Goal: Task Accomplishment & Management: Manage account settings

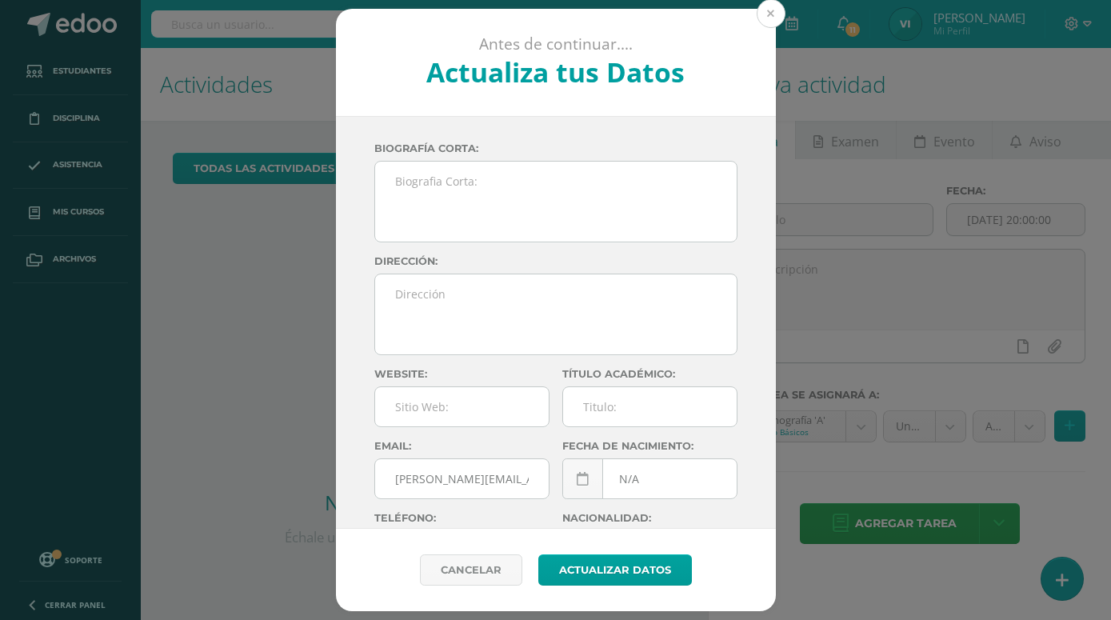
click at [774, 19] on button at bounding box center [771, 13] width 29 height 29
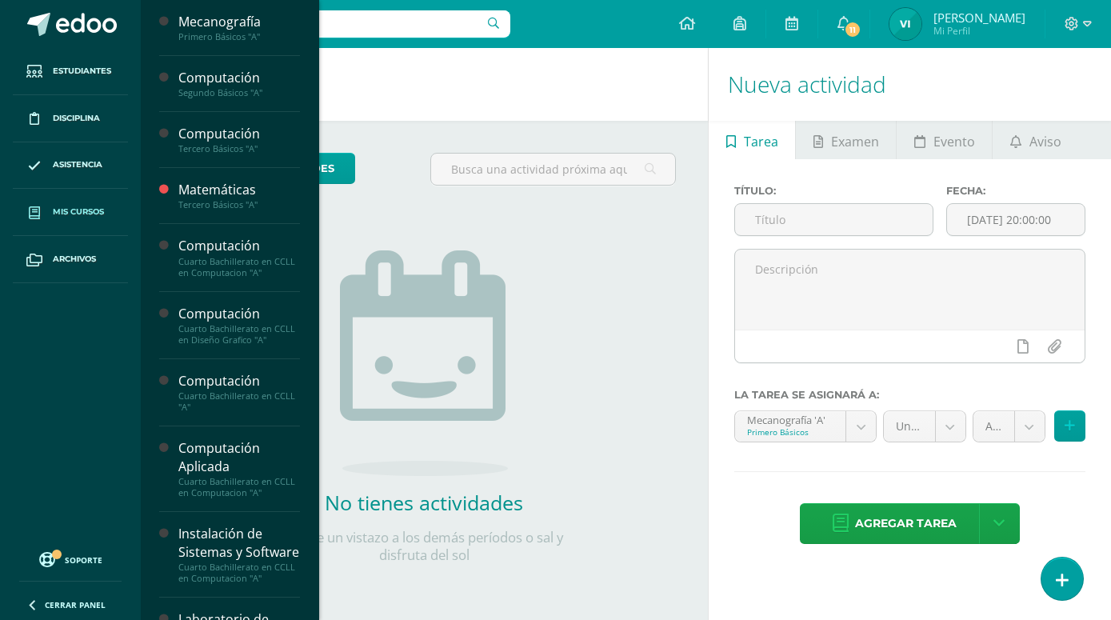
click at [82, 216] on span "Mis cursos" at bounding box center [78, 212] width 51 height 13
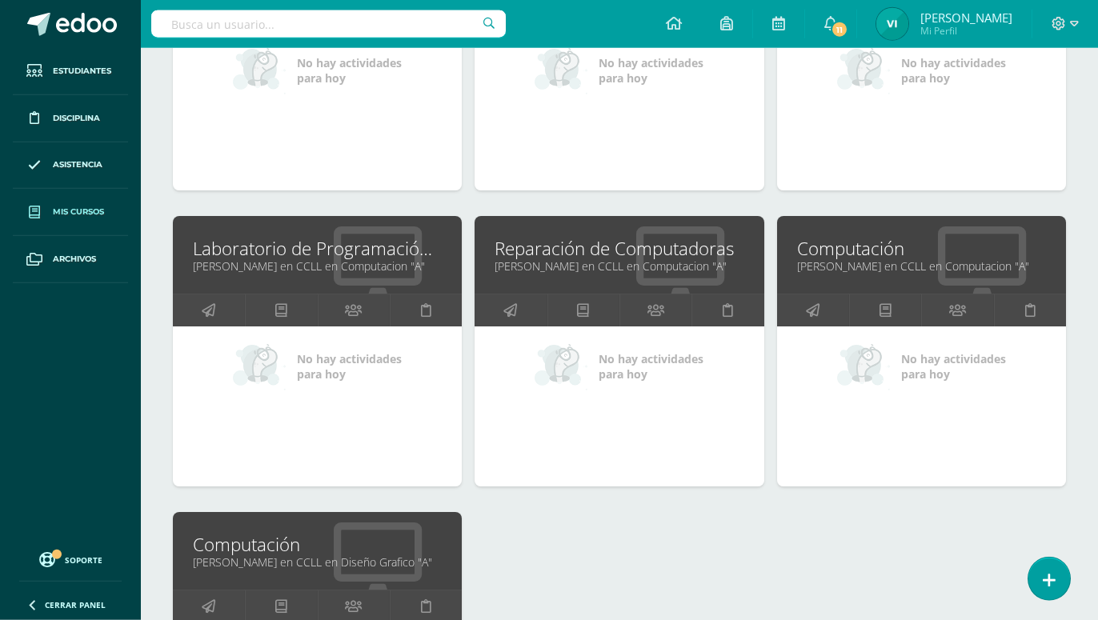
scroll to position [1306, 0]
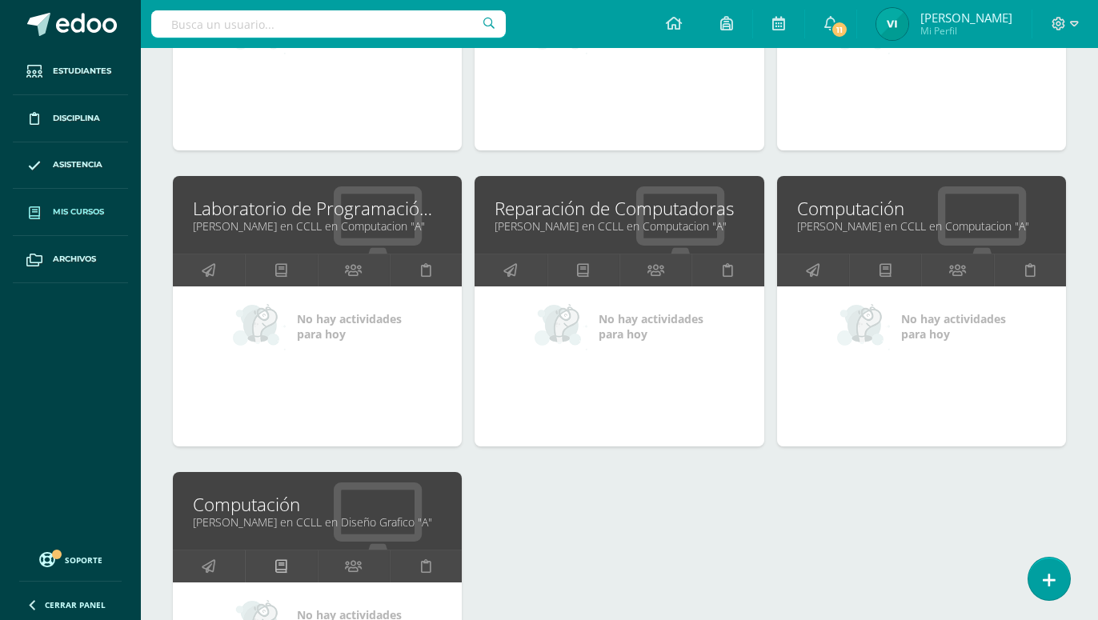
drag, startPoint x: 282, startPoint y: 543, endPoint x: 290, endPoint y: 536, distance: 11.4
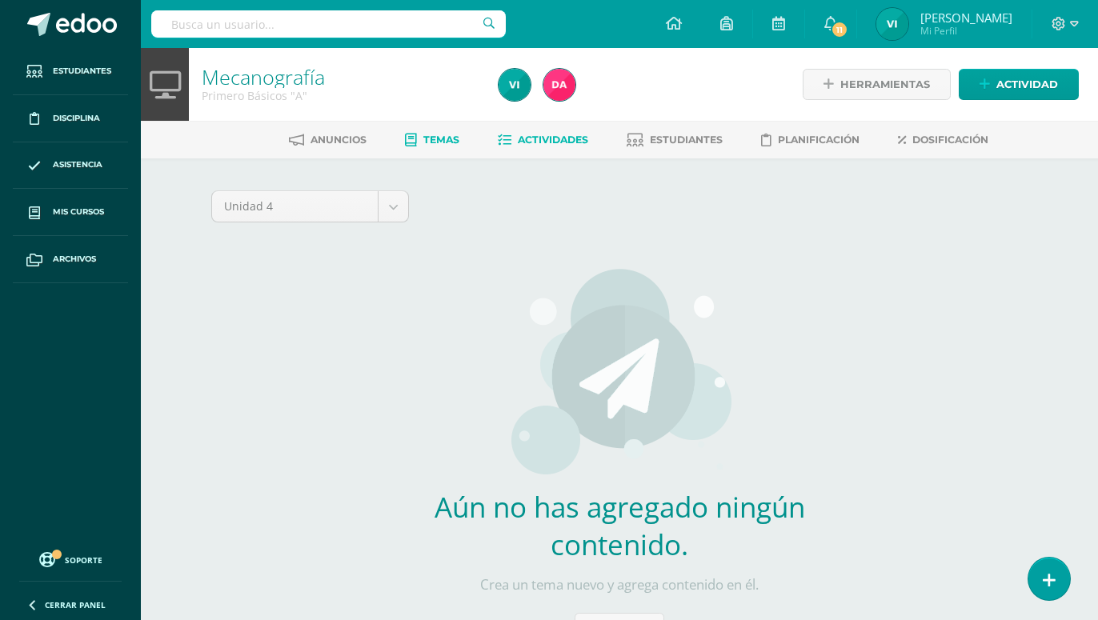
click at [539, 140] on span "Actividades" at bounding box center [553, 140] width 70 height 12
click at [548, 135] on span "Actividades" at bounding box center [553, 140] width 70 height 12
click at [540, 146] on span "Actividades" at bounding box center [553, 140] width 70 height 12
click at [535, 143] on span "Actividades" at bounding box center [553, 140] width 70 height 12
click at [521, 137] on span "Actividades" at bounding box center [553, 140] width 70 height 12
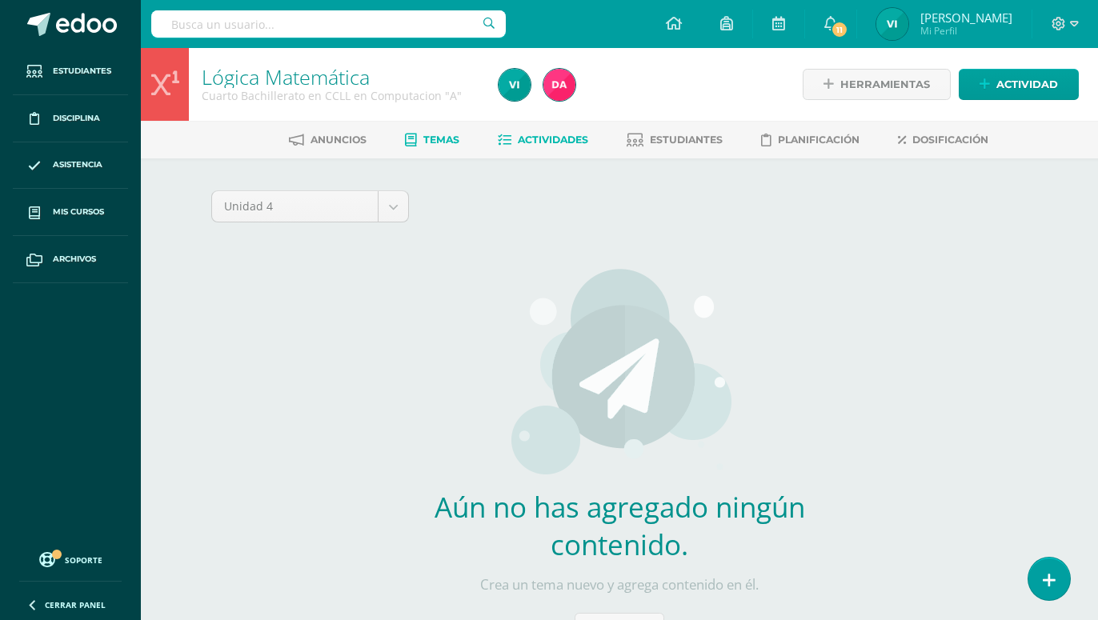
click at [555, 146] on span "Actividades" at bounding box center [553, 140] width 70 height 12
click at [558, 136] on span "Actividades" at bounding box center [553, 140] width 70 height 12
click at [556, 137] on span "Actividades" at bounding box center [553, 140] width 70 height 12
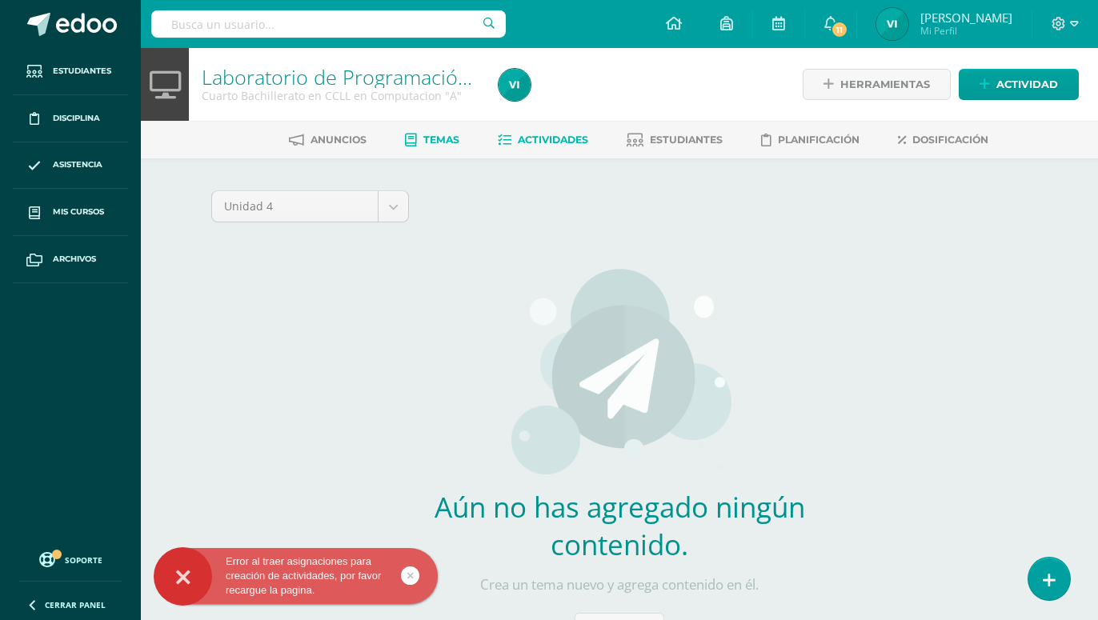
click at [539, 134] on link "Actividades" at bounding box center [543, 140] width 90 height 26
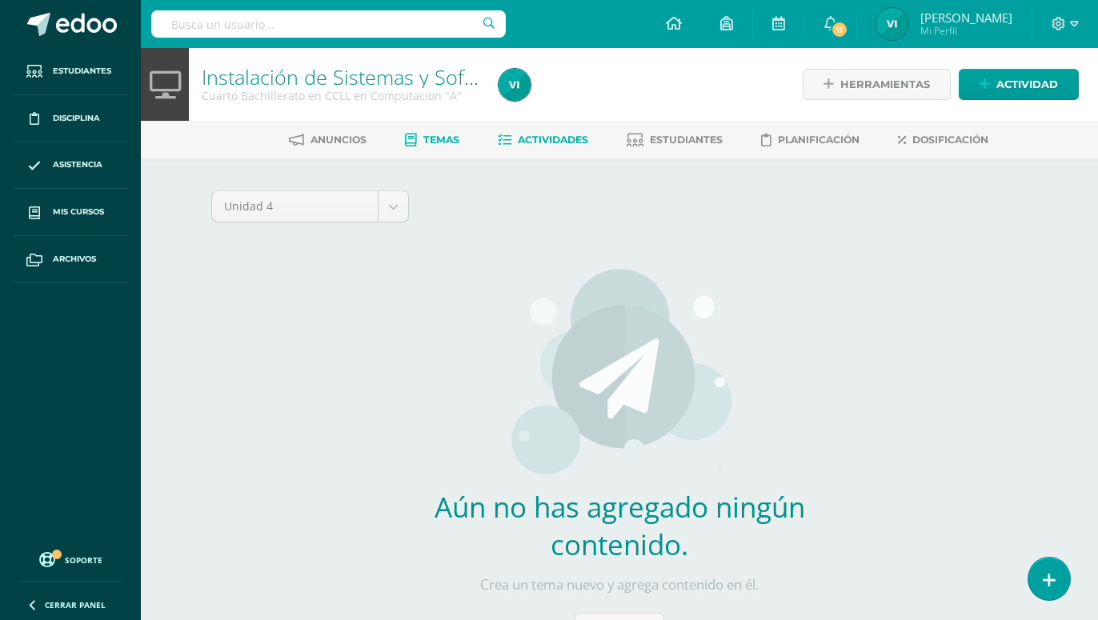
click at [559, 142] on span "Actividades" at bounding box center [553, 140] width 70 height 12
click at [559, 150] on link "Actividades" at bounding box center [543, 140] width 90 height 26
click at [574, 146] on link "Actividades" at bounding box center [543, 140] width 90 height 26
click at [568, 135] on span "Actividades" at bounding box center [553, 140] width 70 height 12
click at [571, 134] on span "Actividades" at bounding box center [553, 140] width 70 height 12
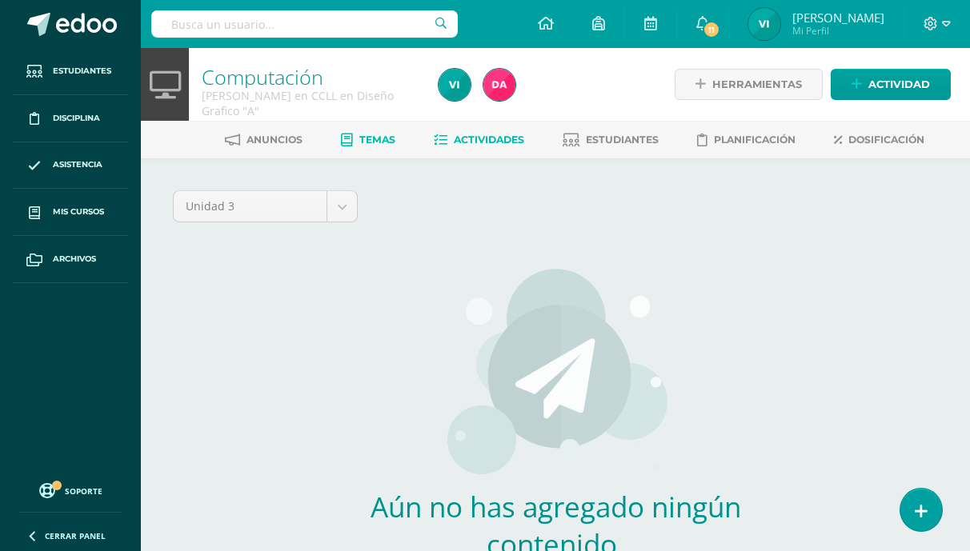
click at [491, 135] on span "Actividades" at bounding box center [489, 140] width 70 height 12
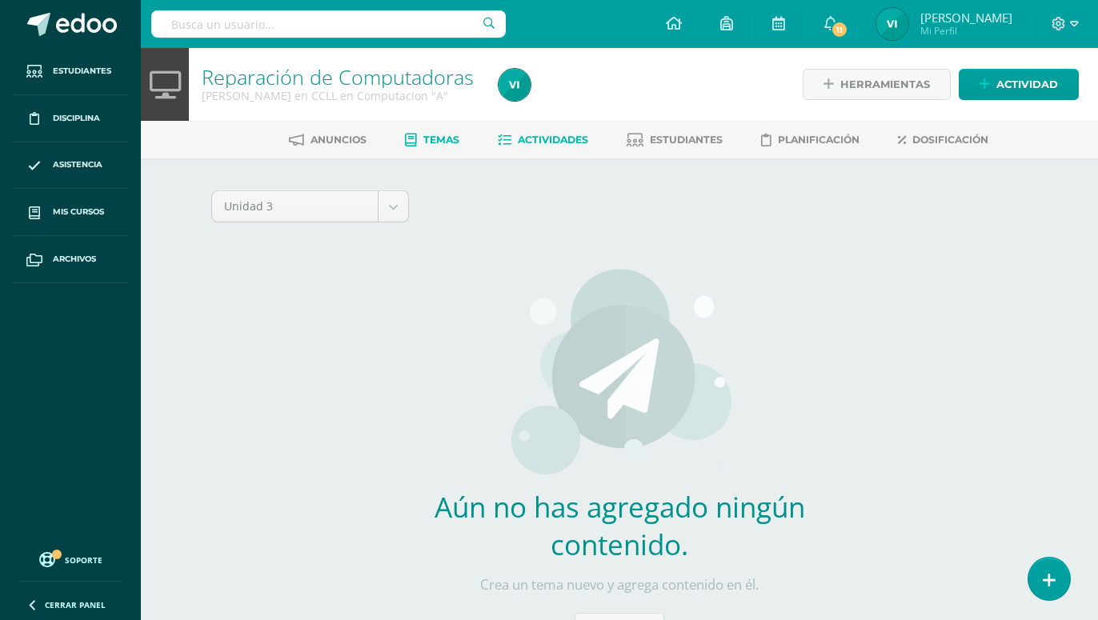
click at [529, 140] on span "Actividades" at bounding box center [553, 140] width 70 height 12
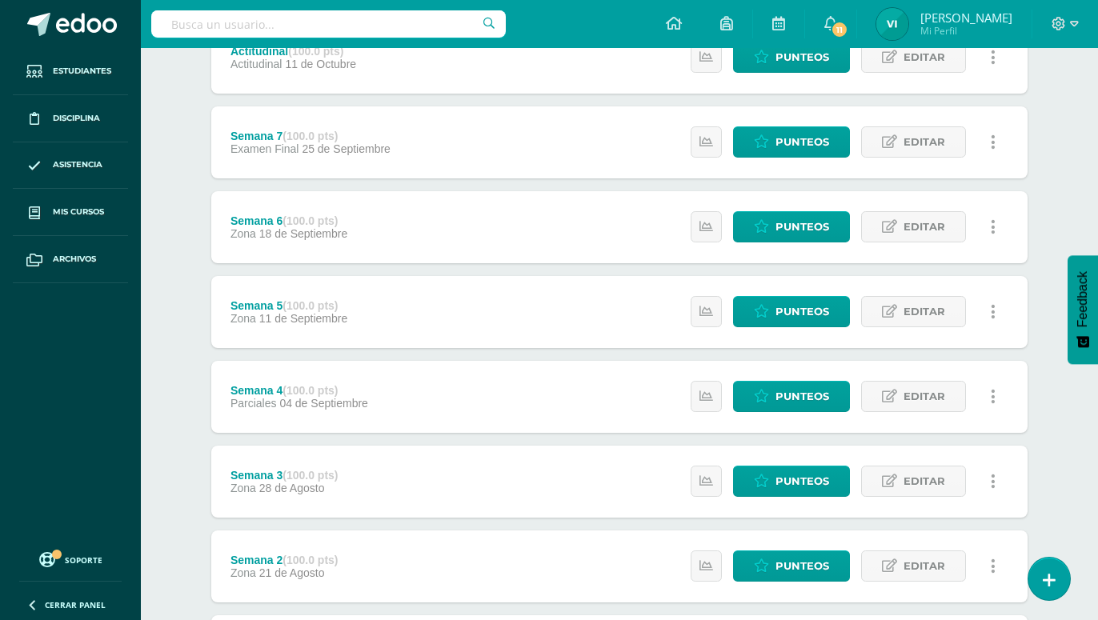
scroll to position [357, 0]
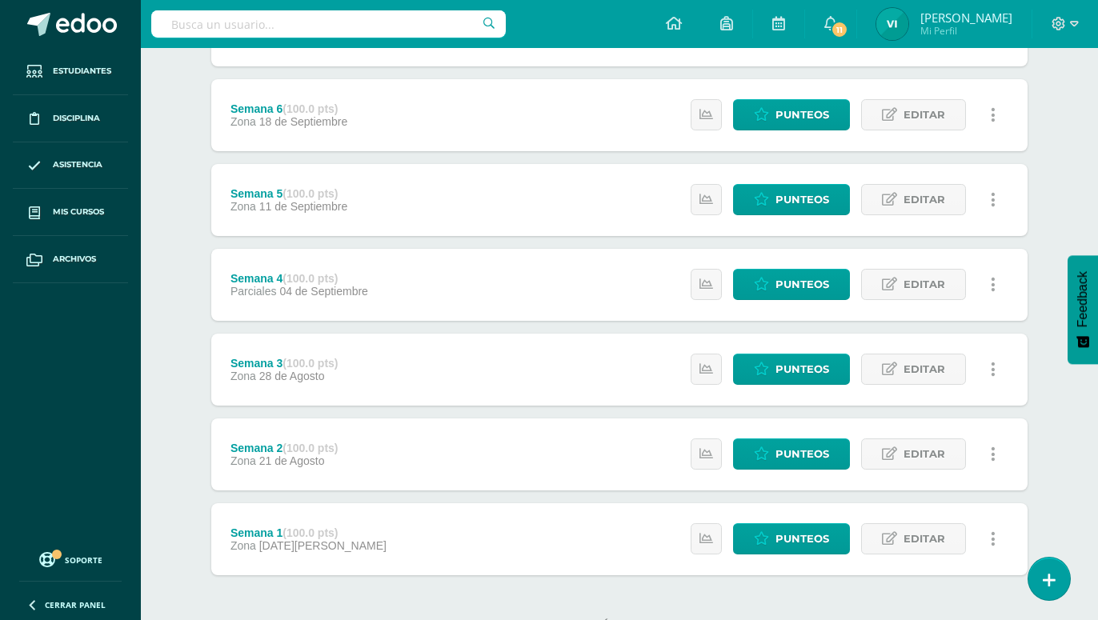
click at [281, 527] on div "Semana 1 (100.0 pts)" at bounding box center [308, 533] width 156 height 13
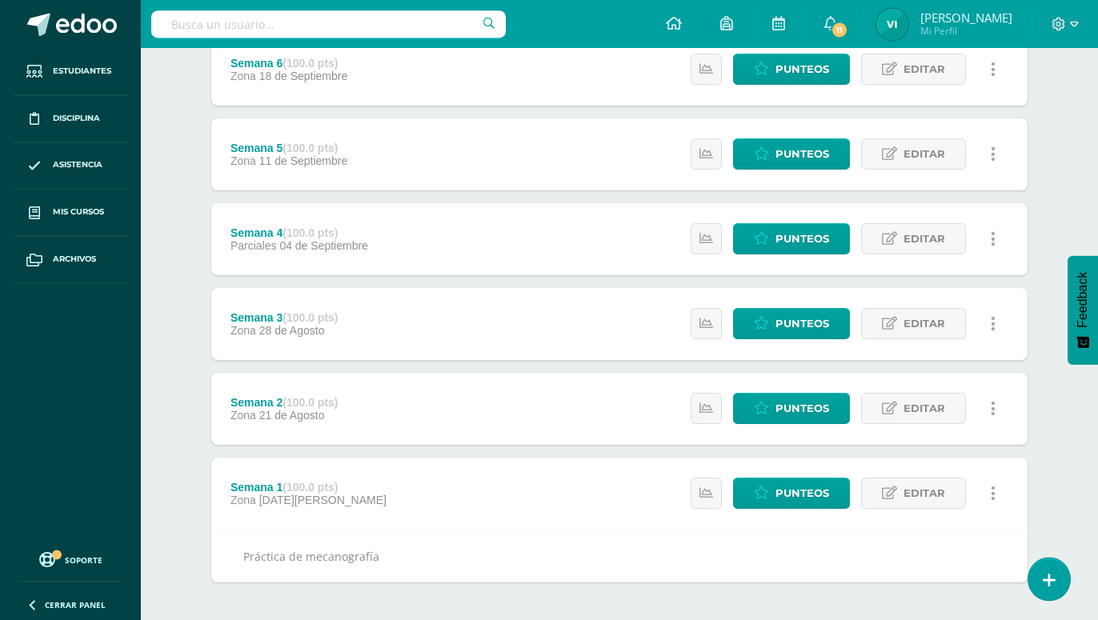
scroll to position [410, 0]
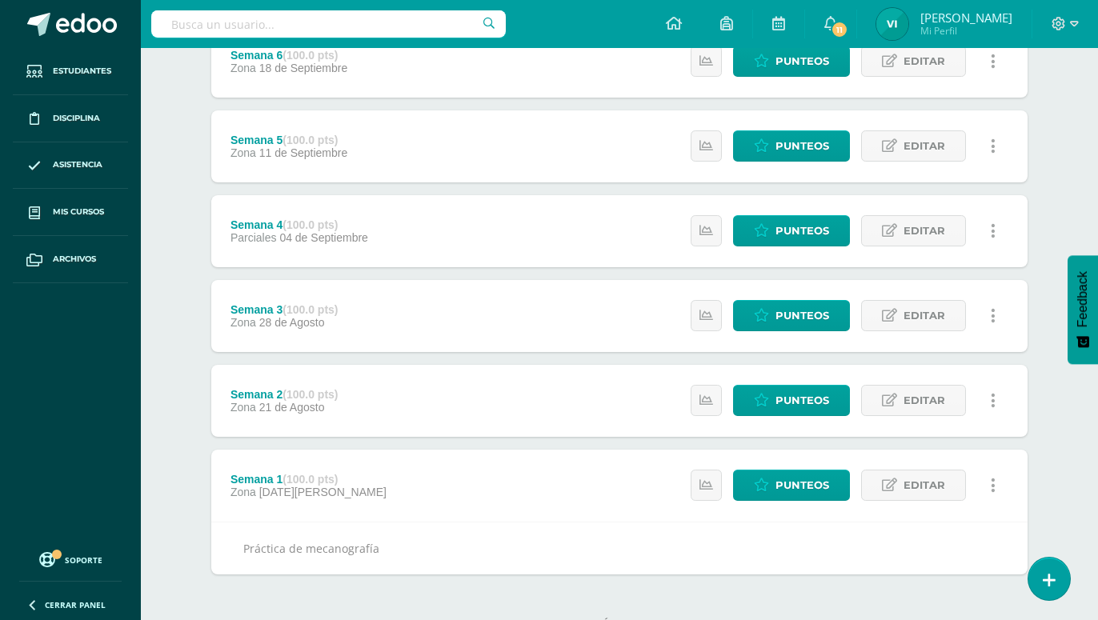
click at [320, 401] on span "21 de Agosto" at bounding box center [292, 407] width 66 height 13
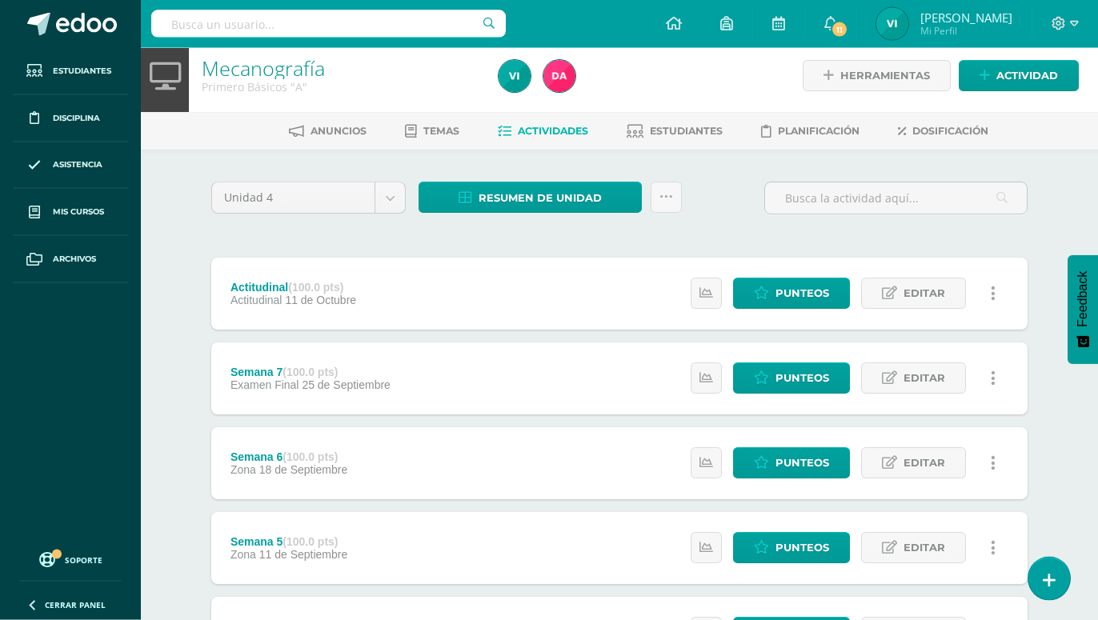
scroll to position [0, 0]
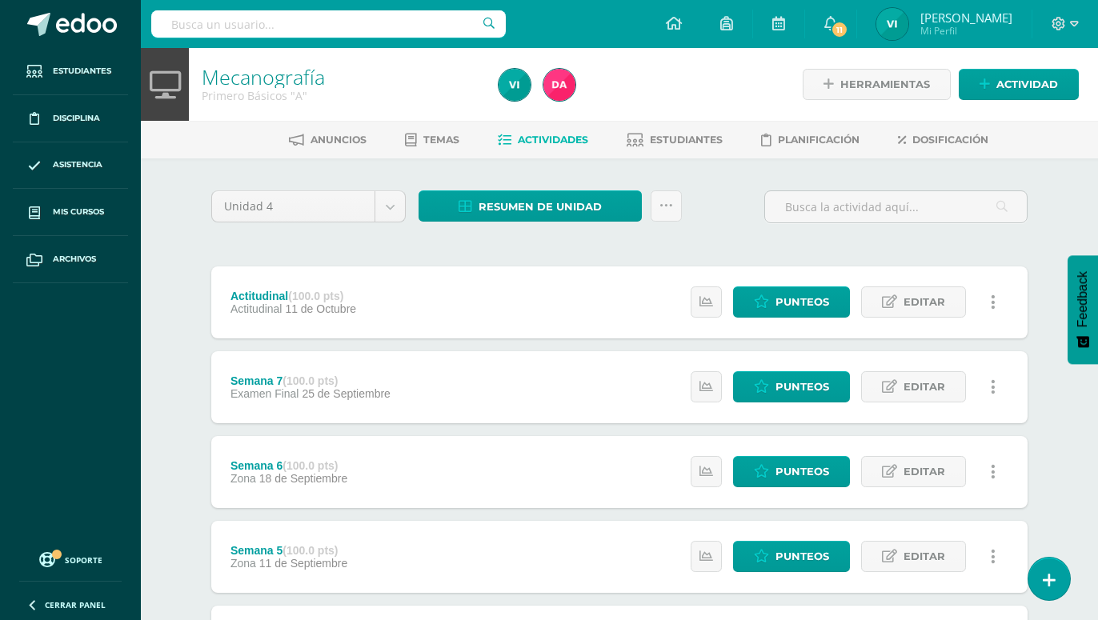
click at [675, 126] on div "Anuncios Temas Actividades Estudiantes Planificación Dosificación" at bounding box center [638, 140] width 995 height 38
click at [670, 138] on span "Estudiantes" at bounding box center [686, 140] width 73 height 12
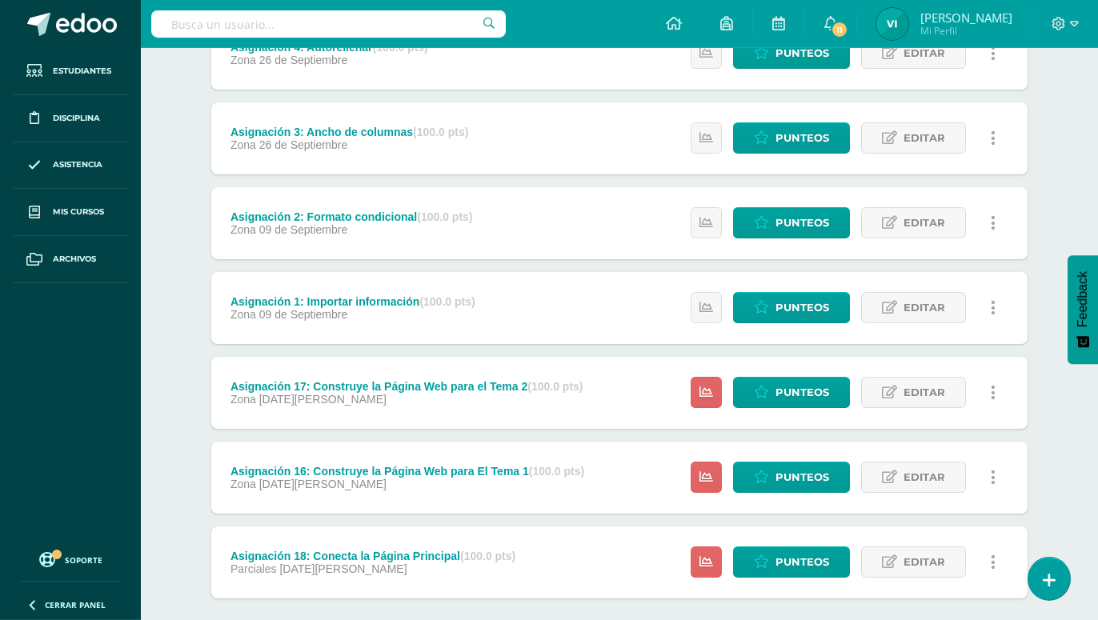
scroll to position [1120, 0]
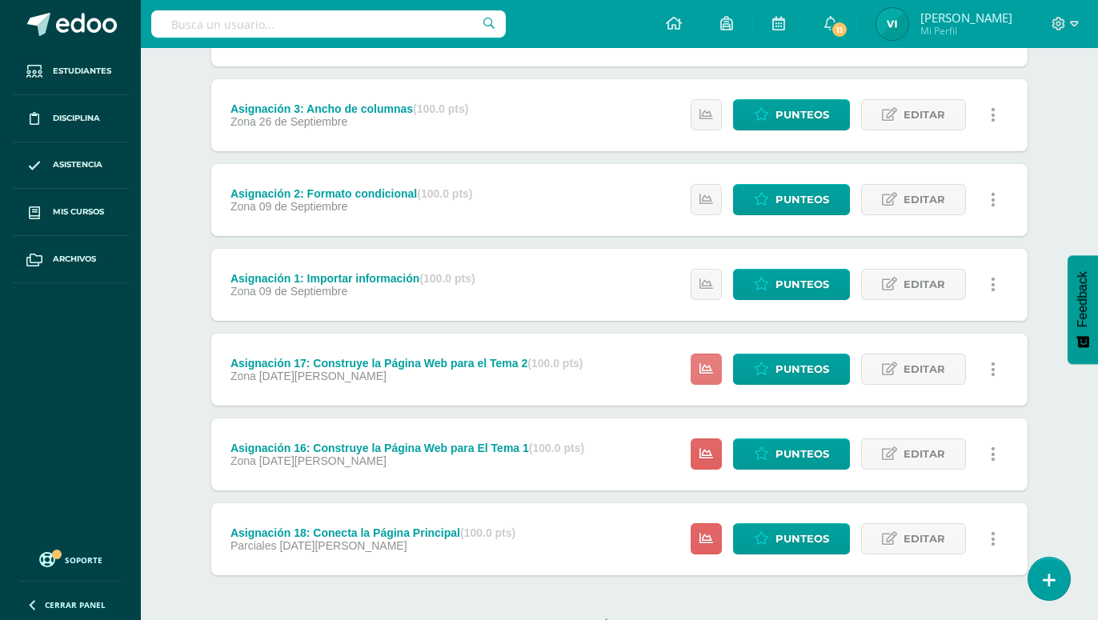
click at [702, 362] on icon at bounding box center [706, 369] width 14 height 14
click at [675, 360] on div "Punteos Editar Historial de actividad Eliminar Historial de actividad ¿Estás se…" at bounding box center [847, 370] width 361 height 72
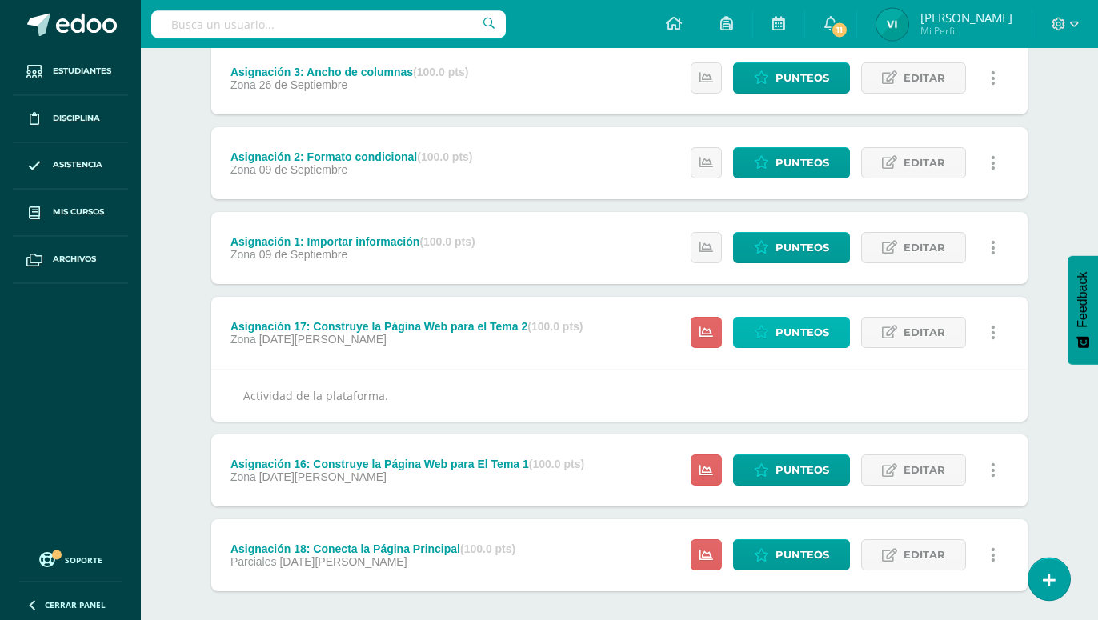
scroll to position [1174, 0]
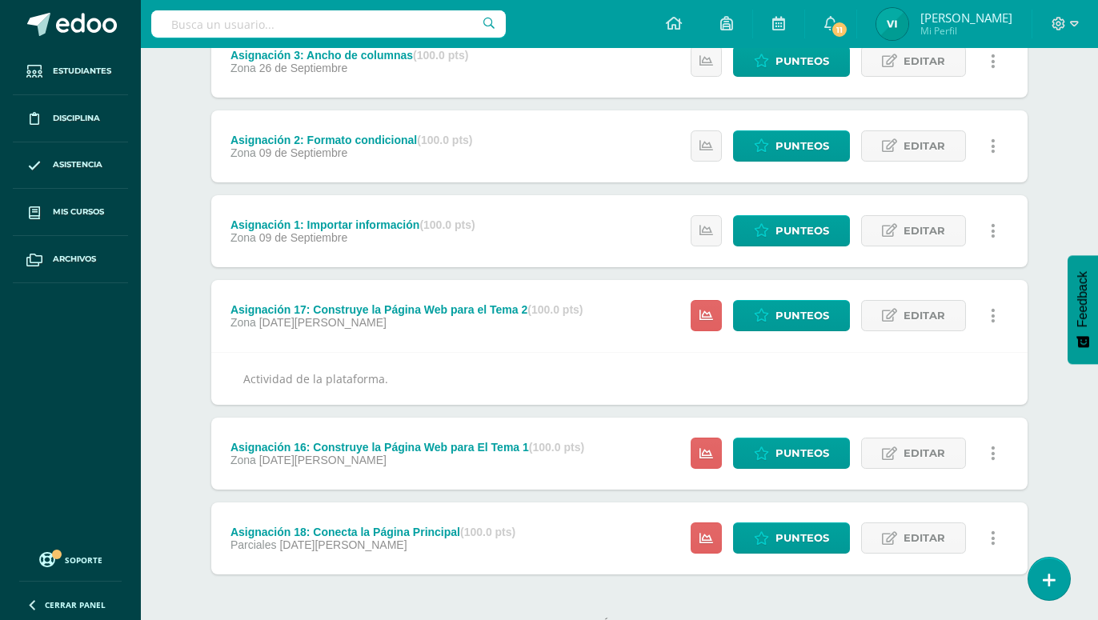
click at [632, 418] on div "Asignación 16: Construye la Página Web para El Tema 1 (100.0 pts) Zona 31 de Ag…" at bounding box center [619, 454] width 816 height 72
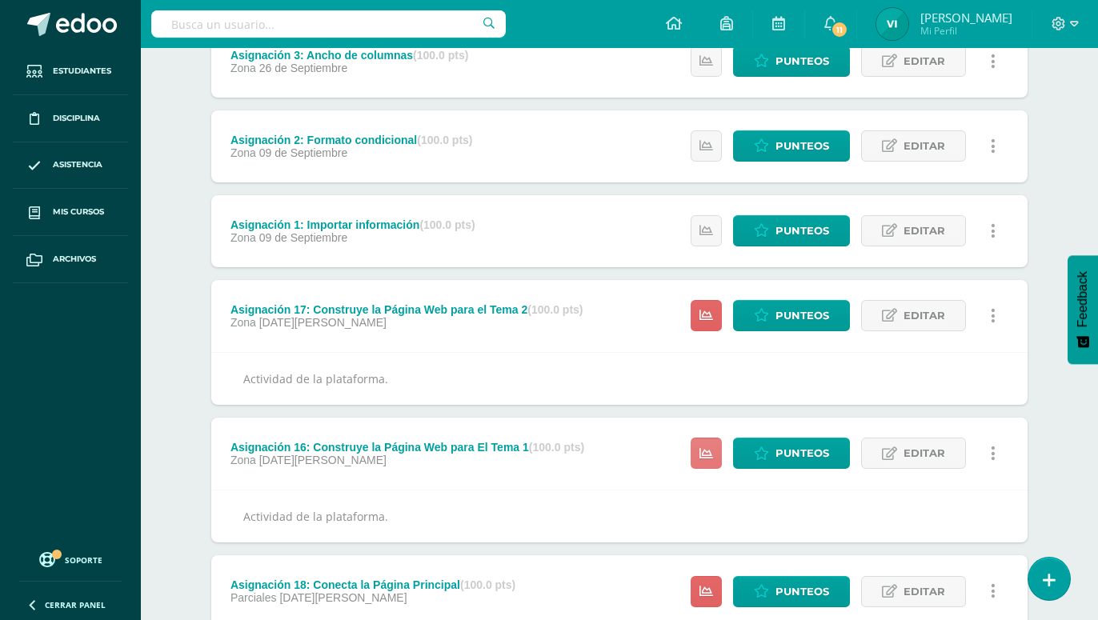
click at [706, 447] on icon at bounding box center [706, 454] width 14 height 14
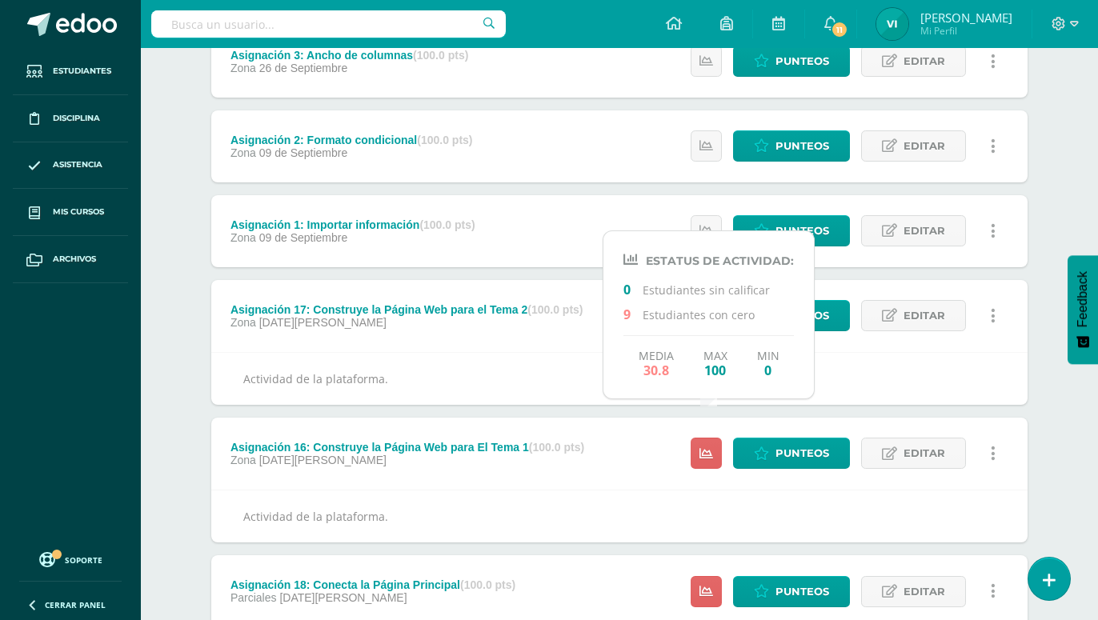
click at [624, 418] on div "Asignación 16: Construye la Página Web para El Tema 1 (100.0 pts) Zona 31 de Ag…" at bounding box center [619, 454] width 816 height 72
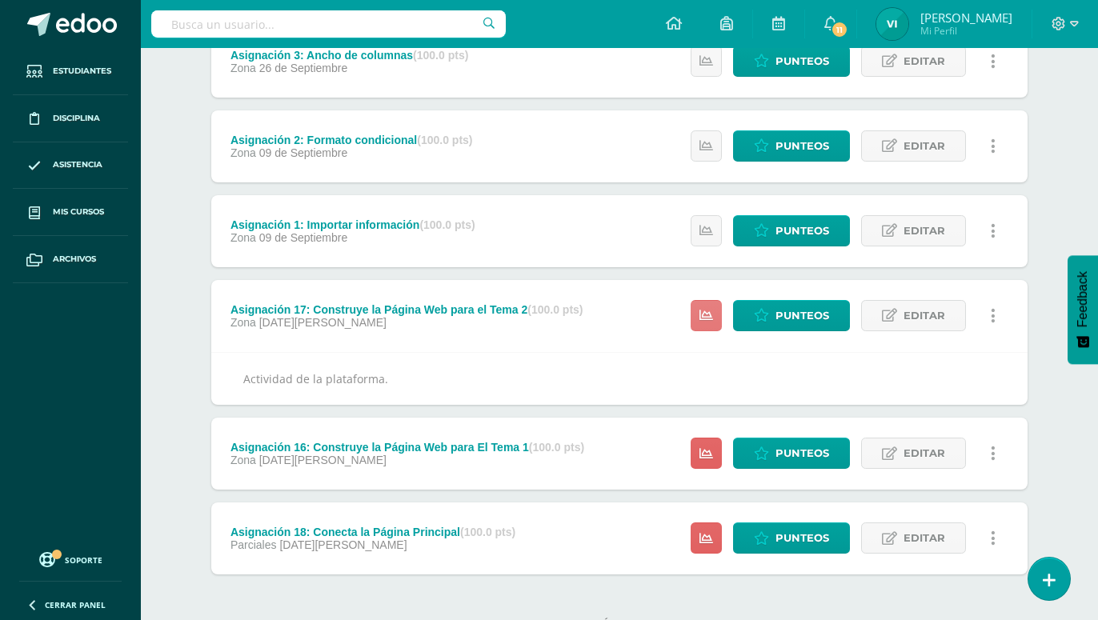
click at [698, 300] on link at bounding box center [706, 315] width 31 height 31
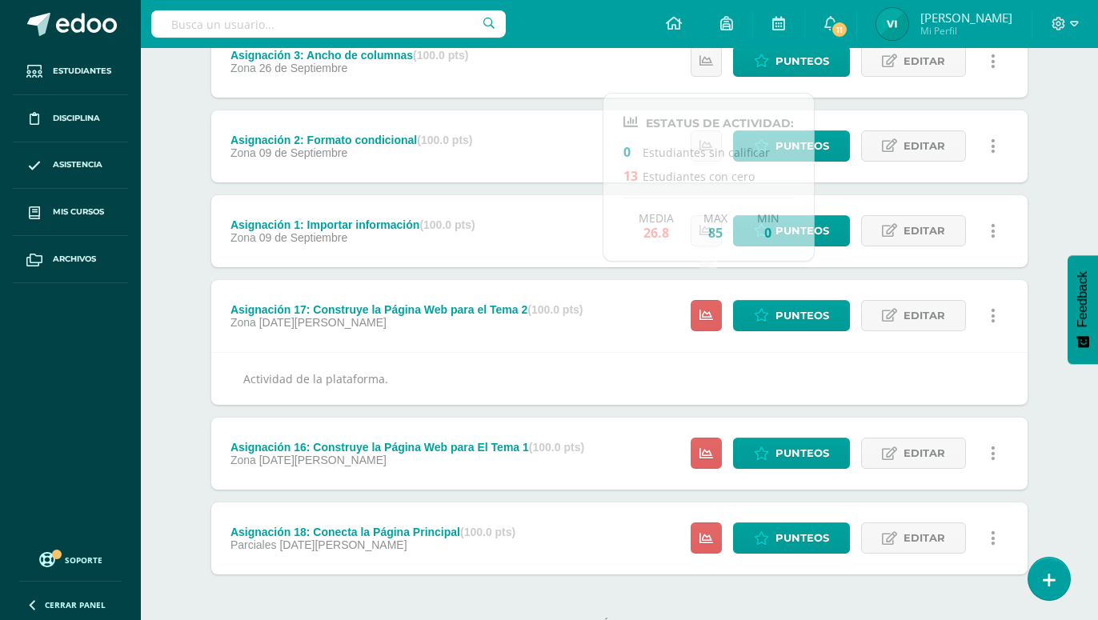
click at [657, 313] on div "Asignación 17: Construye la Página Web para el Tema 2 (100.0 pts) Zona 31 de Ag…" at bounding box center [619, 316] width 816 height 72
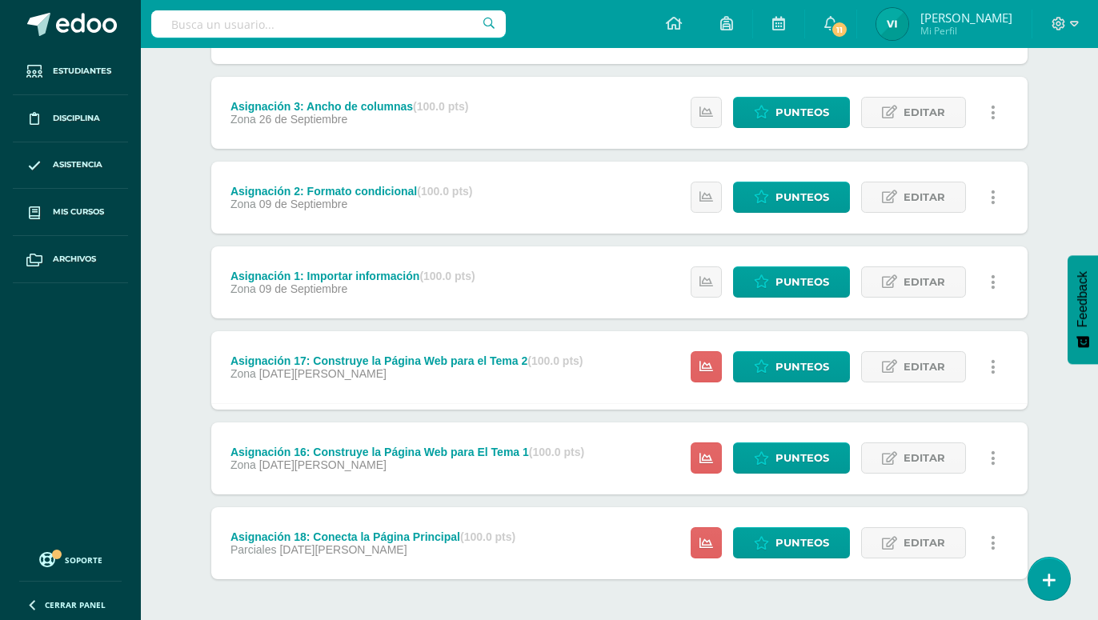
scroll to position [1120, 0]
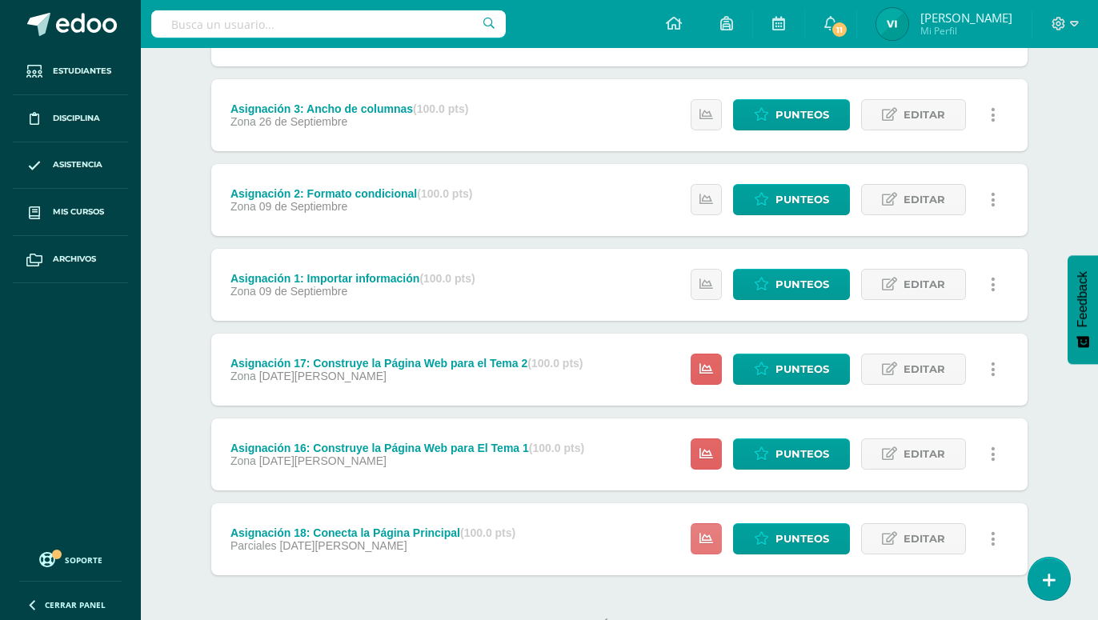
click at [718, 523] on link at bounding box center [706, 538] width 31 height 31
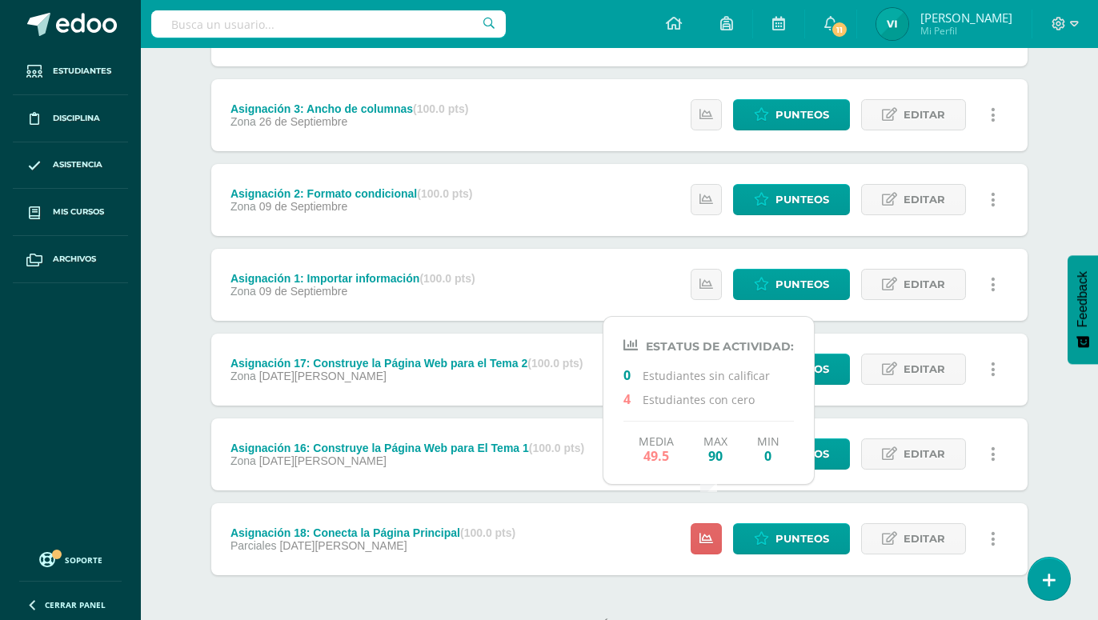
click at [623, 528] on div "Asignación 18: Conecta la Página Principal (100.0 pts) Parciales 31 de Agosto P…" at bounding box center [619, 539] width 816 height 72
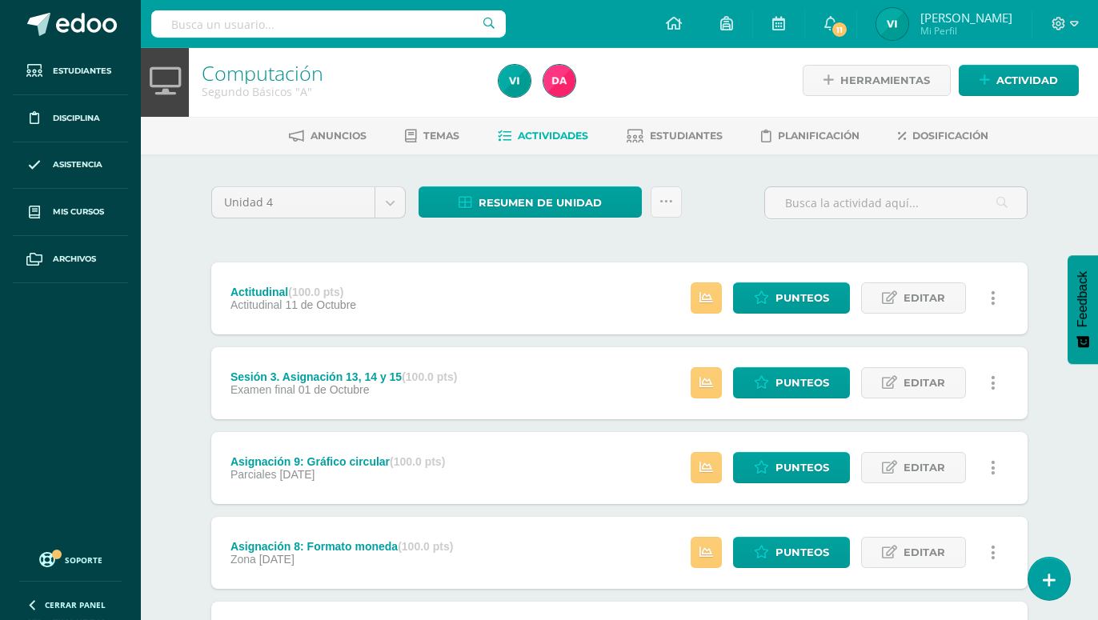
scroll to position [0, 0]
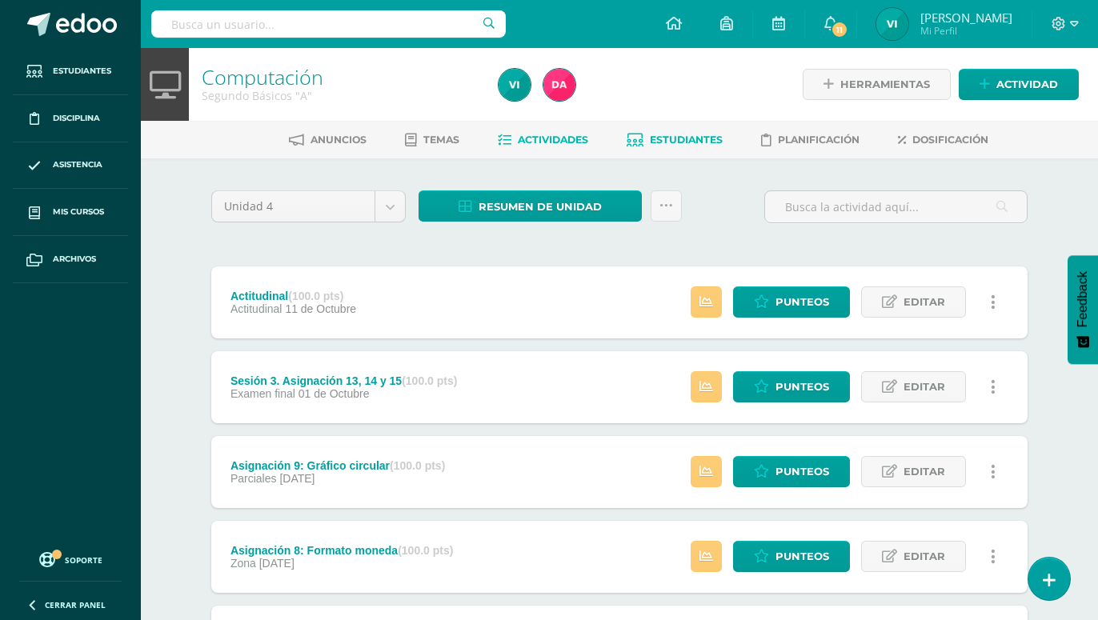
click at [676, 135] on span "Estudiantes" at bounding box center [686, 140] width 73 height 12
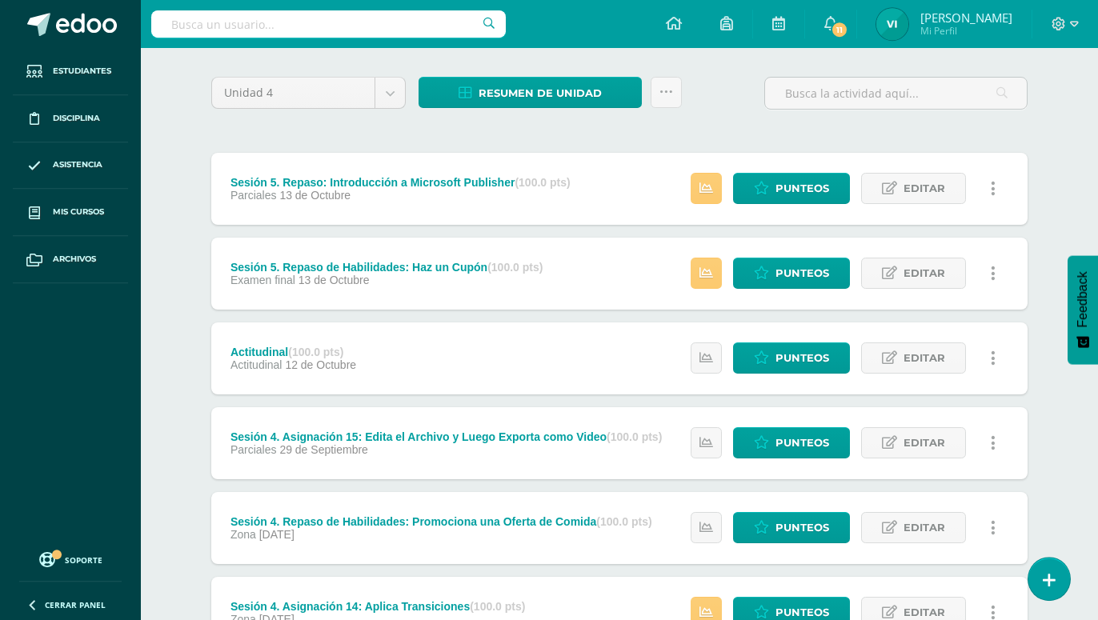
scroll to position [112, 0]
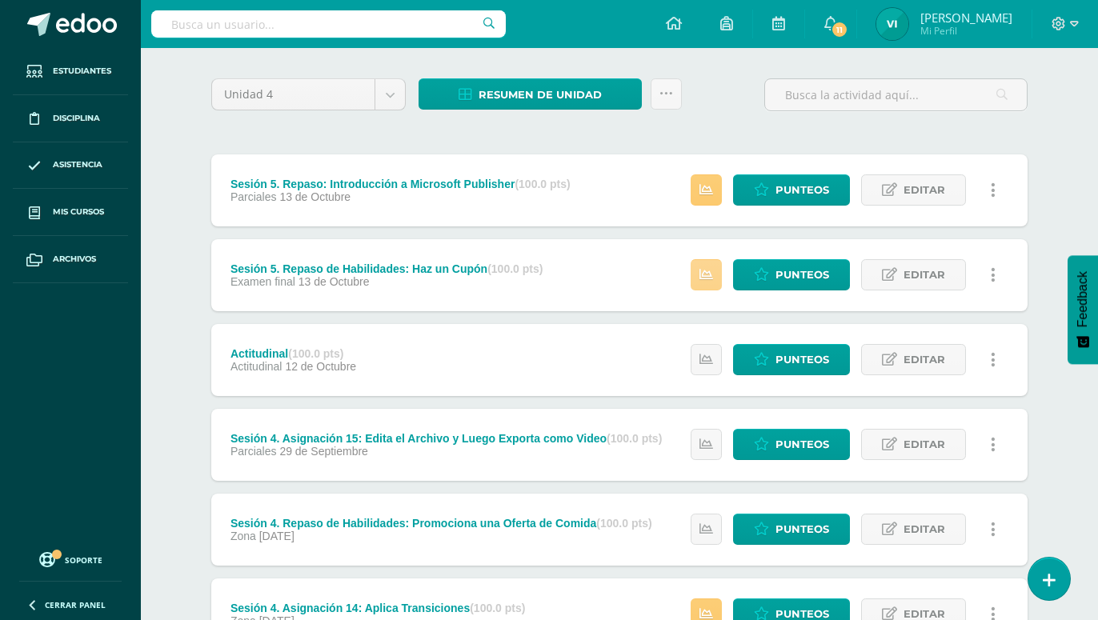
click at [710, 268] on icon at bounding box center [706, 275] width 14 height 14
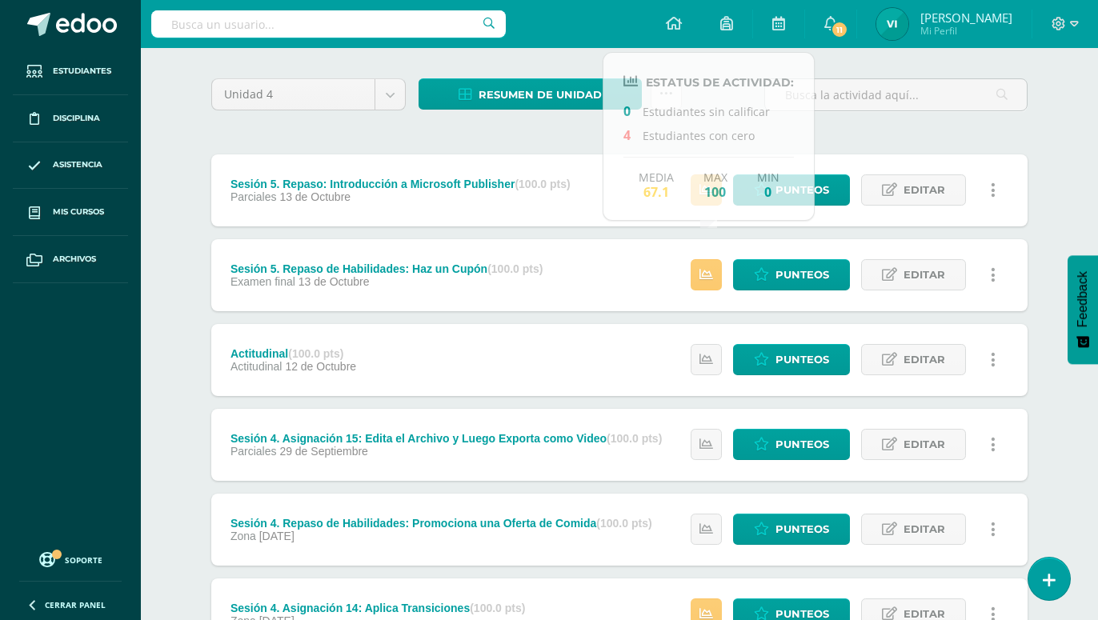
click at [639, 243] on div "Sesión 5. Repaso de Habilidades: Haz un Cupón (100.0 pts) Examen final 13 de Oc…" at bounding box center [619, 275] width 816 height 72
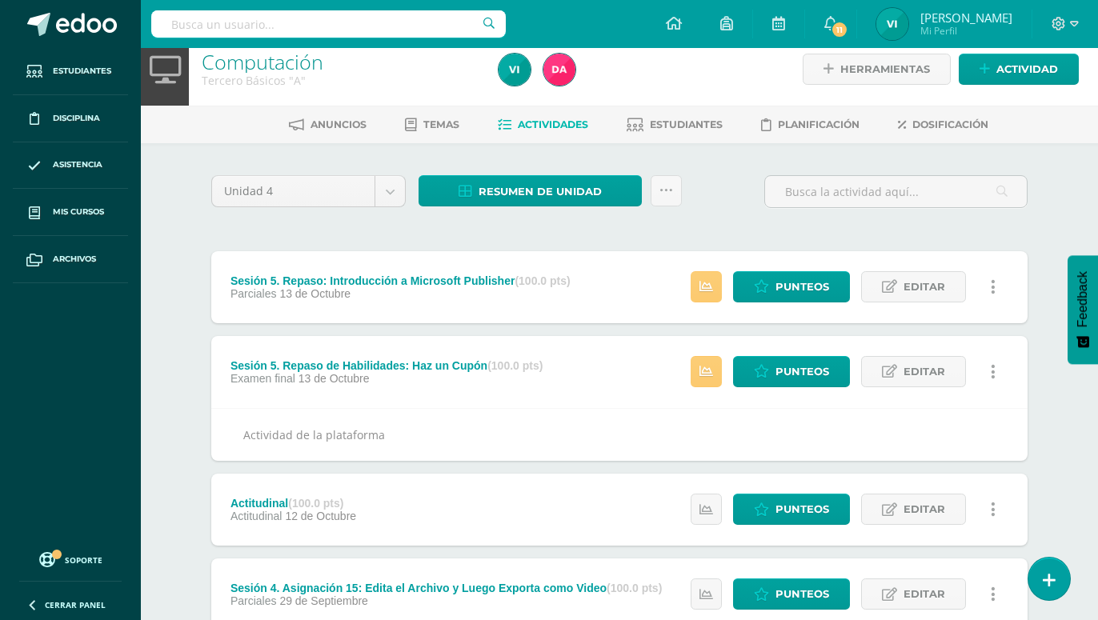
scroll to position [0, 0]
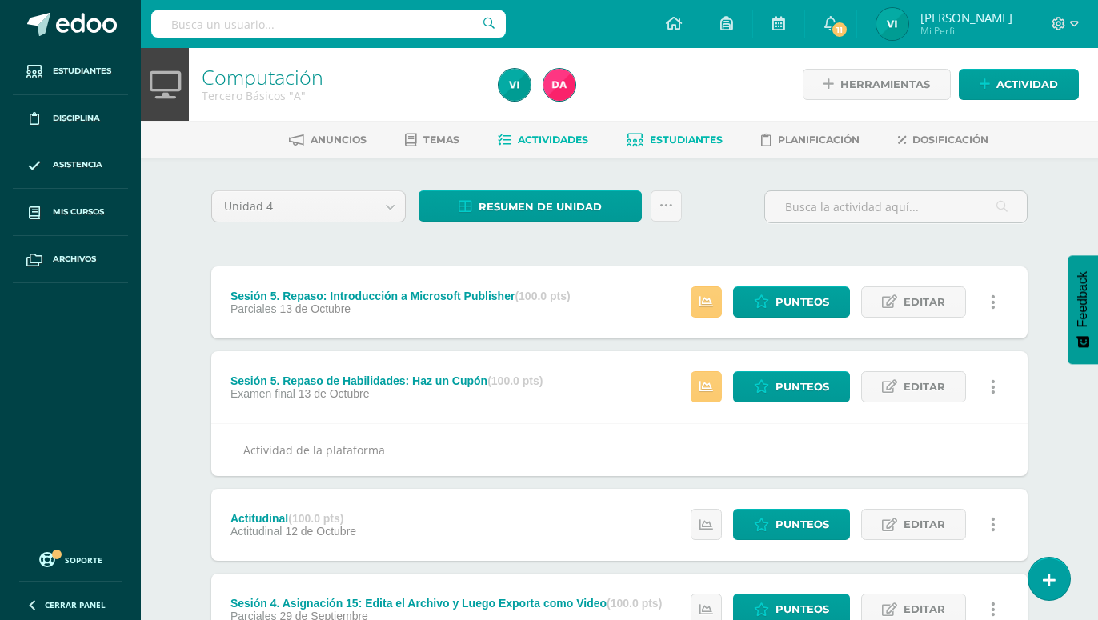
click at [670, 144] on span "Estudiantes" at bounding box center [686, 140] width 73 height 12
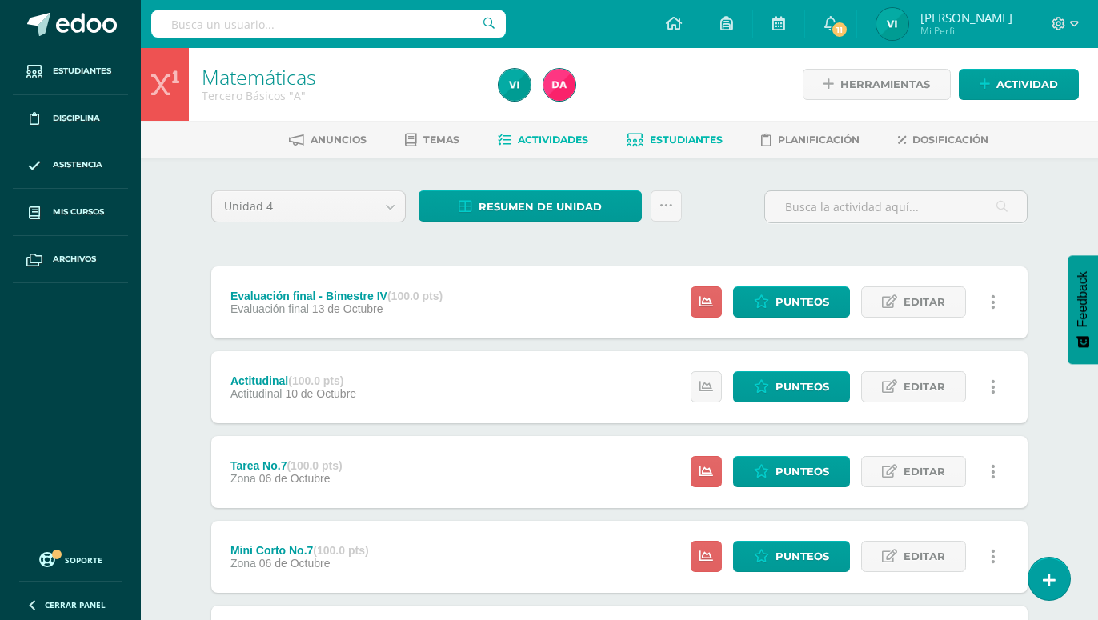
click at [676, 134] on span "Estudiantes" at bounding box center [686, 140] width 73 height 12
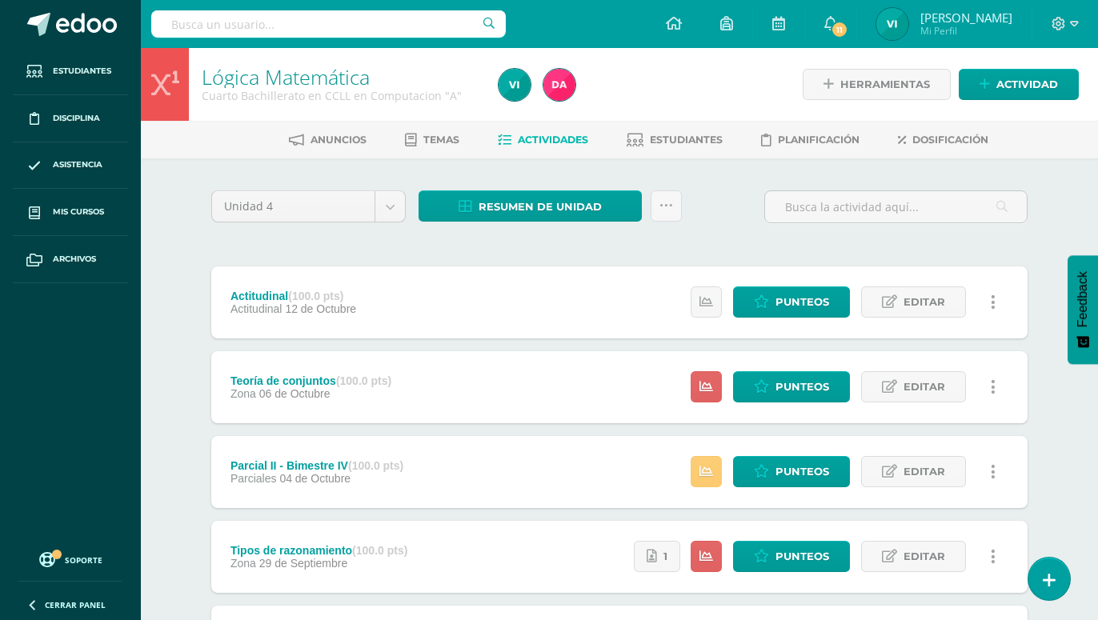
click at [691, 155] on div "Anuncios Temas Actividades Estudiantes Planificación Dosificación" at bounding box center [638, 140] width 995 height 38
click at [691, 145] on span "Estudiantes" at bounding box center [686, 140] width 73 height 12
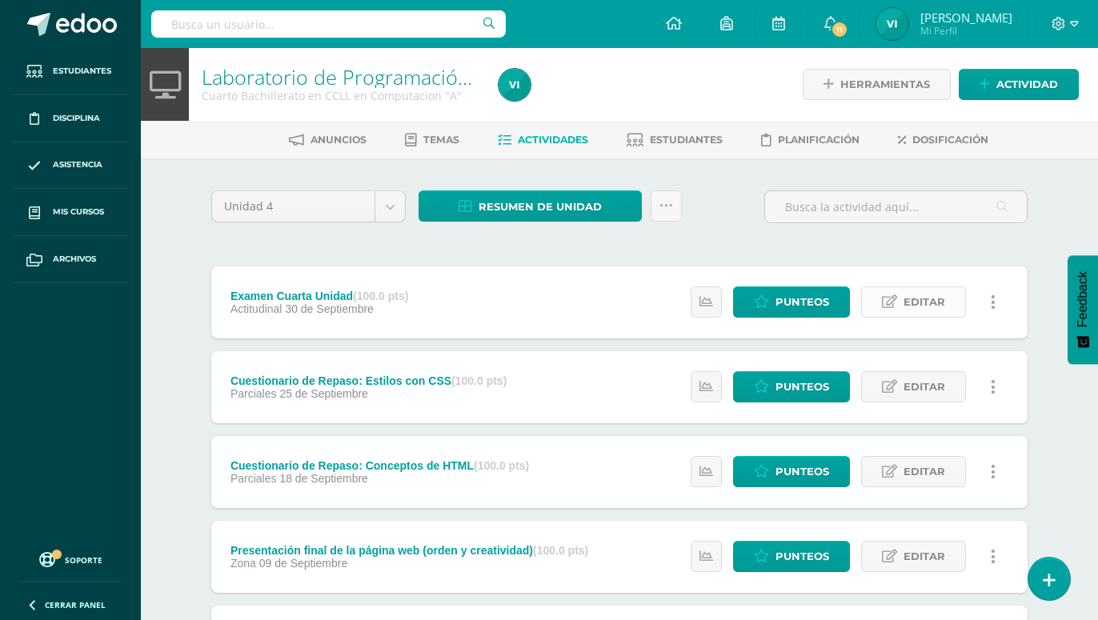
click at [925, 287] on span "Editar" at bounding box center [924, 302] width 42 height 30
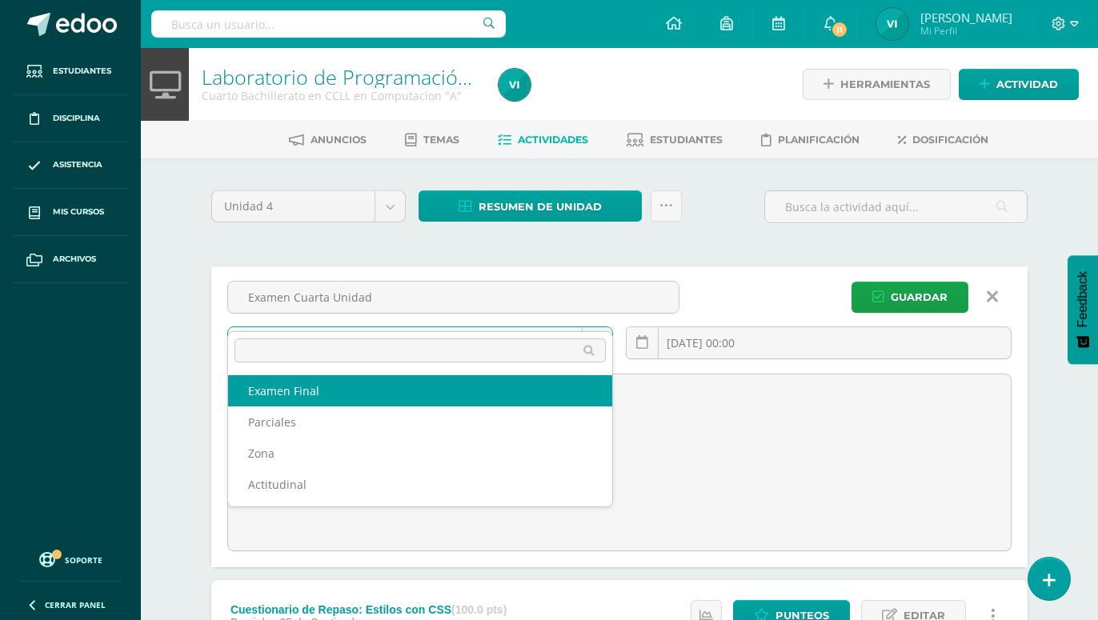
select select "172782"
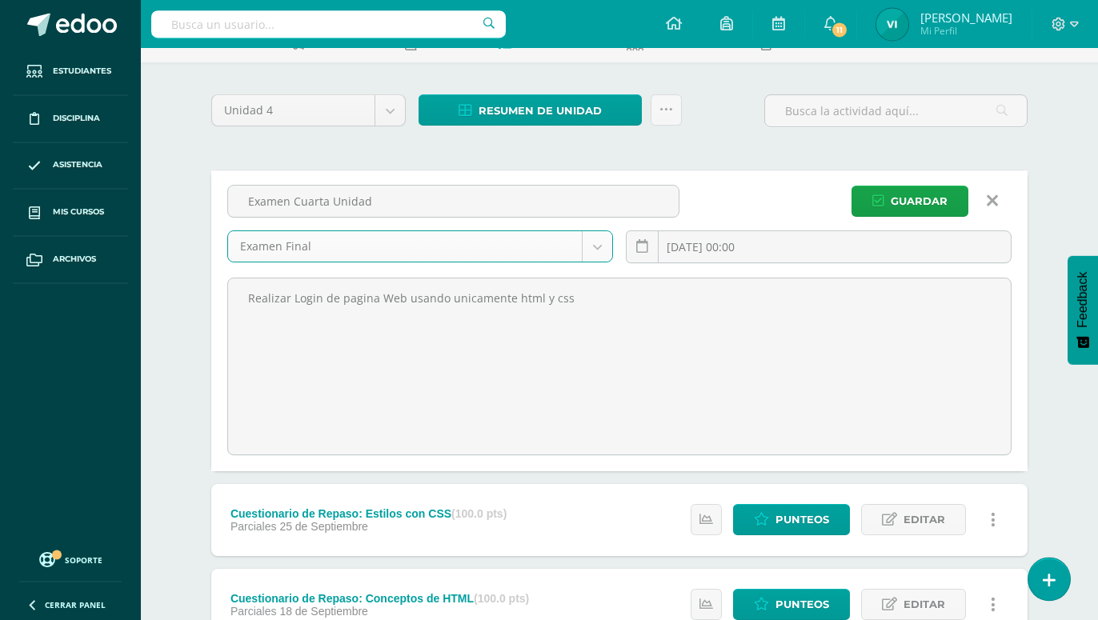
scroll to position [18, 0]
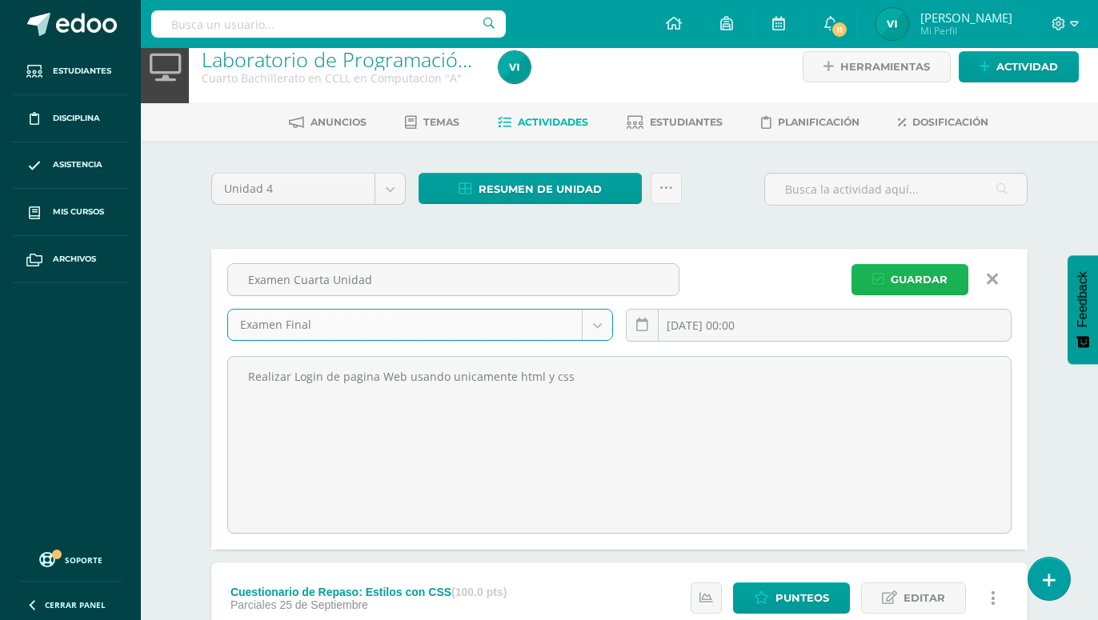
click at [913, 265] on span "Guardar" at bounding box center [919, 280] width 57 height 30
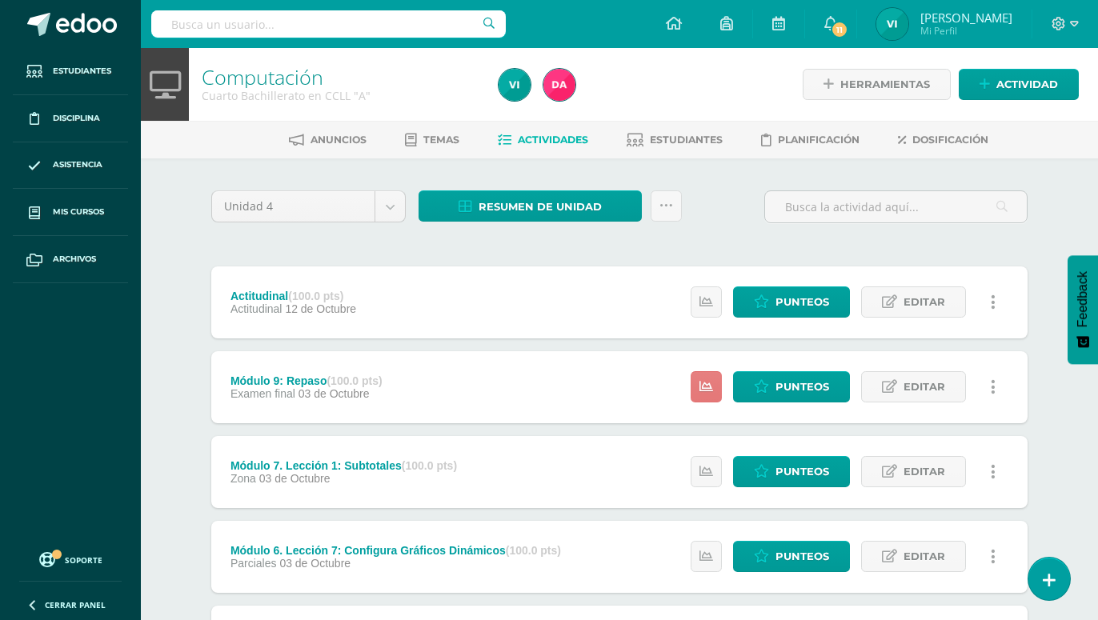
click at [703, 371] on link at bounding box center [706, 386] width 31 height 31
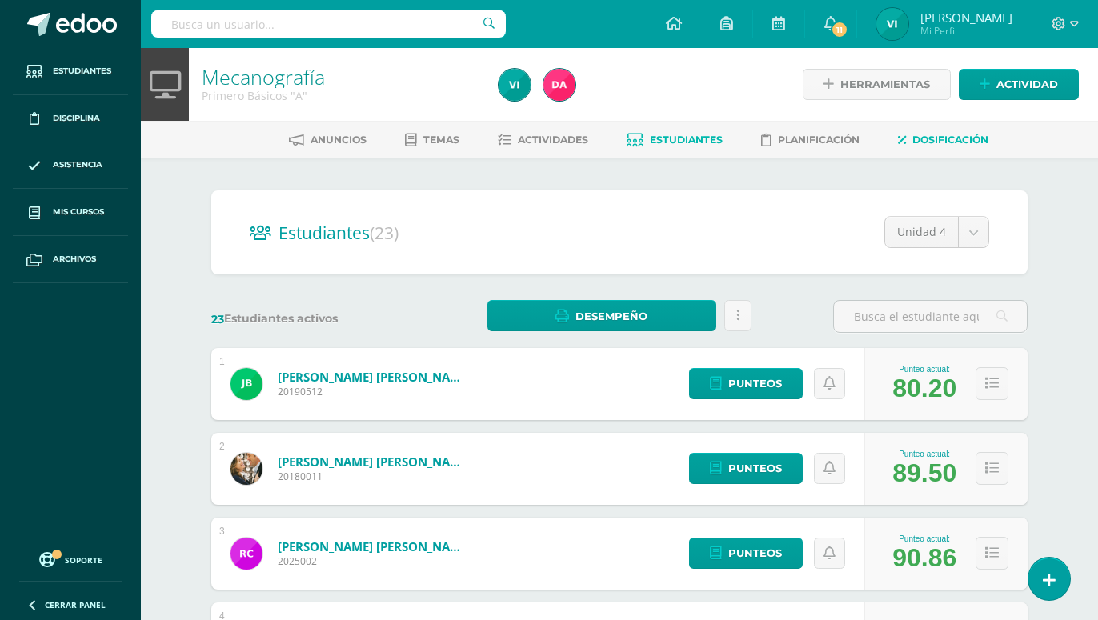
click at [919, 142] on span "Dosificación" at bounding box center [950, 140] width 76 height 12
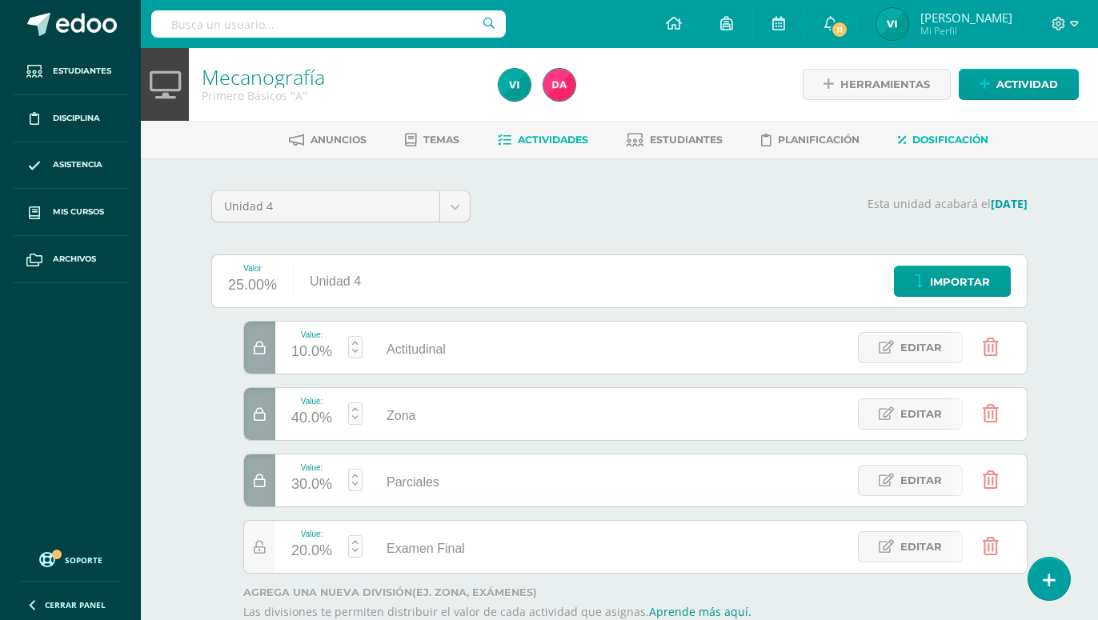
click at [562, 148] on link "Actividades" at bounding box center [543, 140] width 90 height 26
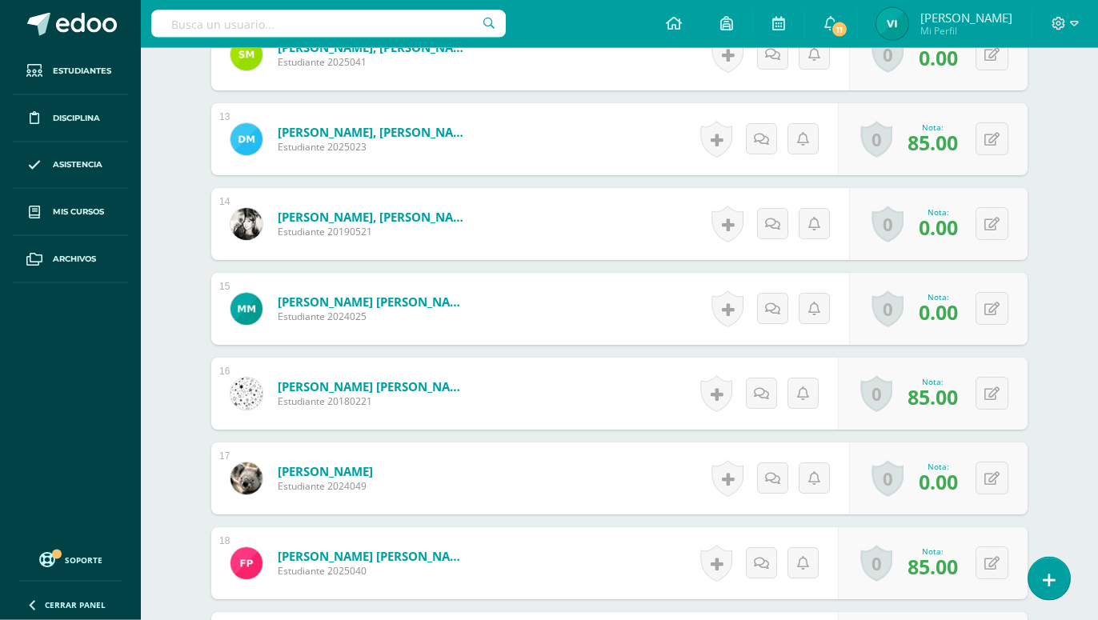
scroll to position [1612, 0]
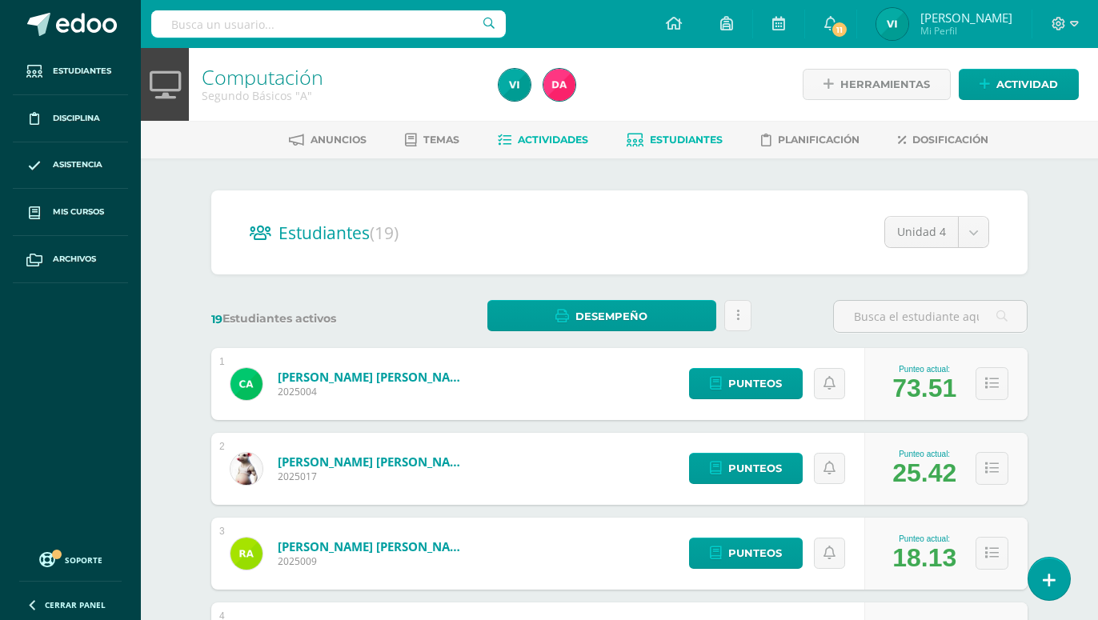
click at [535, 143] on span "Actividades" at bounding box center [553, 140] width 70 height 12
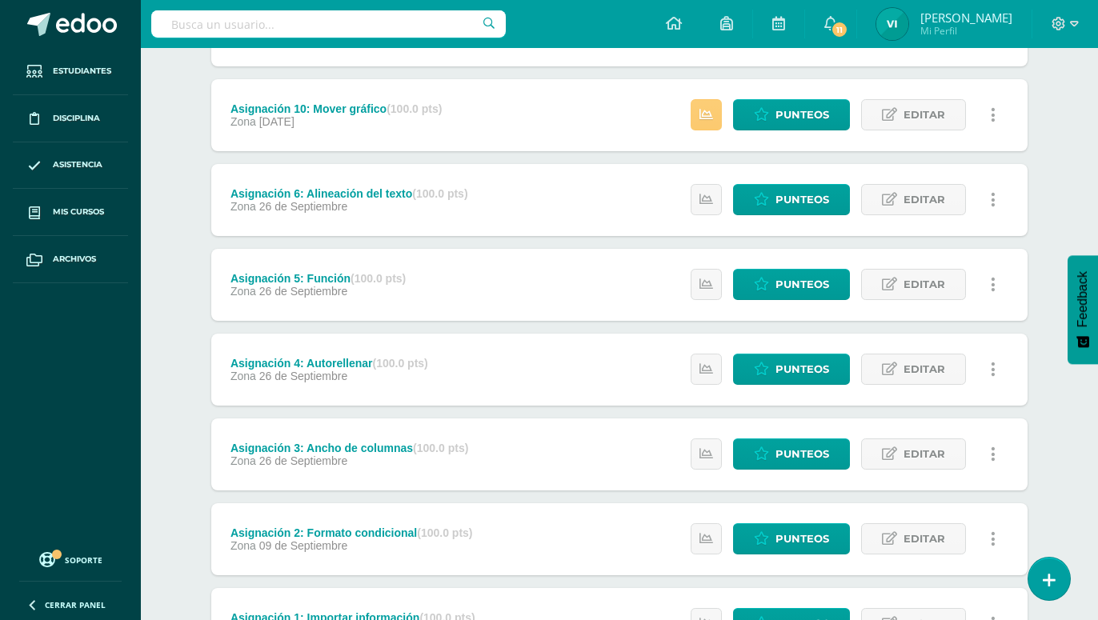
scroll to position [536, 0]
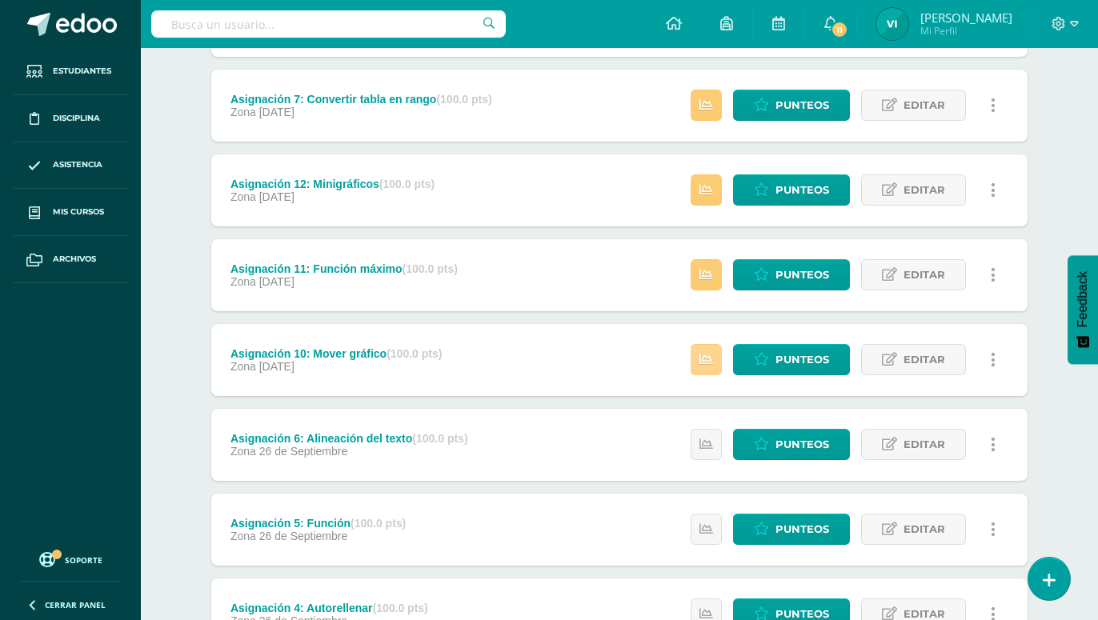
click at [715, 344] on link at bounding box center [706, 359] width 31 height 31
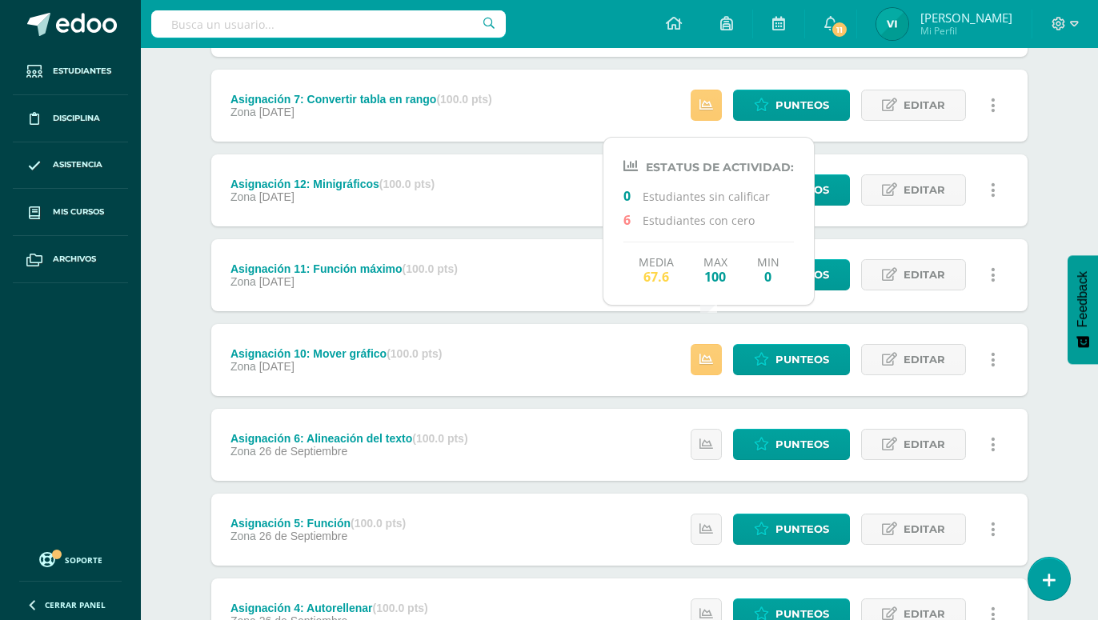
click at [1014, 346] on div "Punteos Editar Historial de actividad Eliminar Historial de actividad ¿Estás se…" at bounding box center [847, 360] width 361 height 72
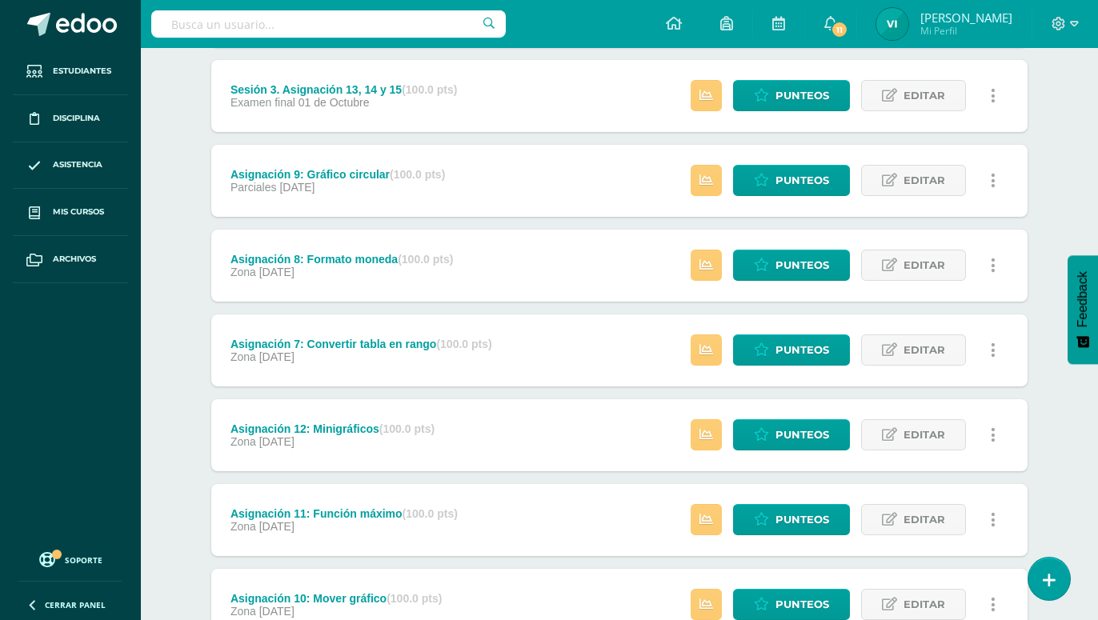
scroll to position [0, 0]
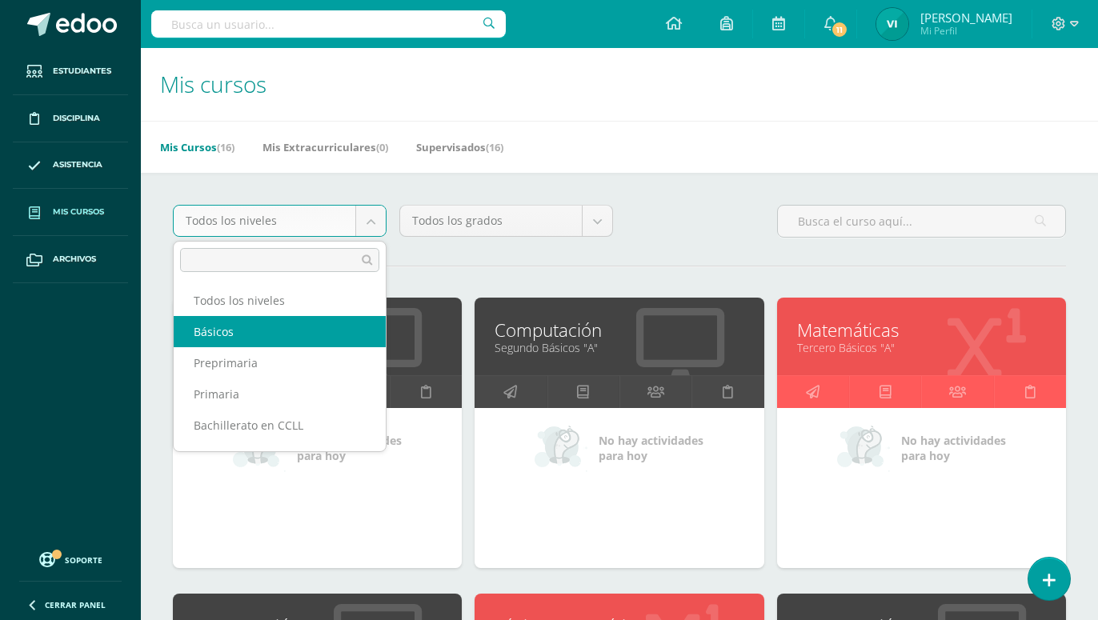
select select "12"
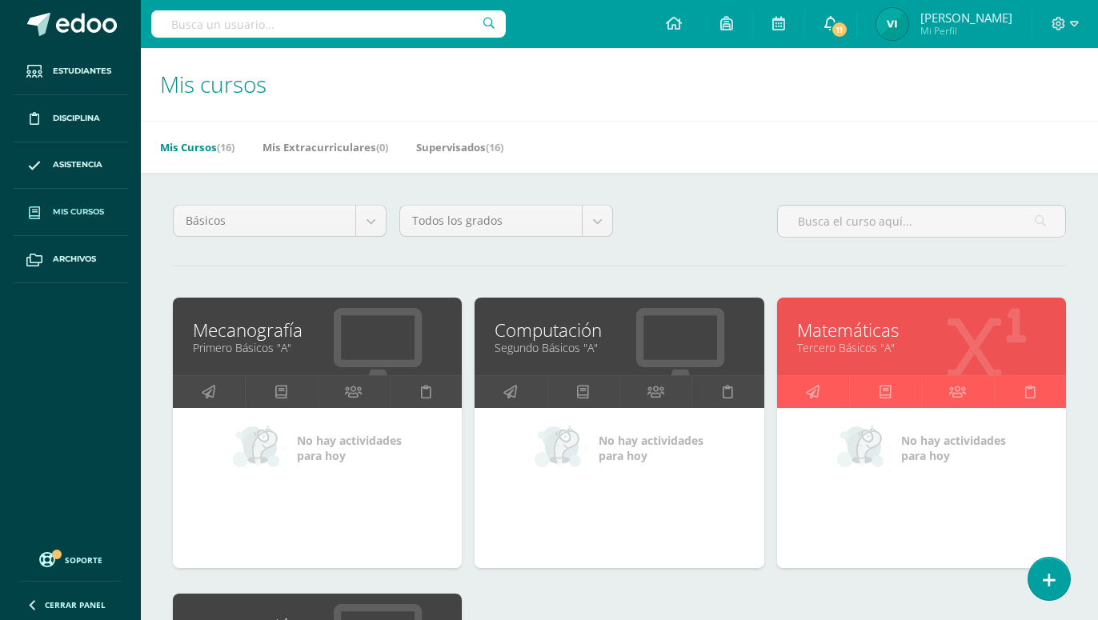
click at [855, 36] on link "11" at bounding box center [830, 24] width 51 height 48
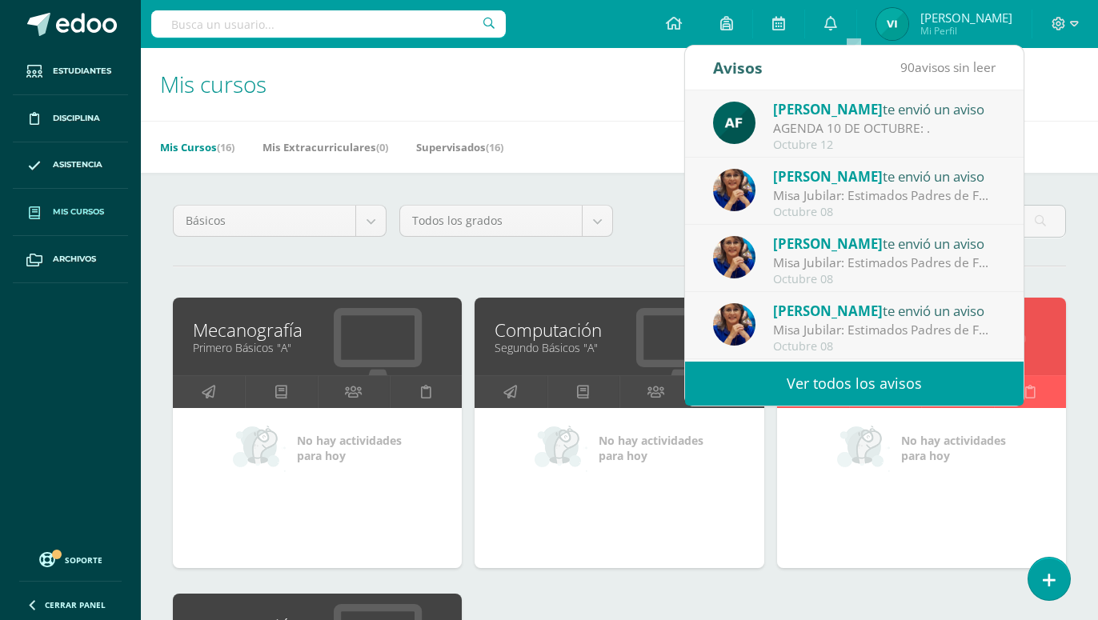
click at [873, 130] on div "AGENDA 10 DE OCTUBRE: ." at bounding box center [884, 128] width 222 height 18
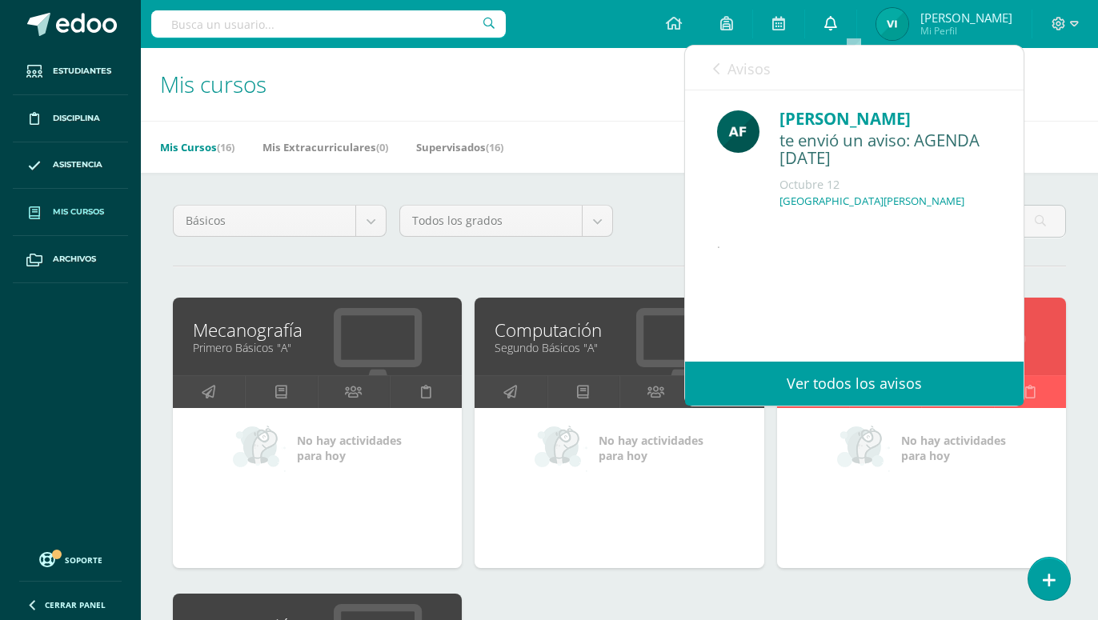
click at [837, 27] on icon at bounding box center [830, 23] width 13 height 14
click at [837, 26] on icon at bounding box center [830, 23] width 13 height 14
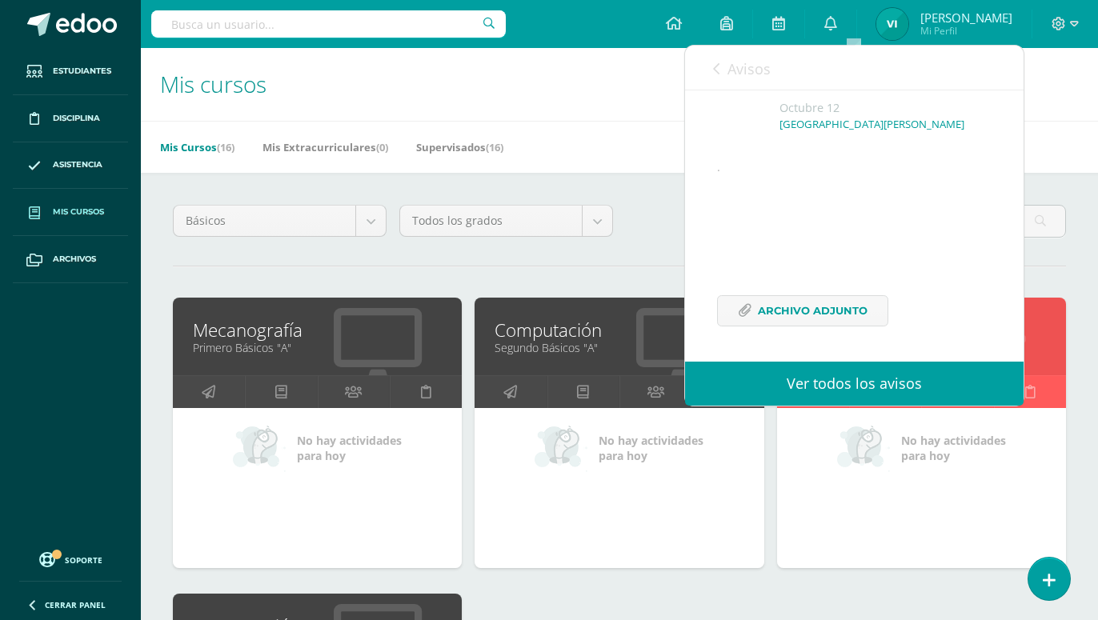
click at [856, 374] on link "Ver todos los avisos" at bounding box center [854, 384] width 338 height 44
click at [850, 385] on link "Ver todos los avisos" at bounding box center [854, 384] width 338 height 44
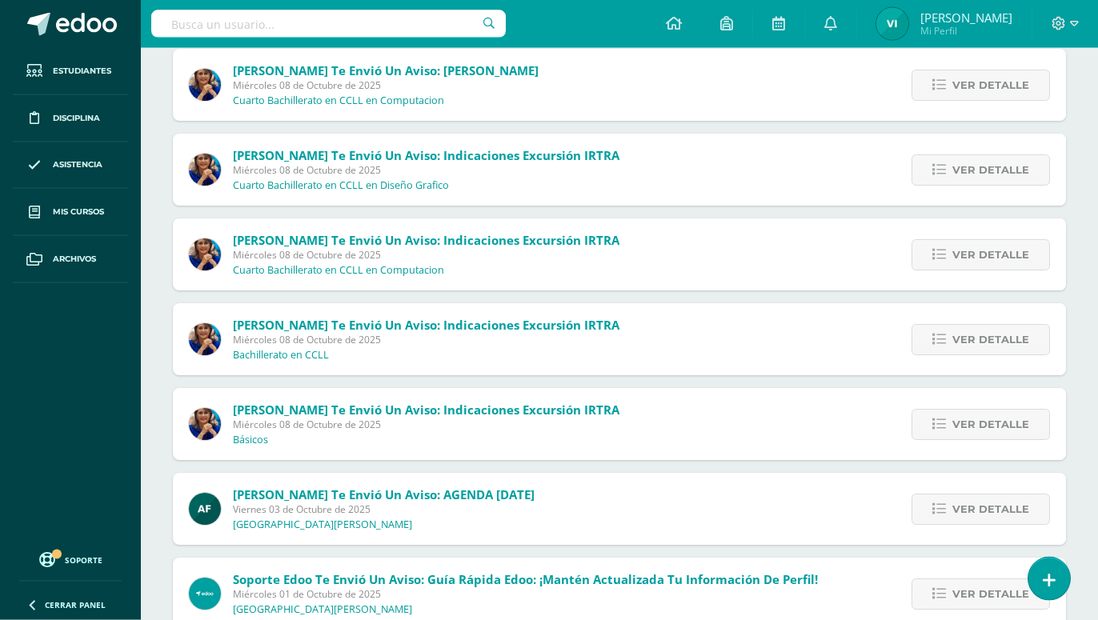
scroll to position [434, 0]
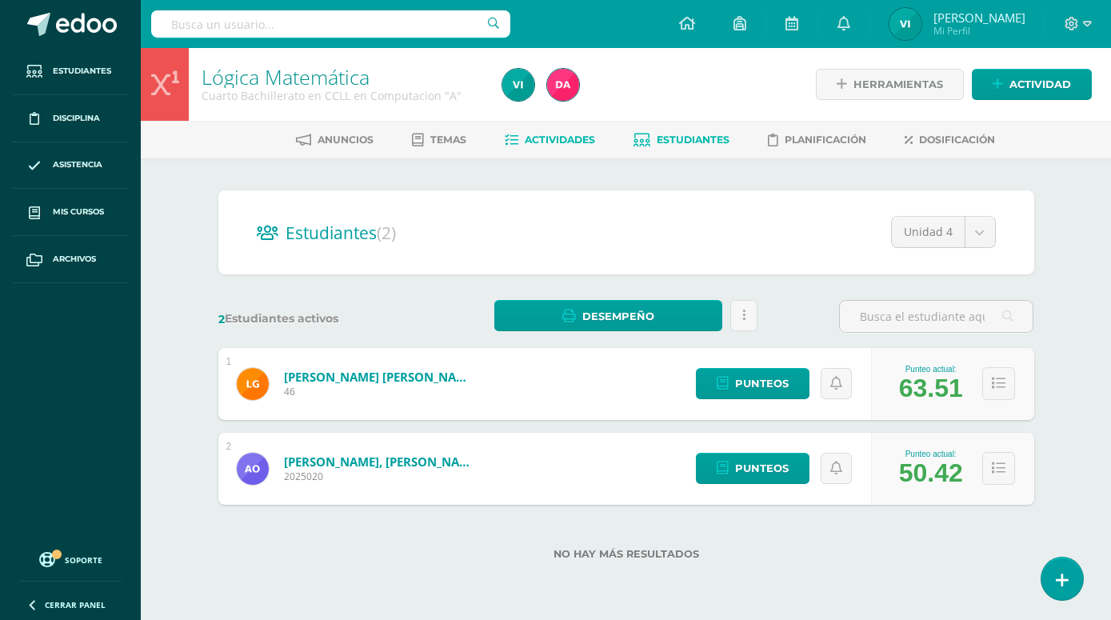
click at [558, 138] on span "Actividades" at bounding box center [560, 140] width 70 height 12
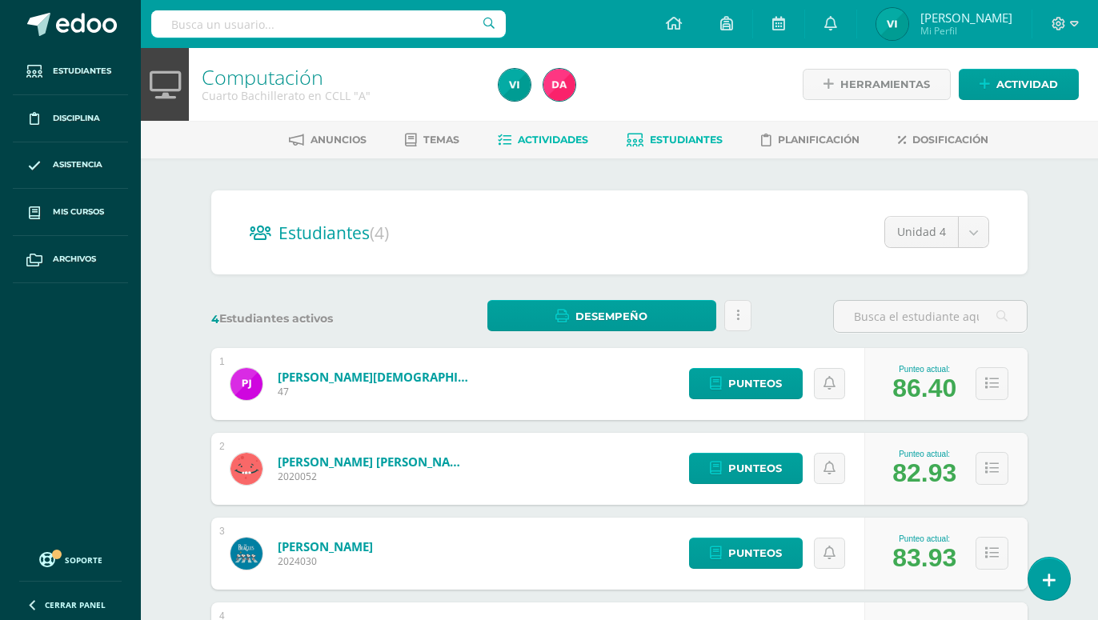
click at [565, 149] on link "Actividades" at bounding box center [543, 140] width 90 height 26
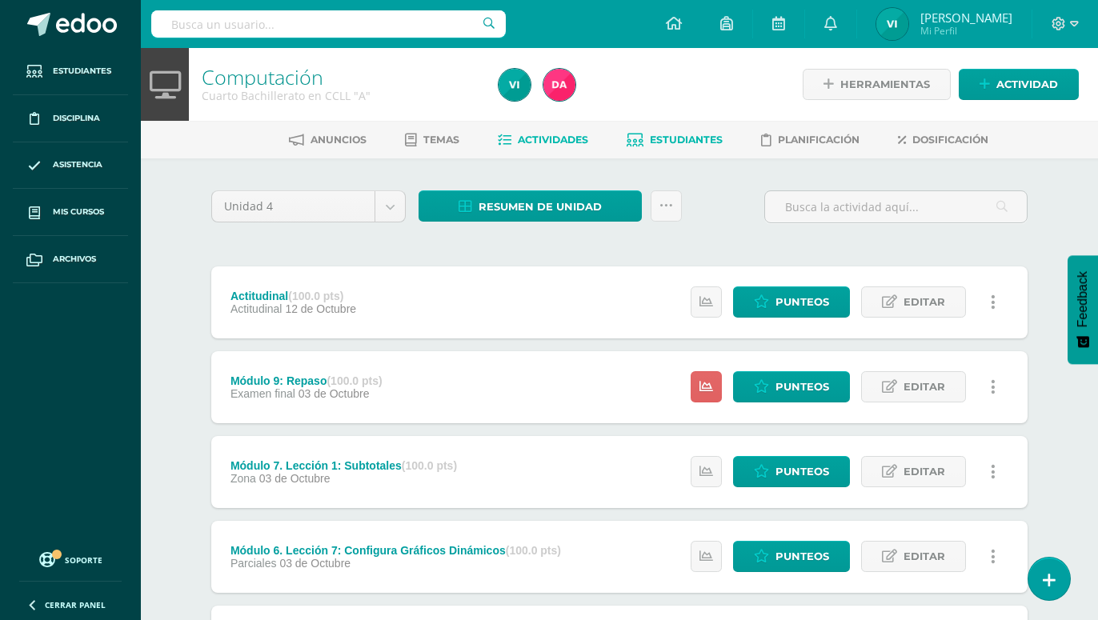
click at [670, 142] on span "Estudiantes" at bounding box center [686, 140] width 73 height 12
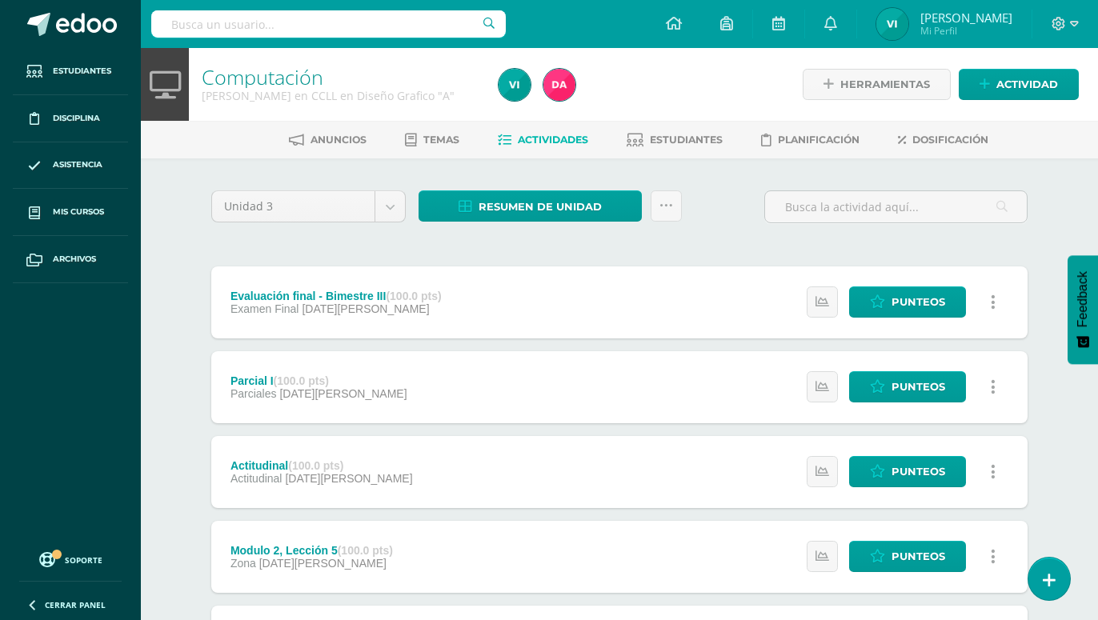
click at [178, 282] on div "Computación Quinto Bachillerato en CCLL en Diseño Grafico "A" Herramientas Deta…" at bounding box center [619, 543] width 957 height 991
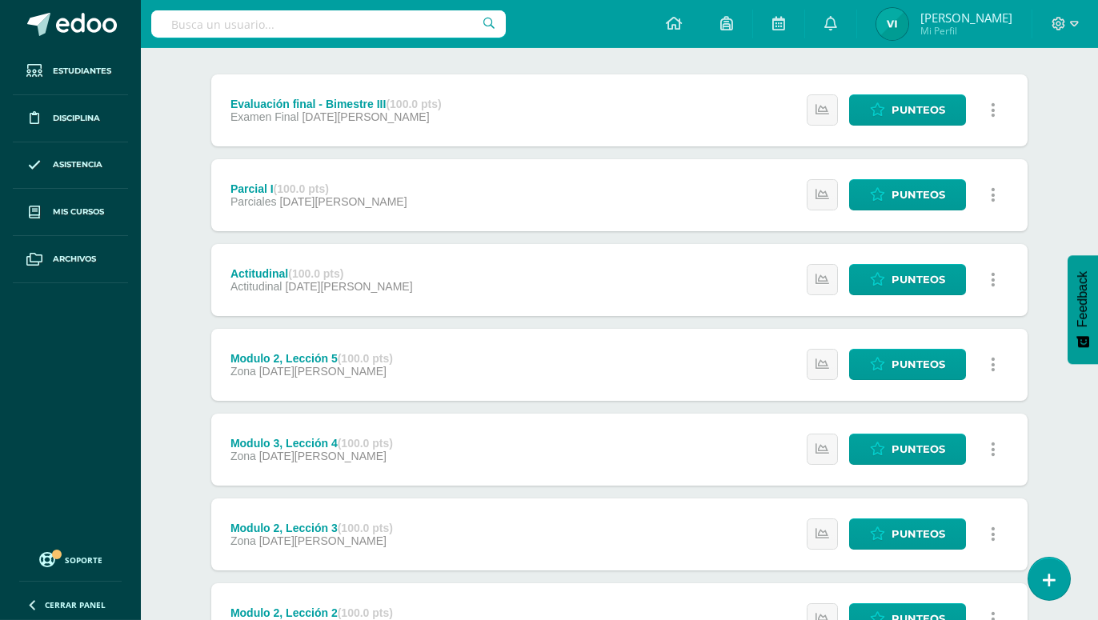
scroll to position [163, 0]
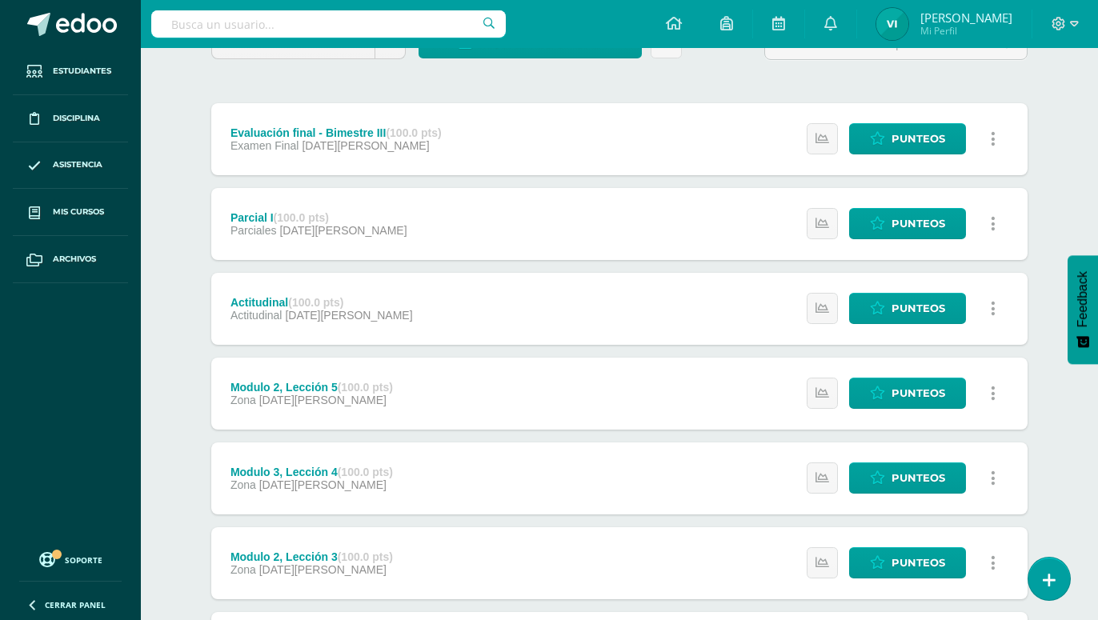
click at [164, 190] on div "Computación Quinto Bachillerato en CCLL en Diseño Grafico "A" Herramientas Deta…" at bounding box center [619, 380] width 957 height 991
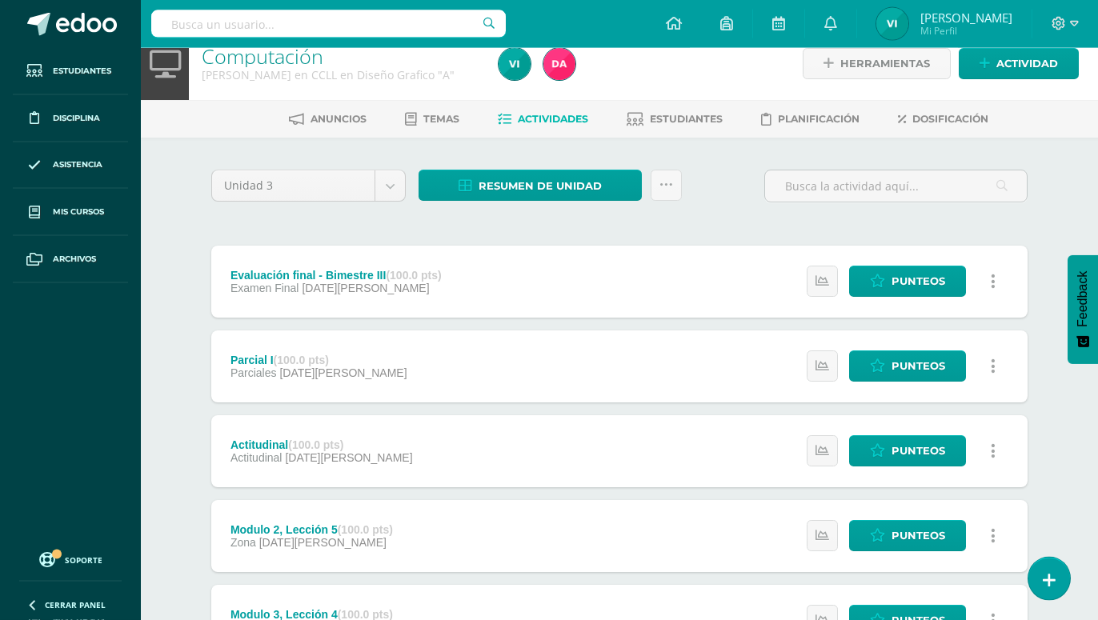
scroll to position [0, 0]
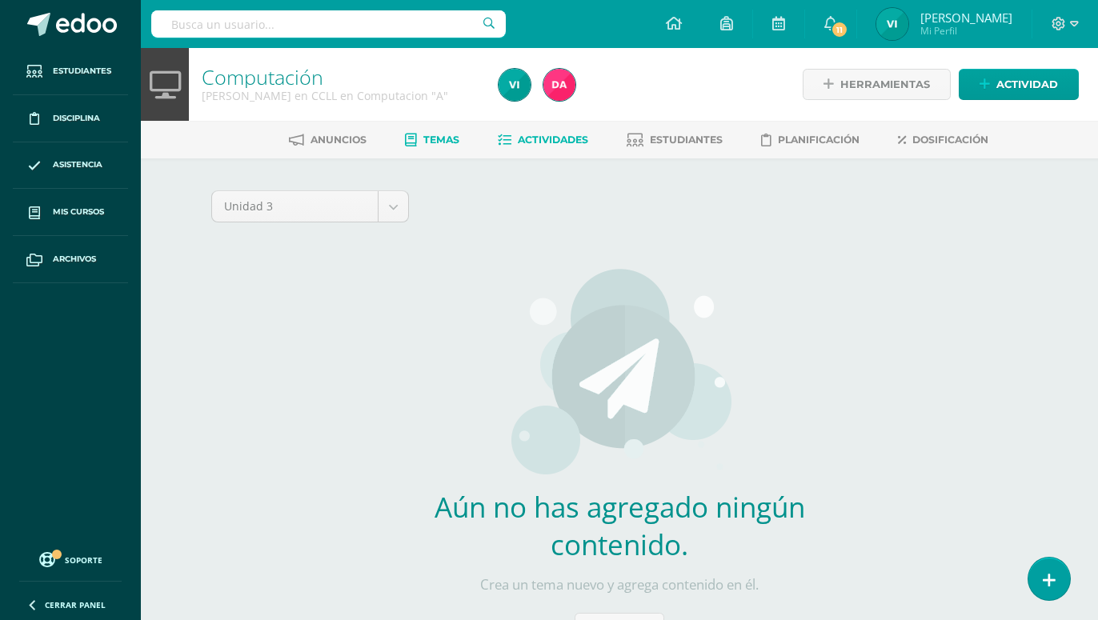
click at [542, 134] on link "Actividades" at bounding box center [543, 140] width 90 height 26
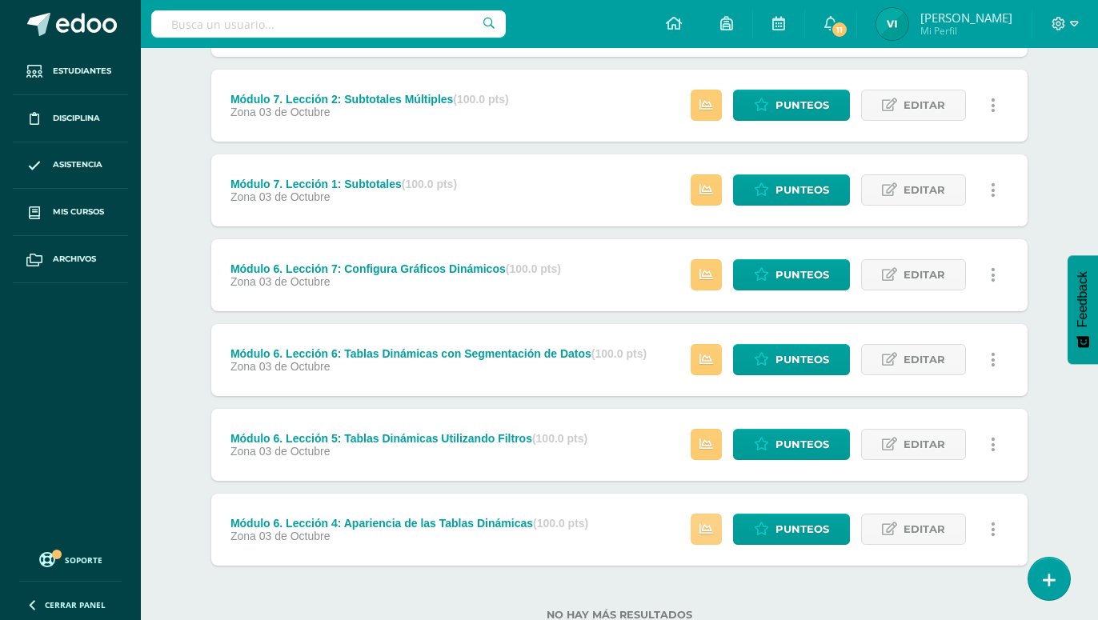
scroll to position [527, 0]
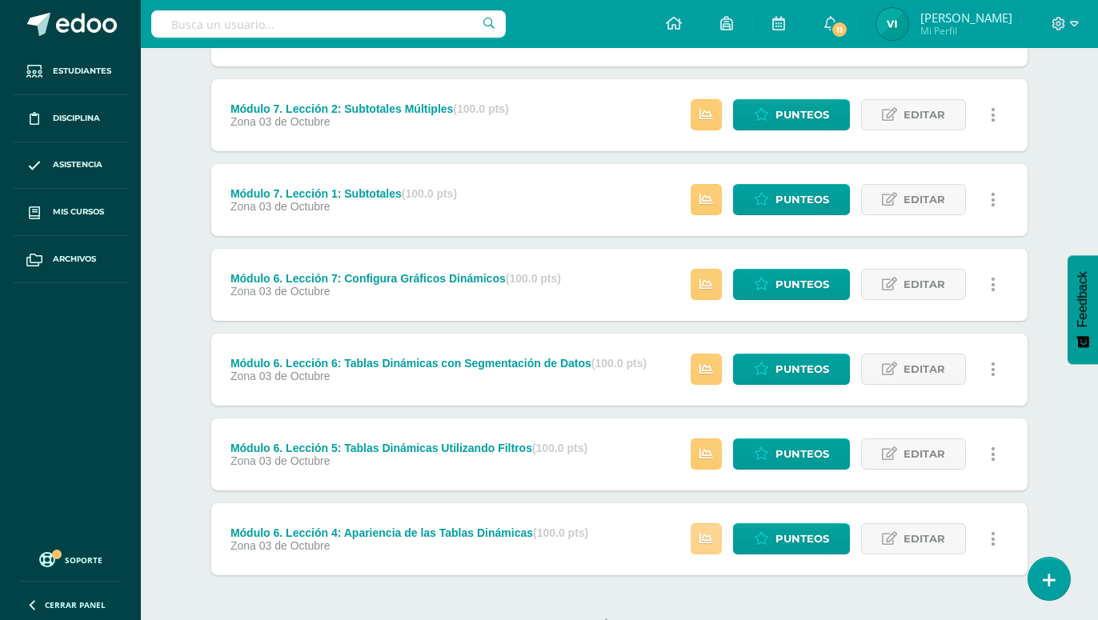
click at [703, 532] on icon at bounding box center [706, 539] width 14 height 14
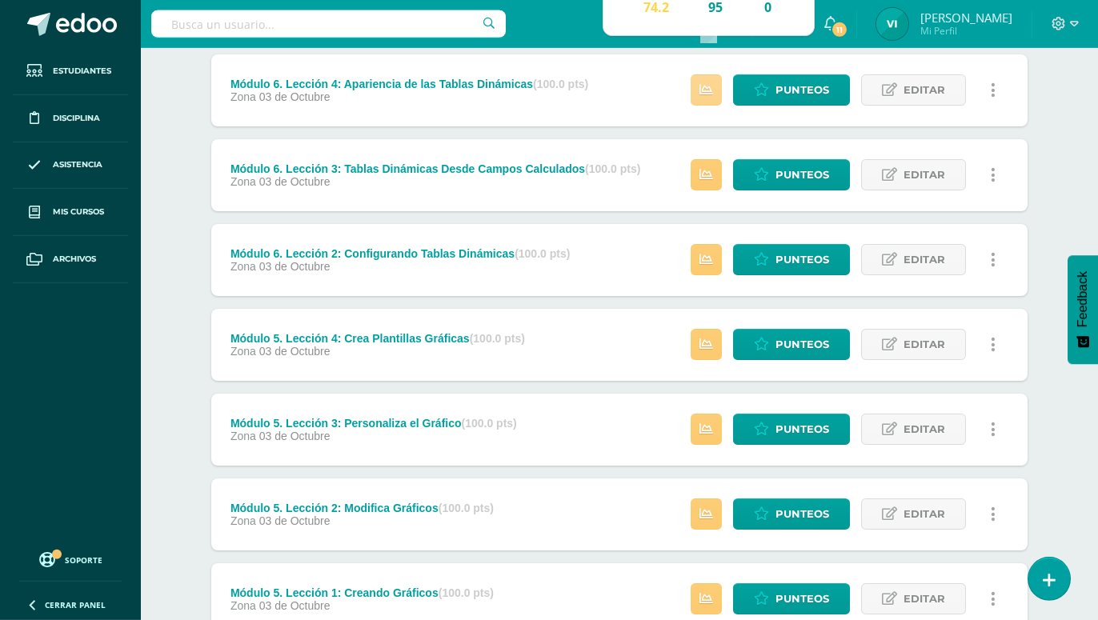
scroll to position [1035, 0]
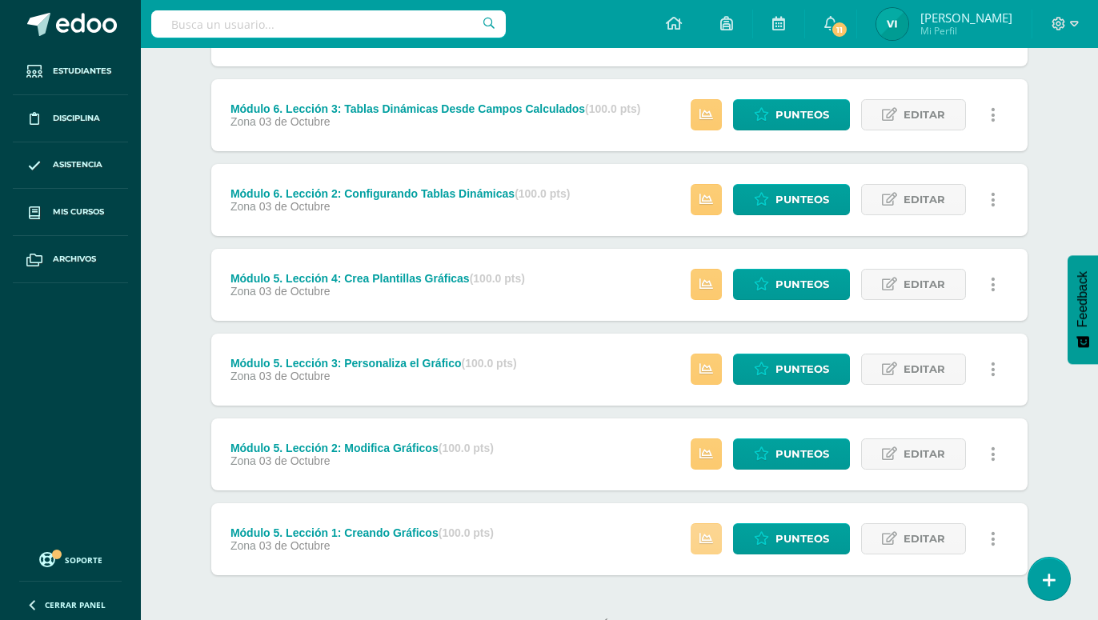
click at [703, 523] on link at bounding box center [706, 538] width 31 height 31
click at [536, 455] on div "Módulo 5. Lección 2: Modifica Gráficos (100.0 pts) Zona 03 de Octubre Estatus d…" at bounding box center [619, 454] width 816 height 72
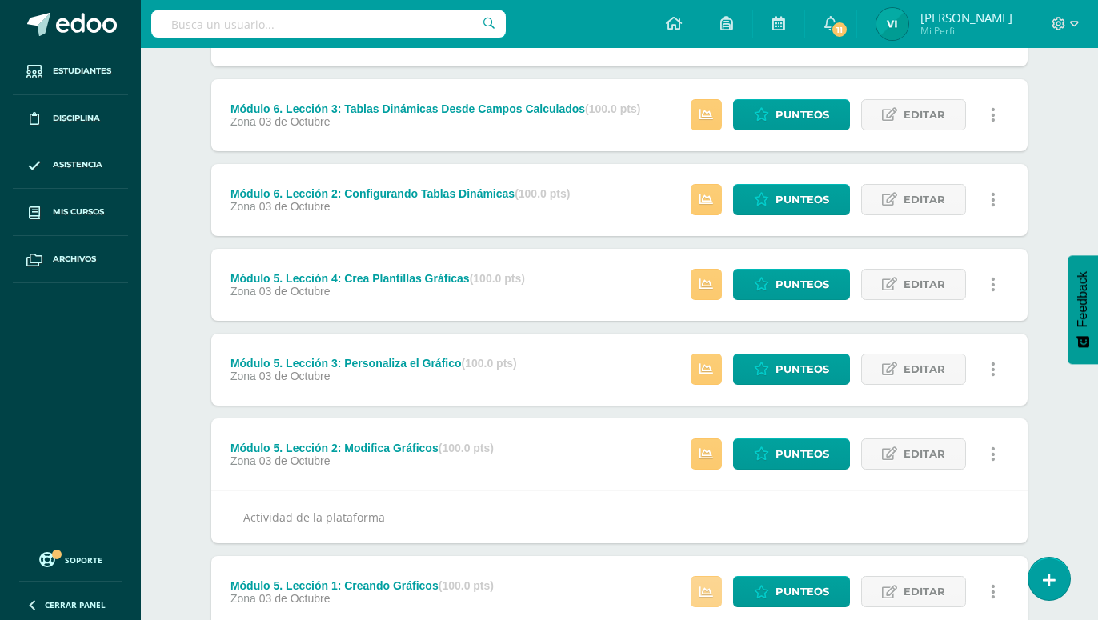
click at [715, 576] on link at bounding box center [706, 591] width 31 height 31
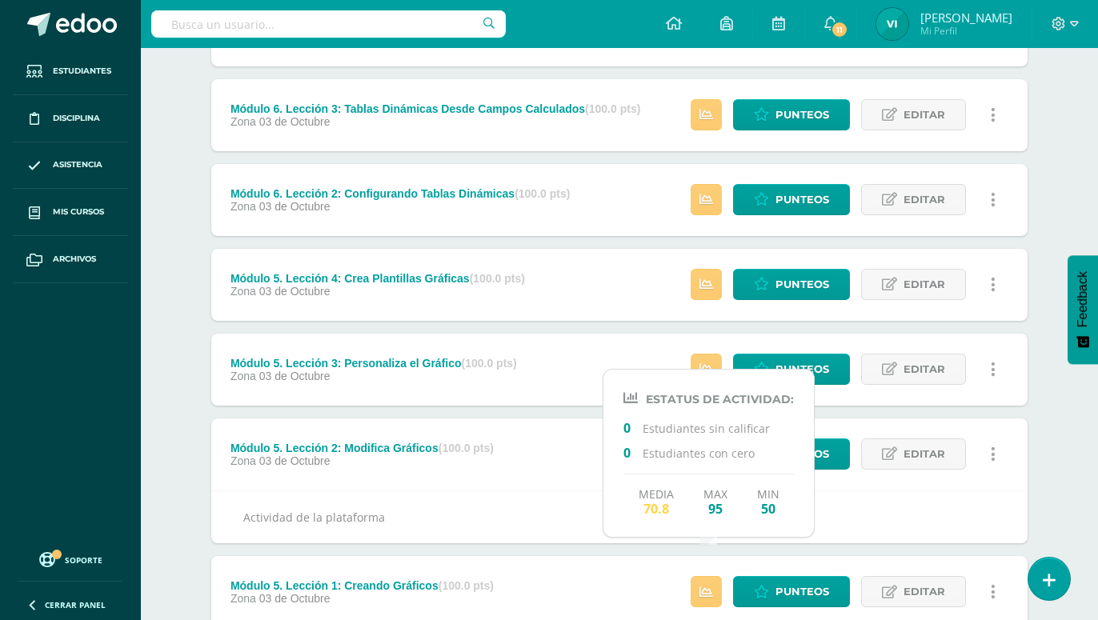
click at [811, 503] on div "Estatus de Actividad: 0 Estudiantes sin calificar 0 Estudiantes con cero Media …" at bounding box center [708, 453] width 210 height 135
click at [584, 491] on div "Actividad de la plataforma" at bounding box center [619, 517] width 816 height 53
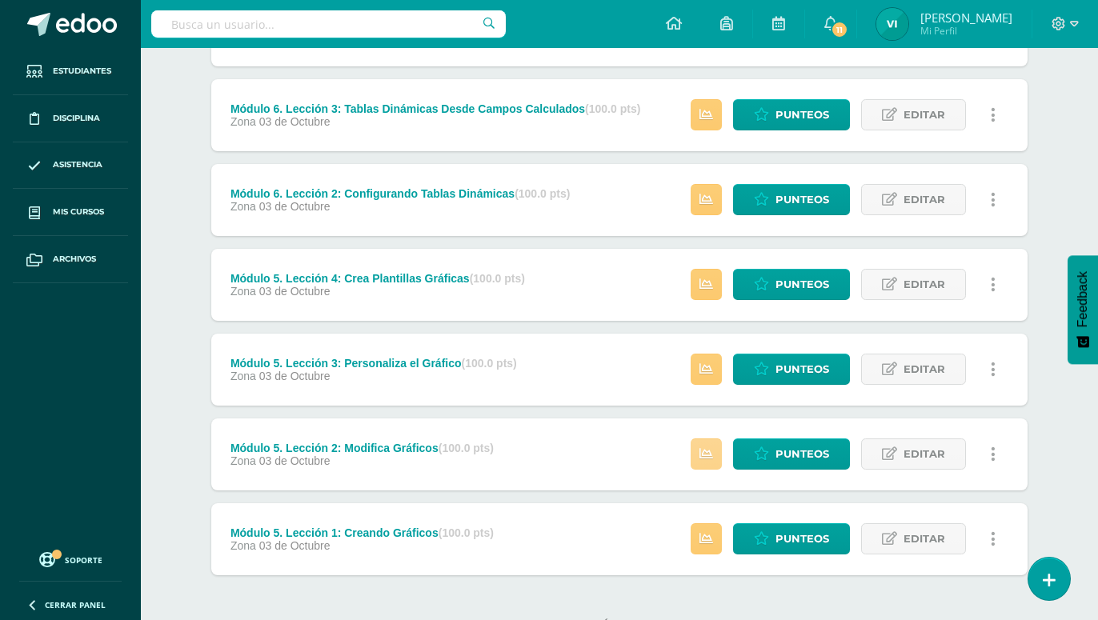
click at [710, 438] on link at bounding box center [706, 453] width 31 height 31
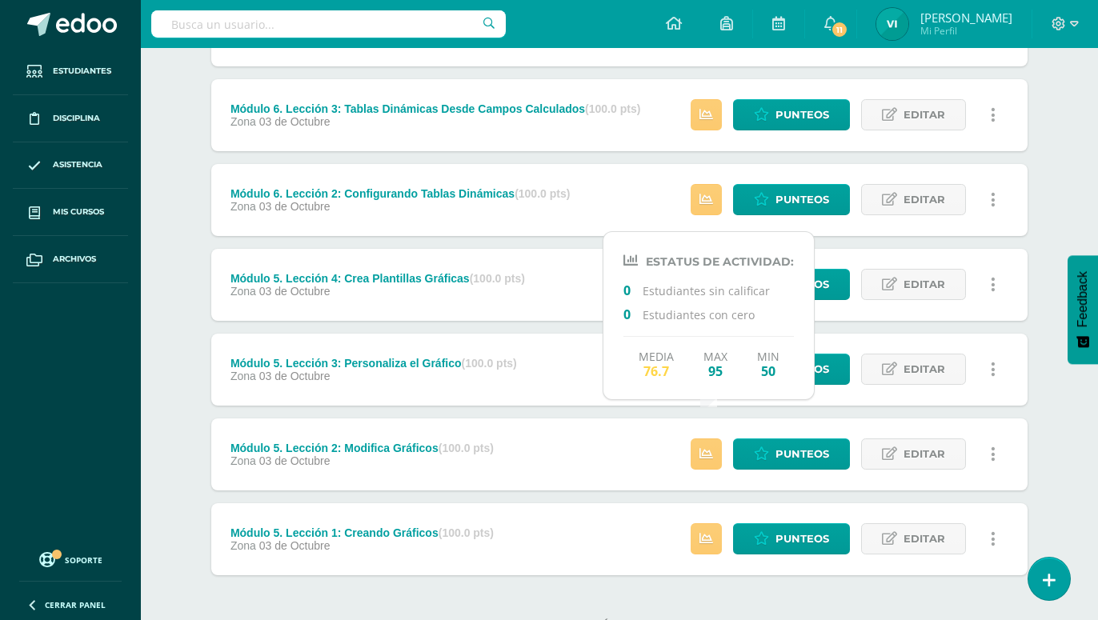
click at [601, 427] on div "Módulo 5. Lección 2: Modifica Gráficos (100.0 pts) Zona 03 de Octubre Punteos E…" at bounding box center [619, 454] width 816 height 72
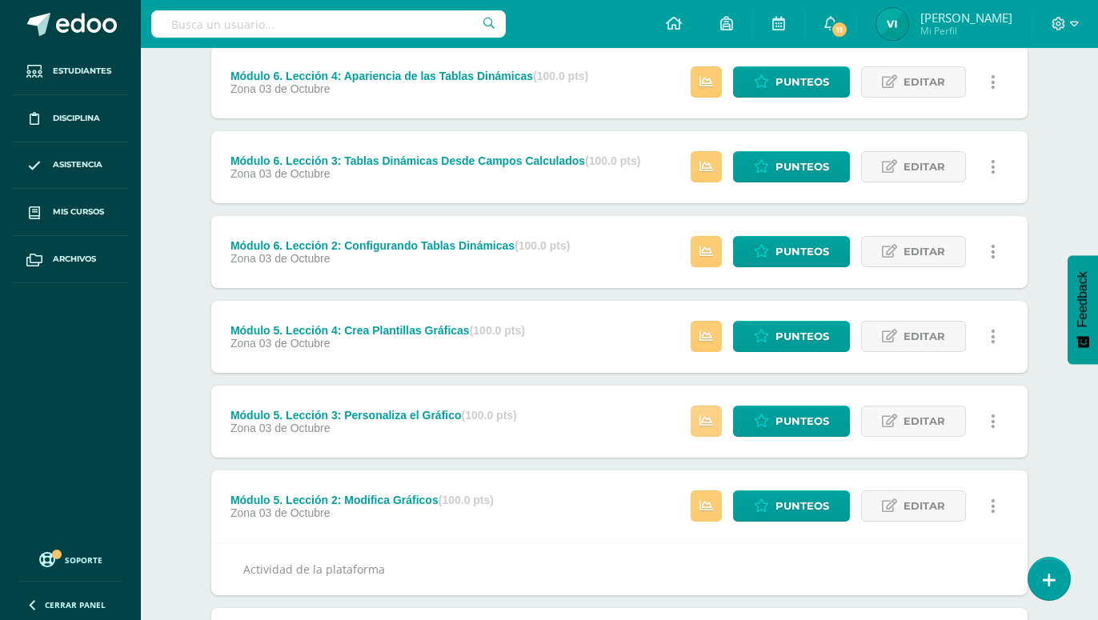
scroll to position [954, 0]
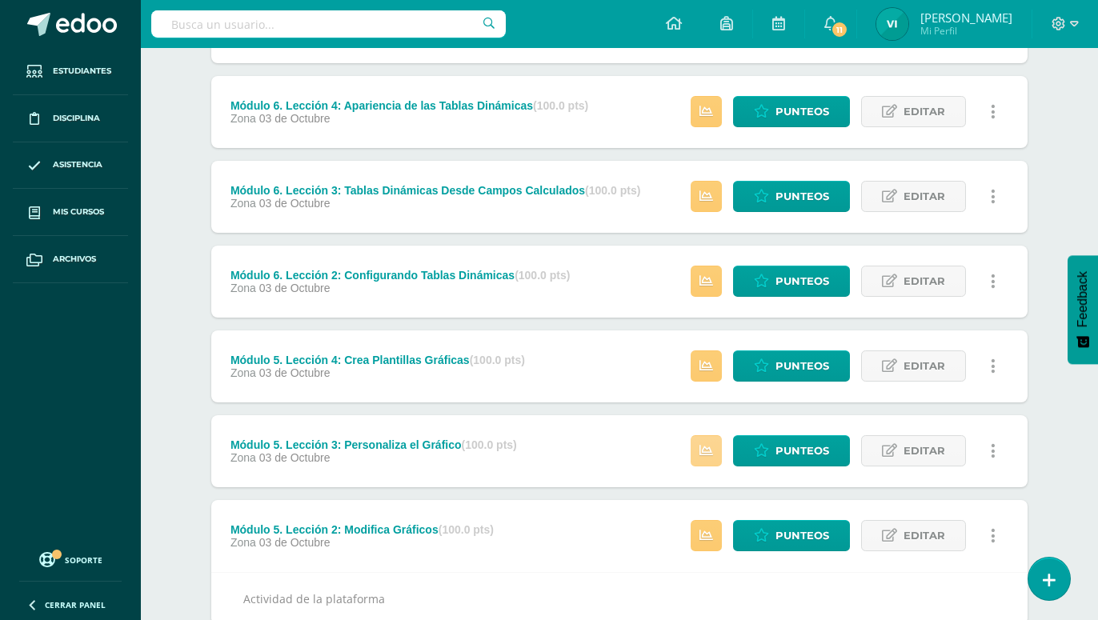
click at [713, 444] on icon at bounding box center [706, 451] width 14 height 14
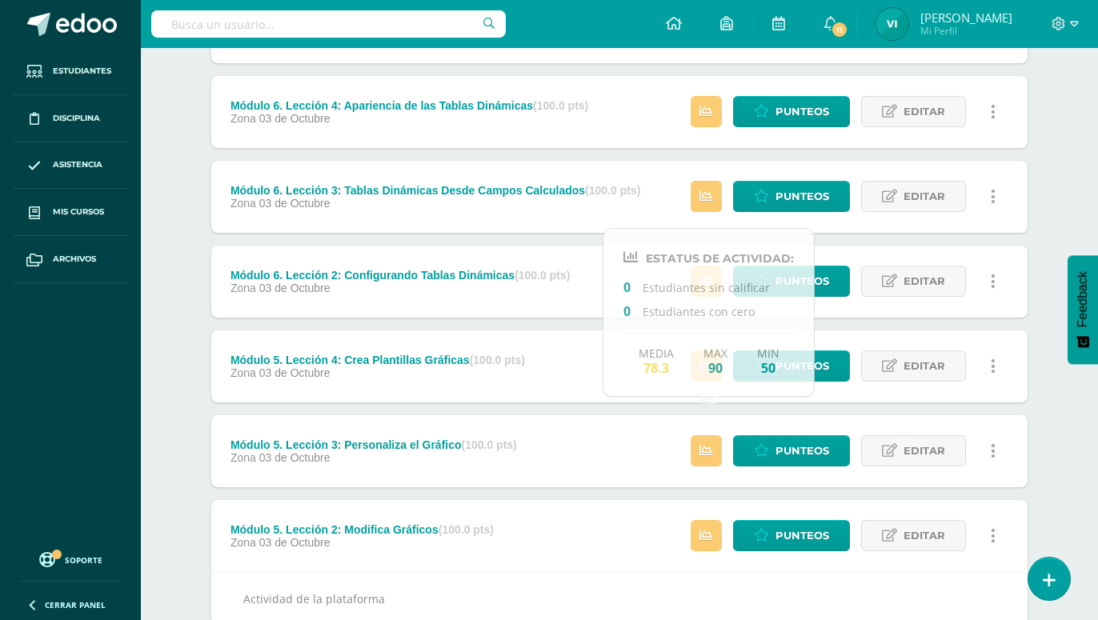
click at [638, 428] on div "Módulo 5. Lección 3: Personaliza el Gráfico (100.0 pts) Zona 03 de Octubre Punt…" at bounding box center [619, 451] width 816 height 72
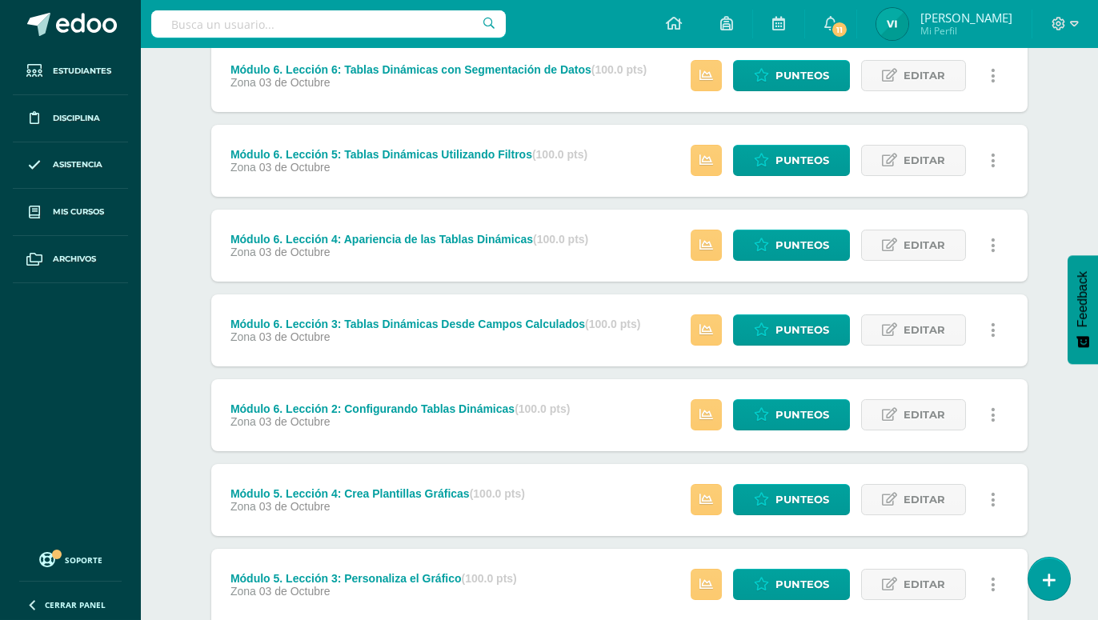
scroll to position [791, 0]
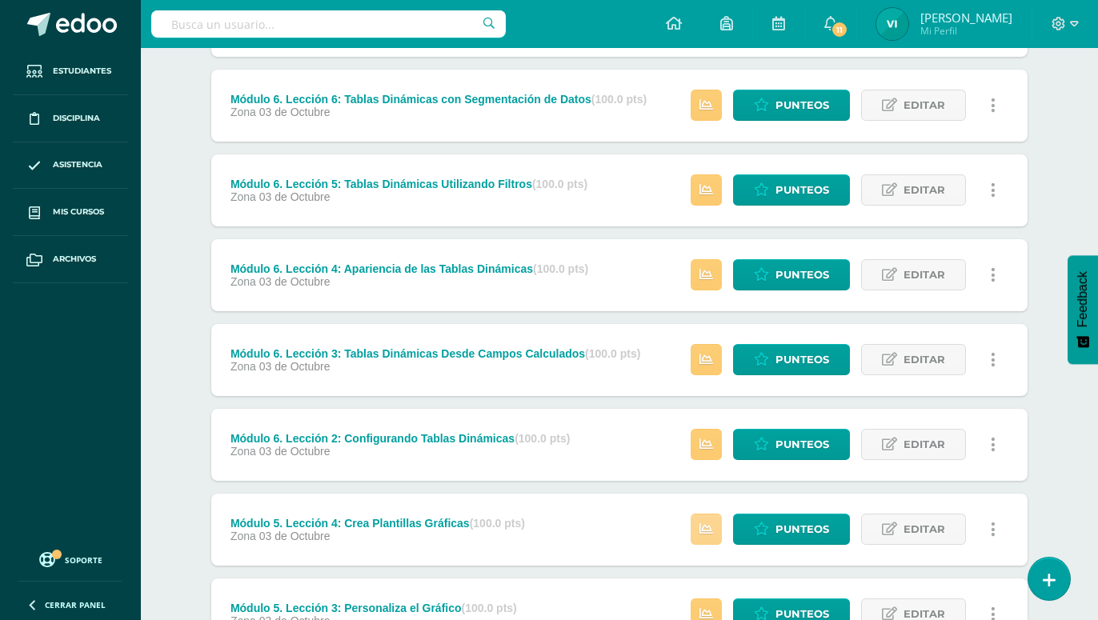
click at [708, 523] on icon at bounding box center [706, 530] width 14 height 14
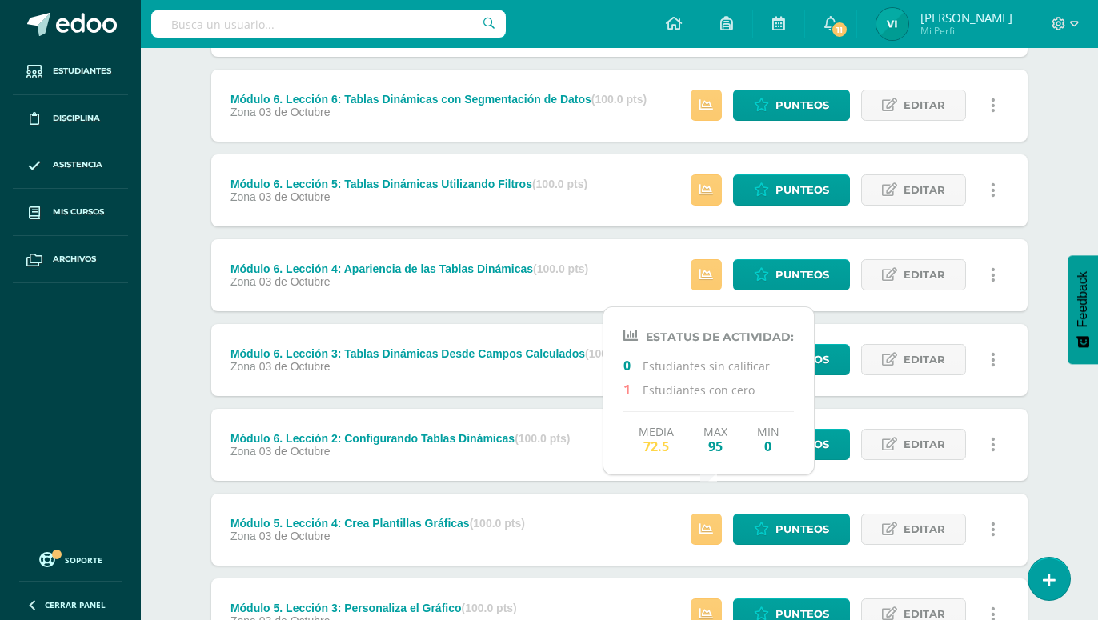
click at [619, 494] on div "Módulo 5. Lección 4: Crea Plantillas Gráficas (100.0 pts) Zona 03 de Octubre Pu…" at bounding box center [619, 530] width 816 height 72
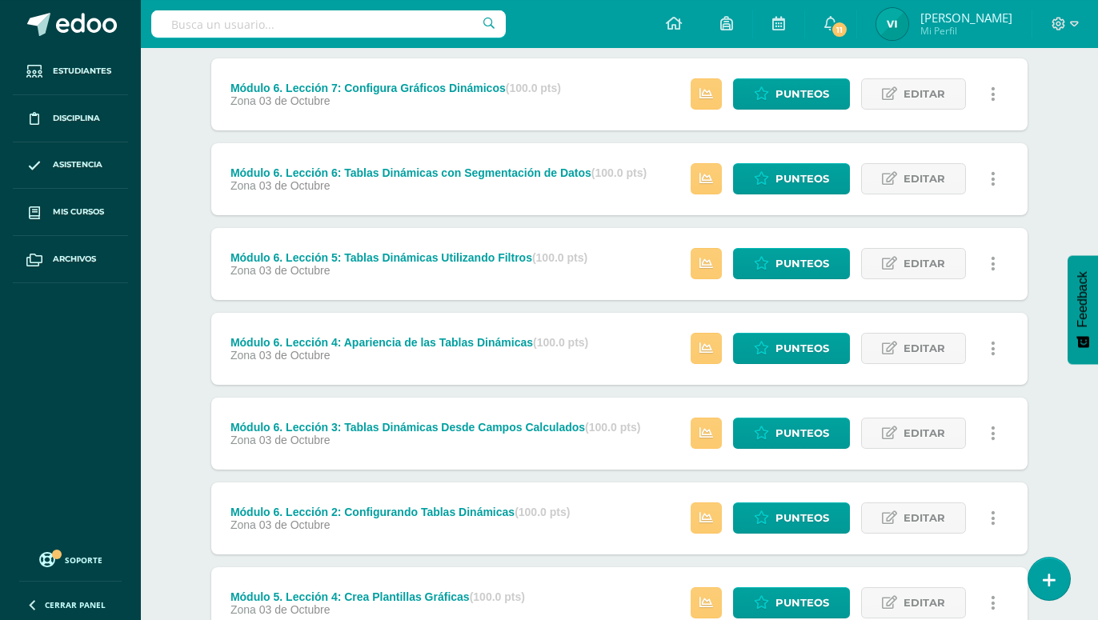
scroll to position [709, 0]
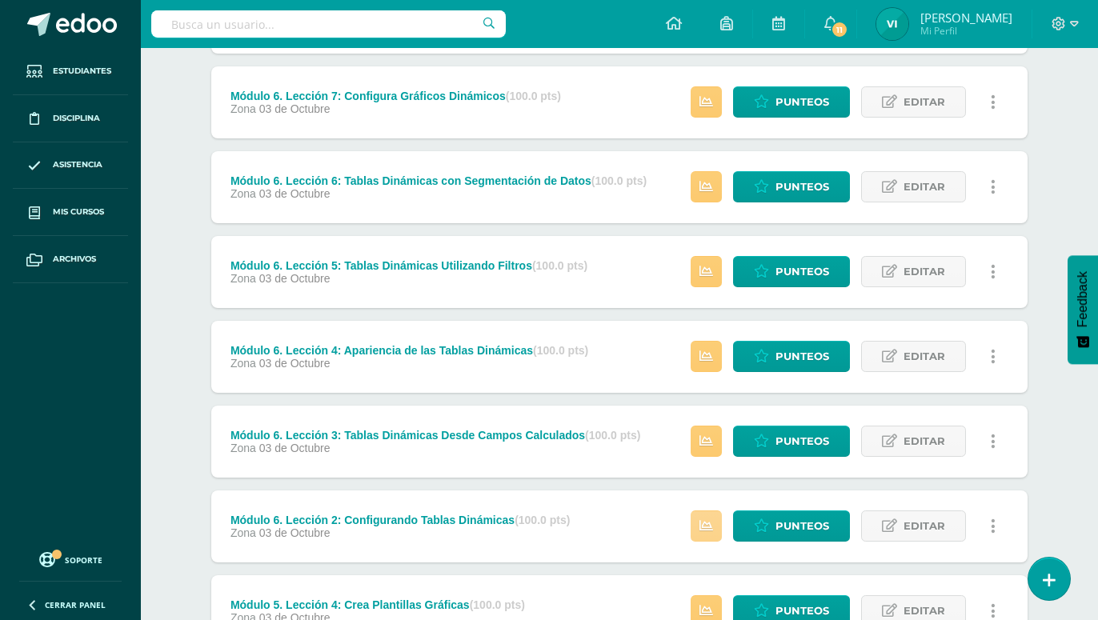
click at [710, 519] on icon at bounding box center [706, 526] width 14 height 14
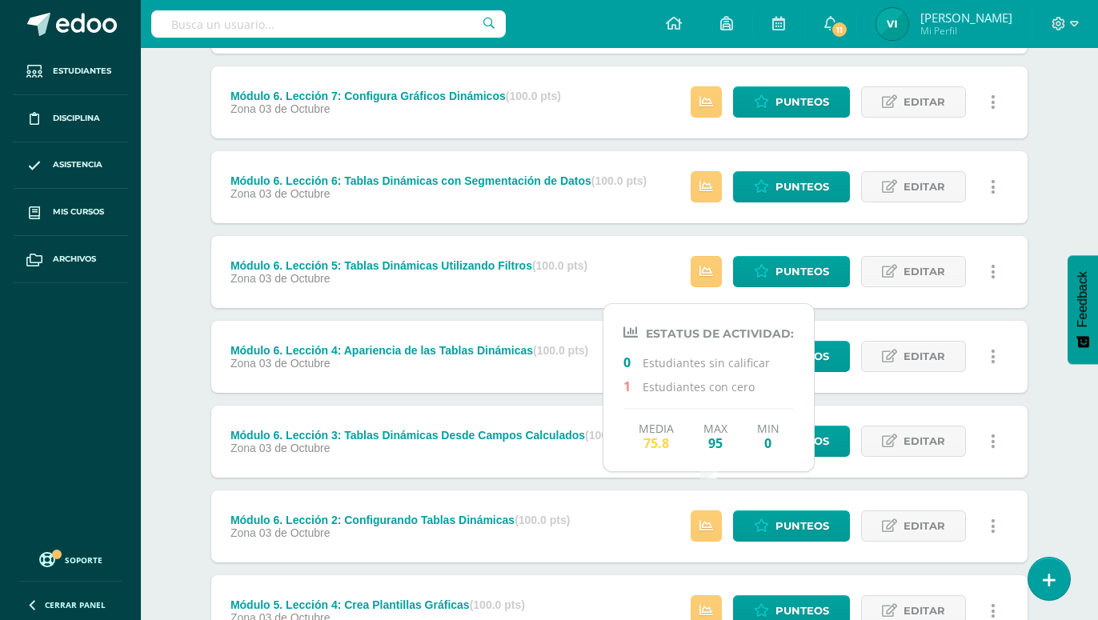
click at [603, 491] on div "Módulo 6. Lección 2: Configurando Tablas Dinámicas (100.0 pts) Zona 03 de Octub…" at bounding box center [619, 527] width 816 height 72
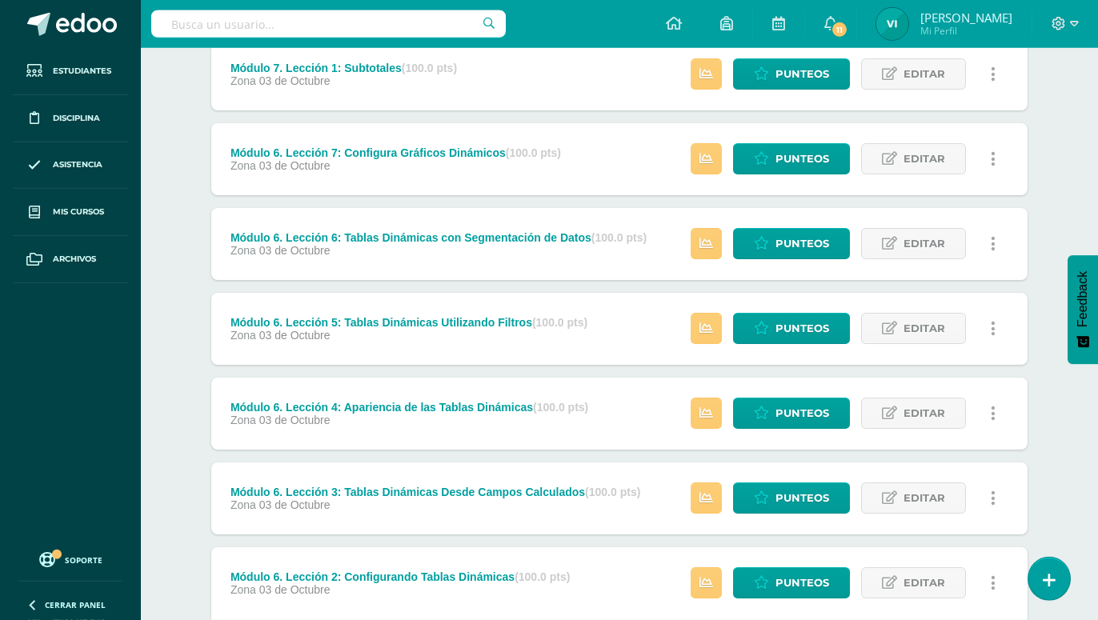
scroll to position [627, 0]
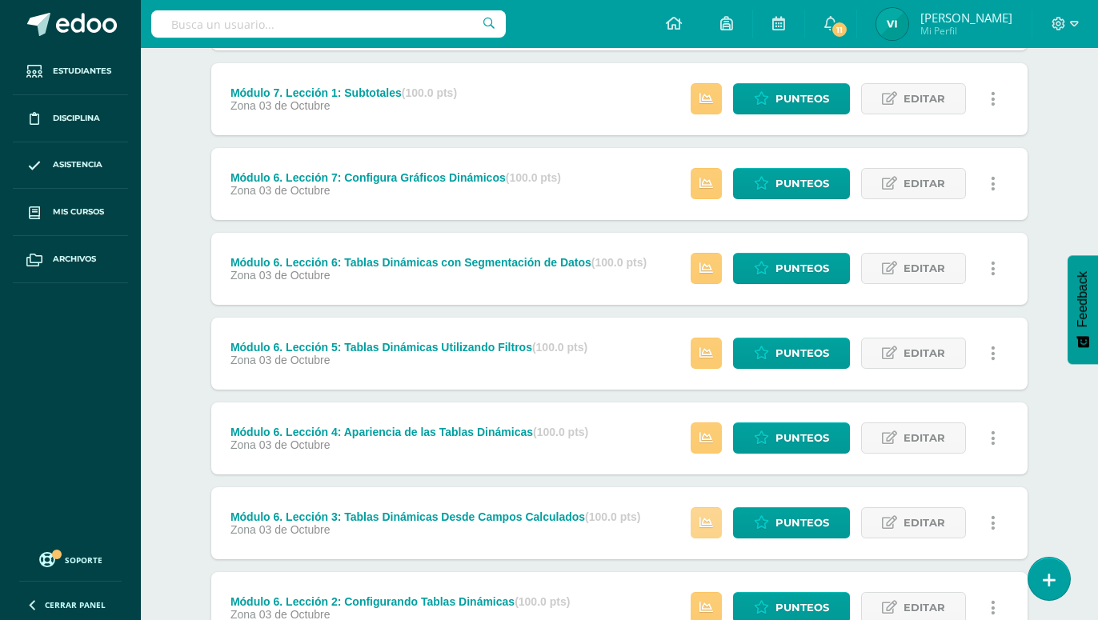
click at [699, 507] on link at bounding box center [706, 522] width 31 height 31
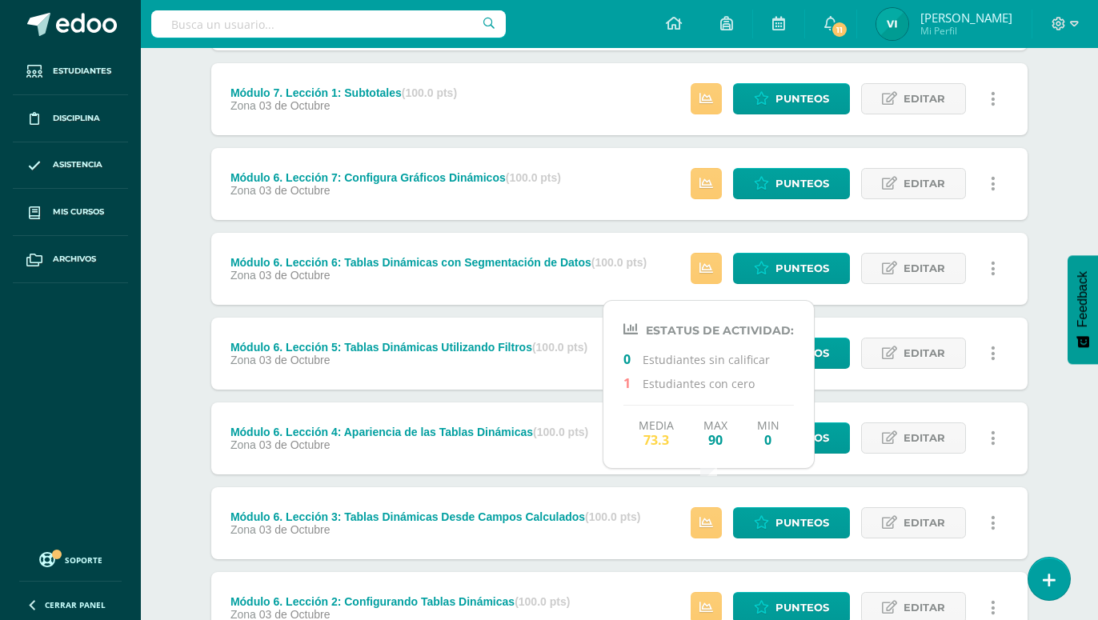
click at [659, 487] on div "Módulo 6. Lección 3: Tablas Dinámicas Desde Campos Calculados (100.0 pts) Zona …" at bounding box center [435, 523] width 448 height 72
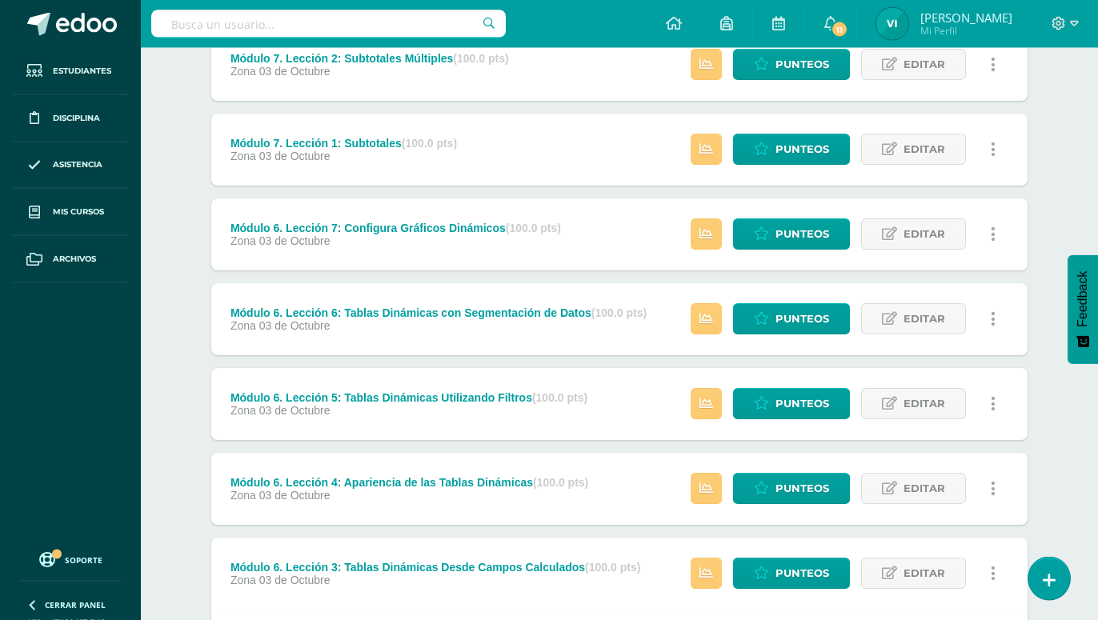
scroll to position [546, 0]
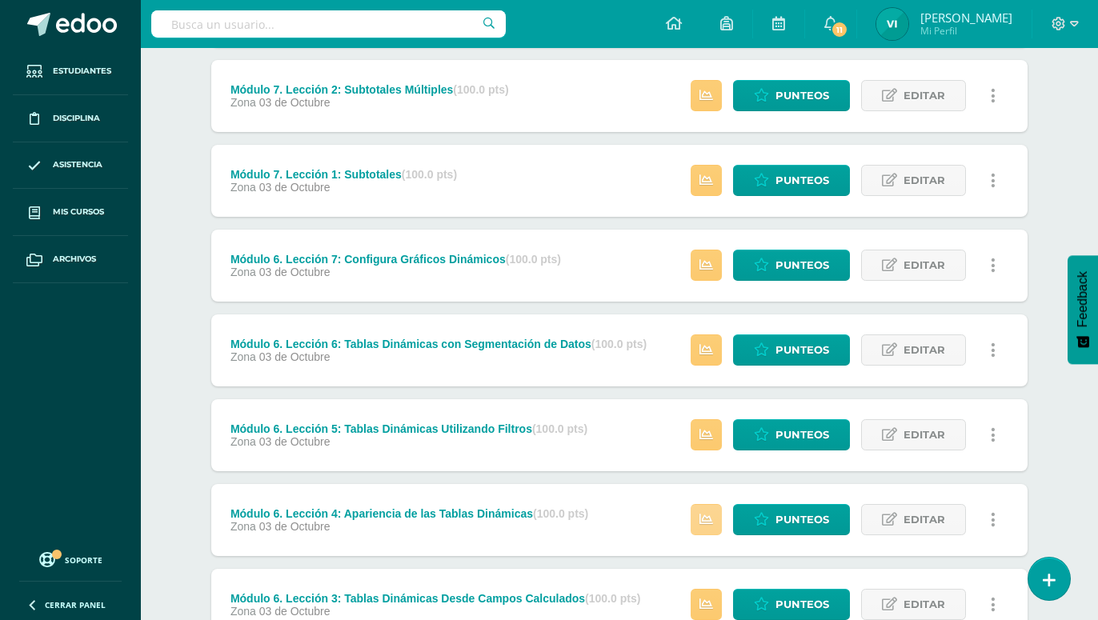
click at [696, 504] on link at bounding box center [706, 519] width 31 height 31
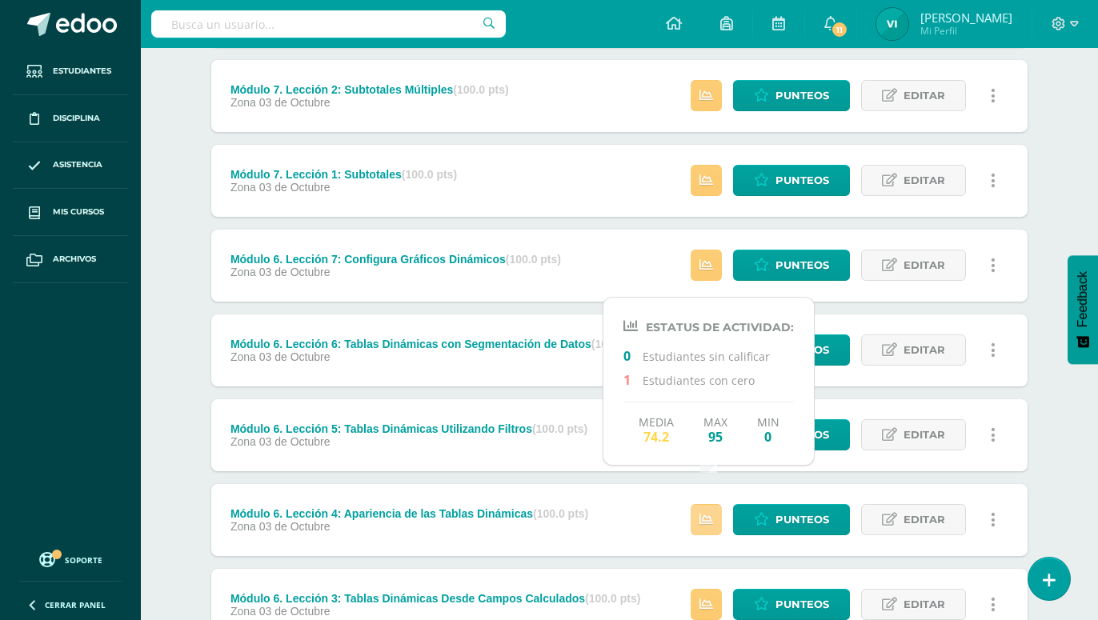
scroll to position [382, 0]
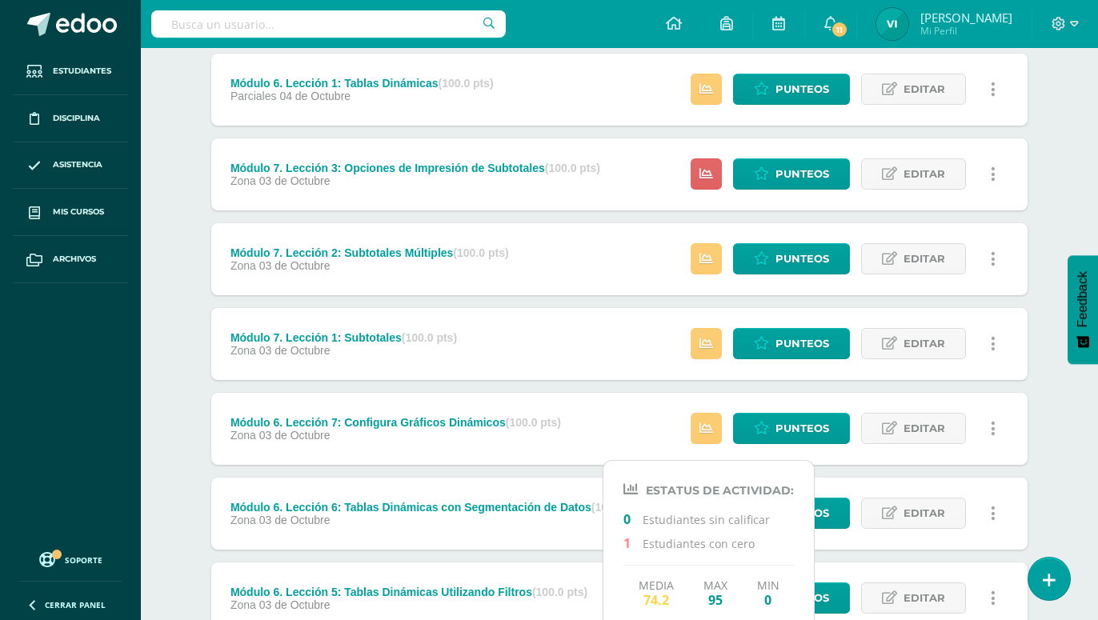
click at [561, 416] on strong "(100.0 pts)" at bounding box center [533, 422] width 55 height 13
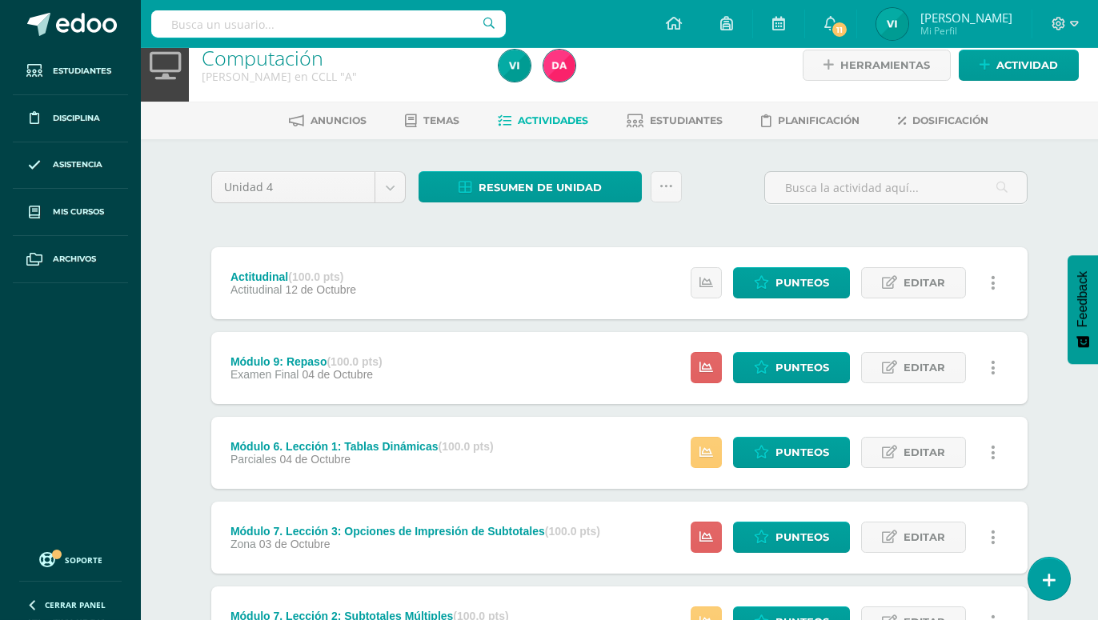
scroll to position [0, 0]
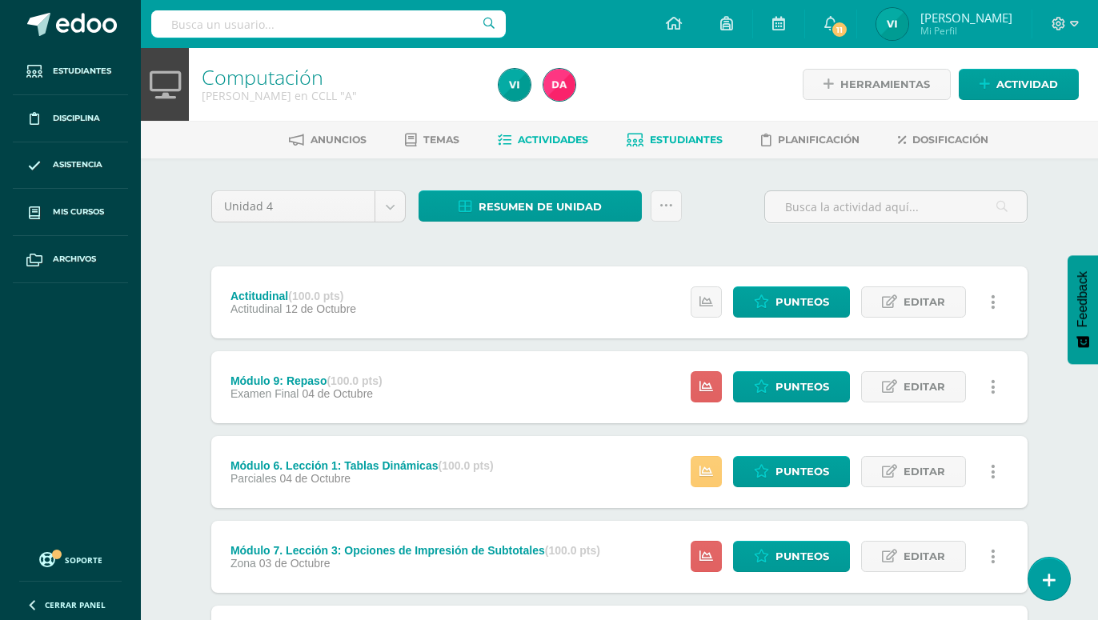
click at [687, 143] on span "Estudiantes" at bounding box center [686, 140] width 73 height 12
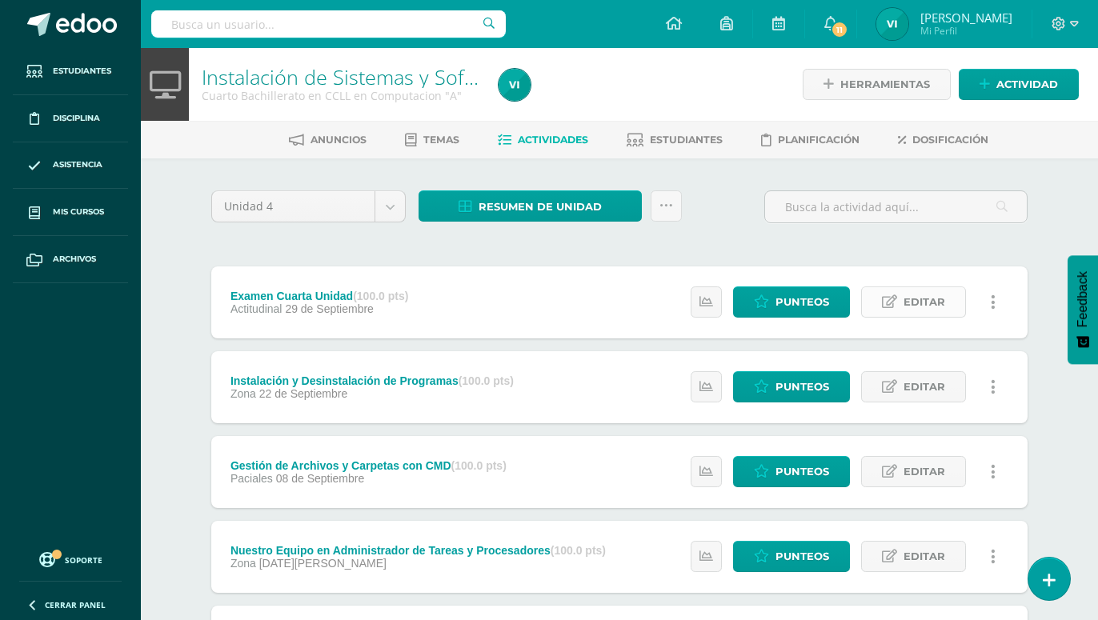
click at [942, 287] on span "Editar" at bounding box center [924, 302] width 42 height 30
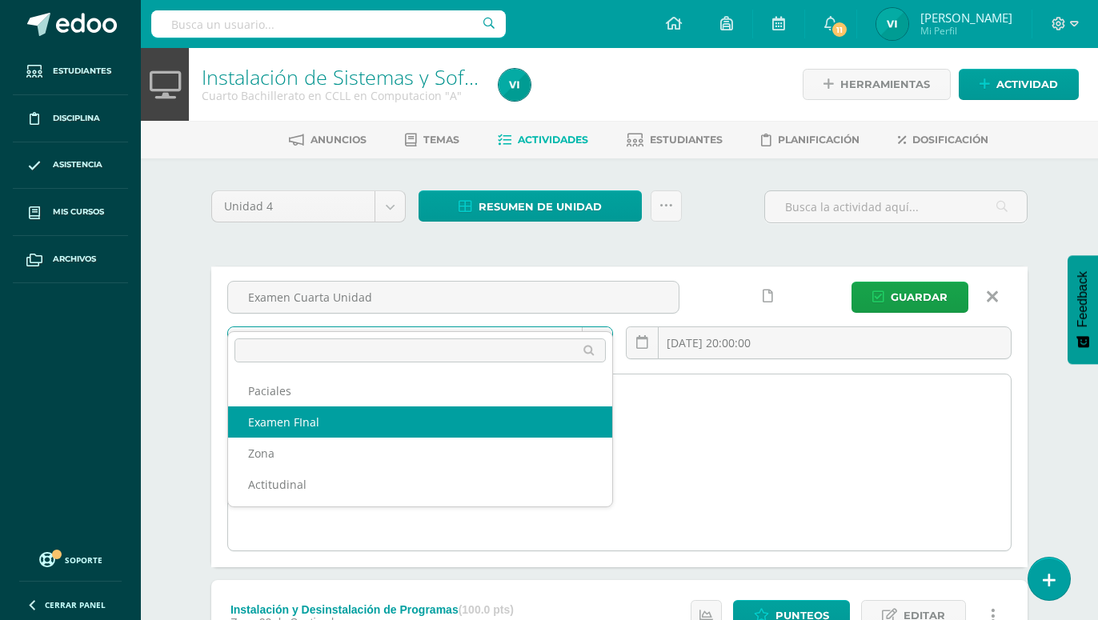
drag, startPoint x: 354, startPoint y: 420, endPoint x: 364, endPoint y: 419, distance: 9.6
select select "171942"
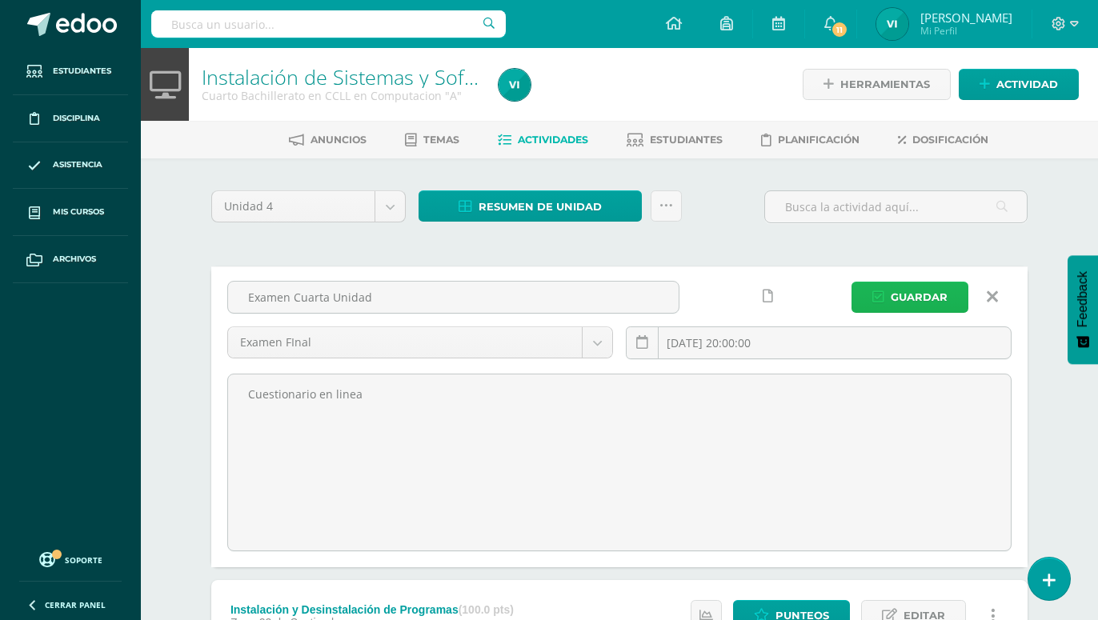
click at [895, 282] on span "Guardar" at bounding box center [919, 297] width 57 height 30
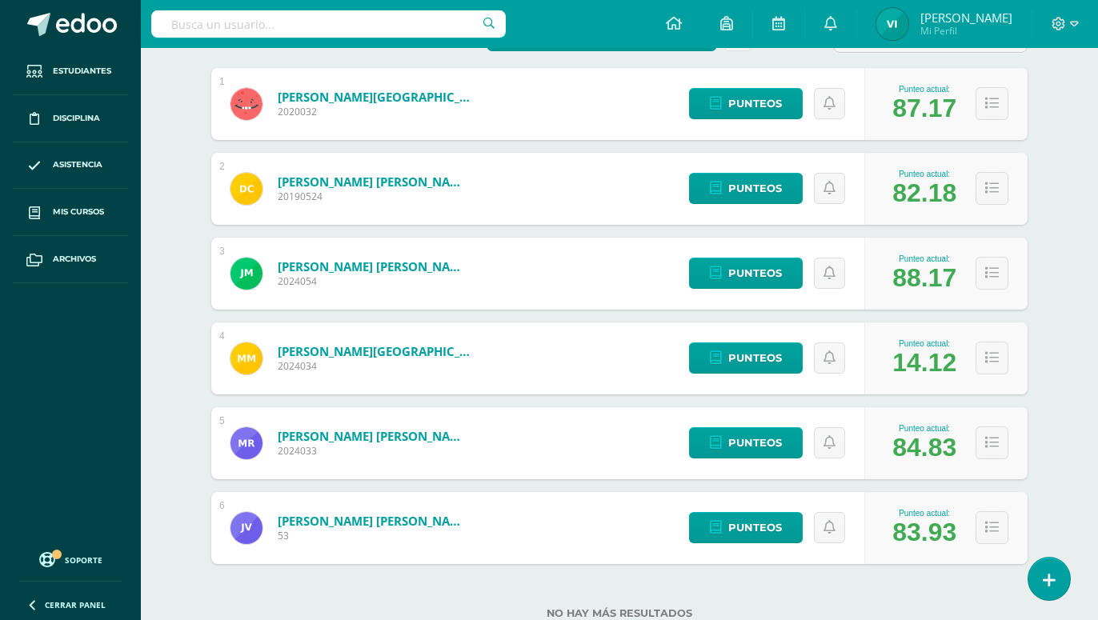
scroll to position [203, 0]
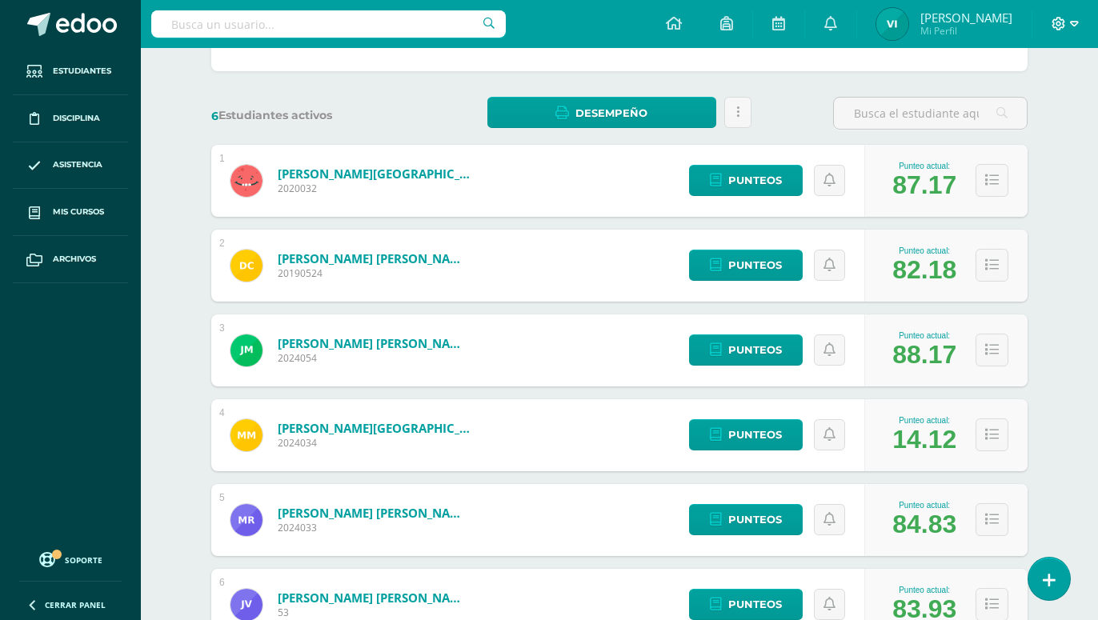
click at [1072, 27] on icon at bounding box center [1074, 24] width 9 height 14
click at [1009, 113] on span "Cerrar sesión" at bounding box center [1023, 109] width 72 height 15
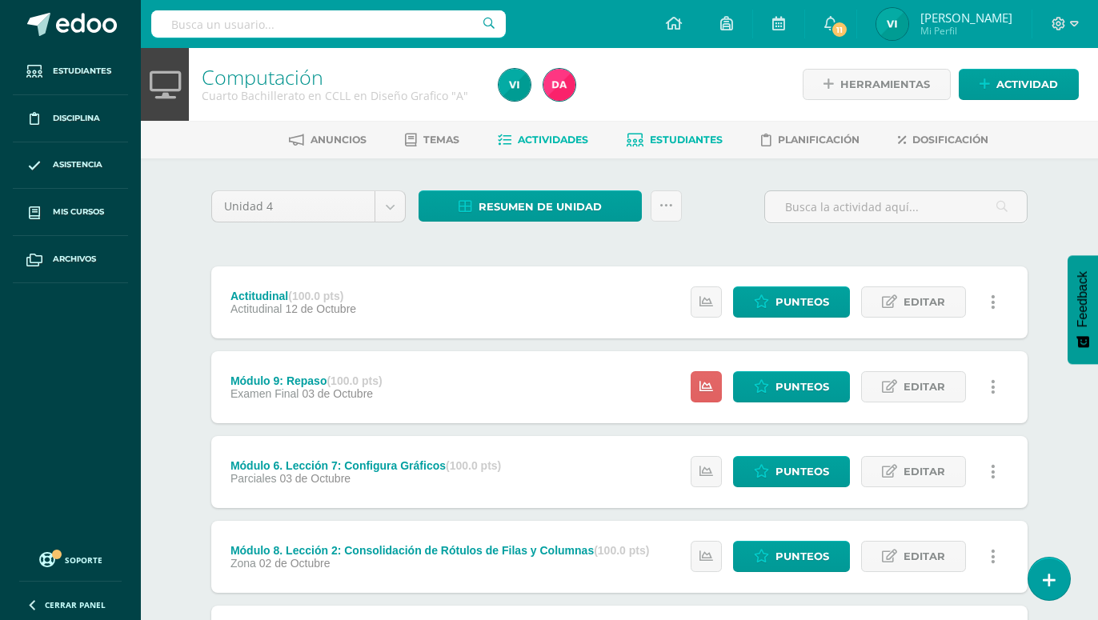
click at [666, 139] on span "Estudiantes" at bounding box center [686, 140] width 73 height 12
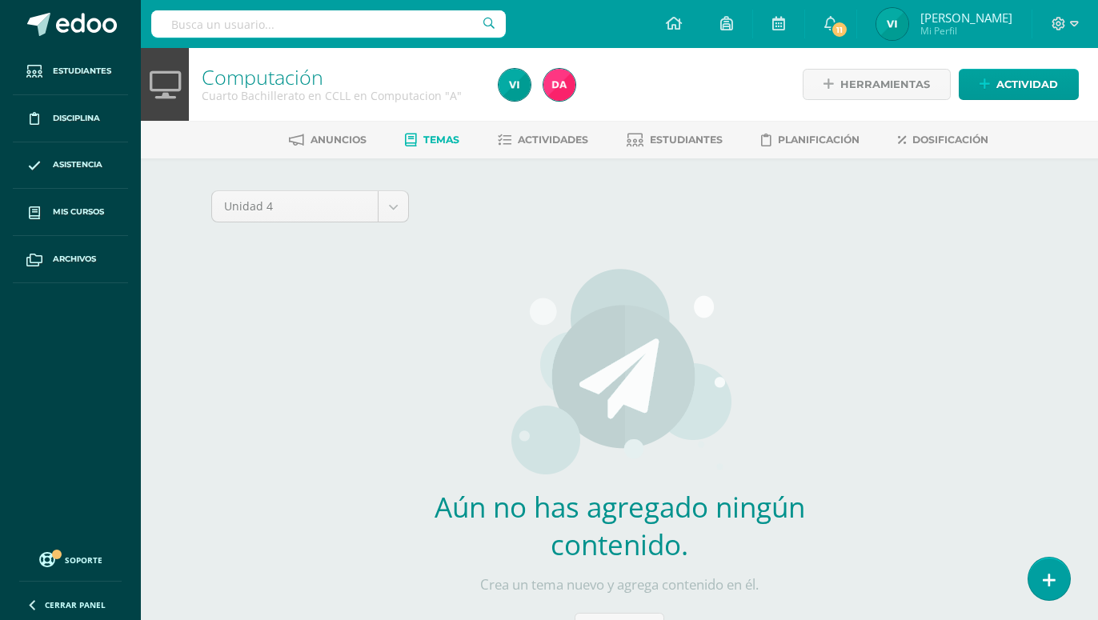
click at [998, 25] on span "[PERSON_NAME]" at bounding box center [966, 18] width 92 height 16
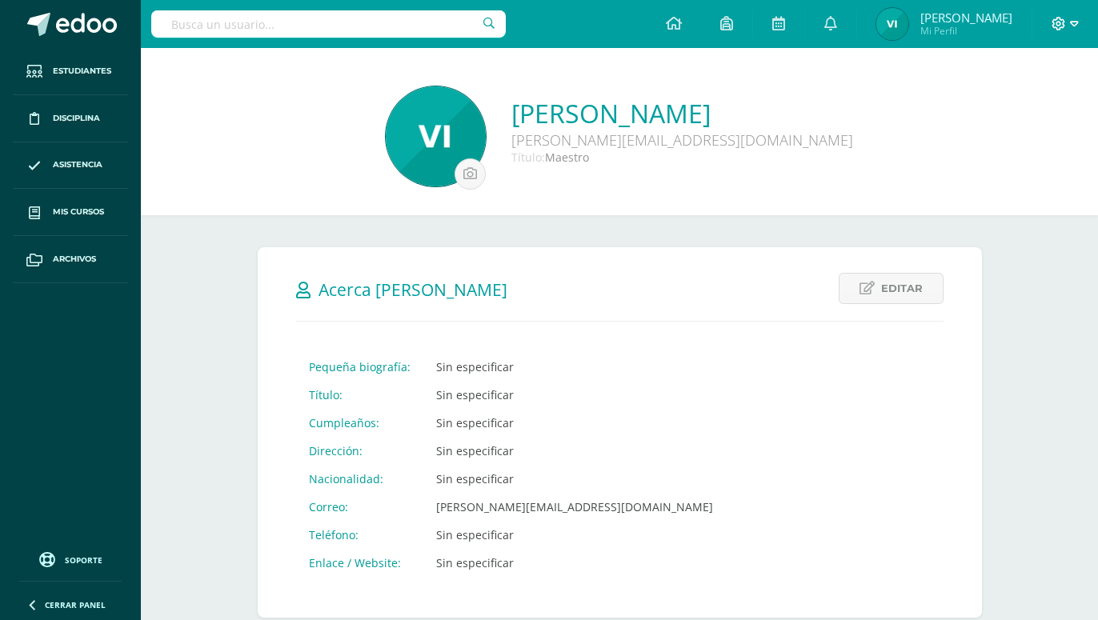
click at [1072, 30] on icon at bounding box center [1074, 24] width 9 height 14
click at [1023, 114] on span "Cerrar sesión" at bounding box center [1024, 109] width 72 height 15
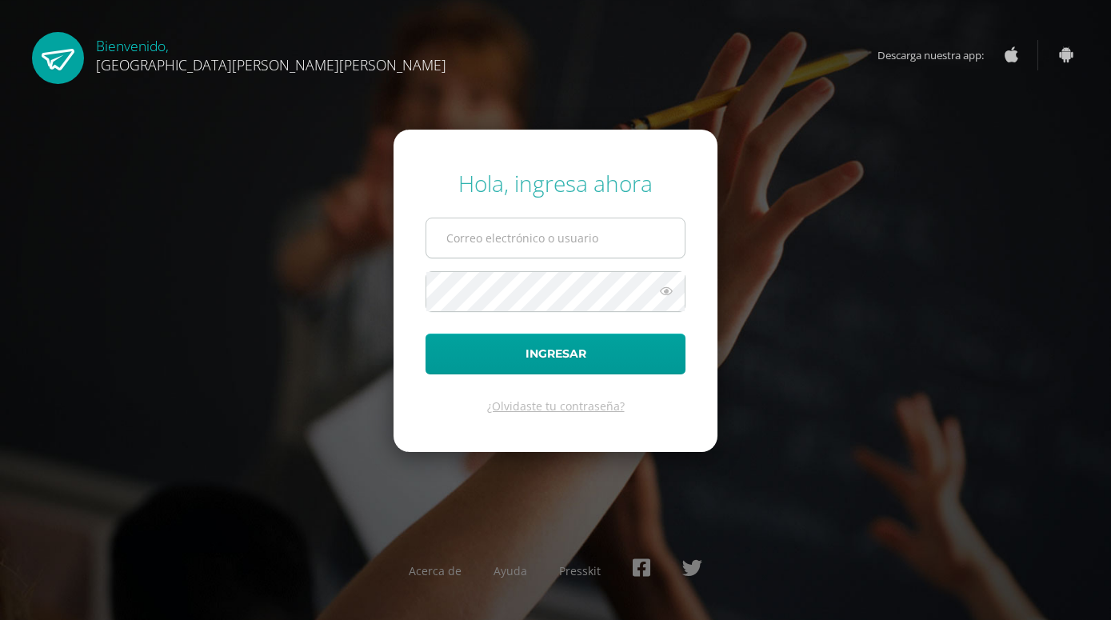
click at [570, 248] on input "text" at bounding box center [555, 237] width 258 height 39
type input "[PERSON_NAME][EMAIL_ADDRESS][PERSON_NAME][DOMAIN_NAME]"
click at [426, 334] on button "Ingresar" at bounding box center [556, 354] width 260 height 41
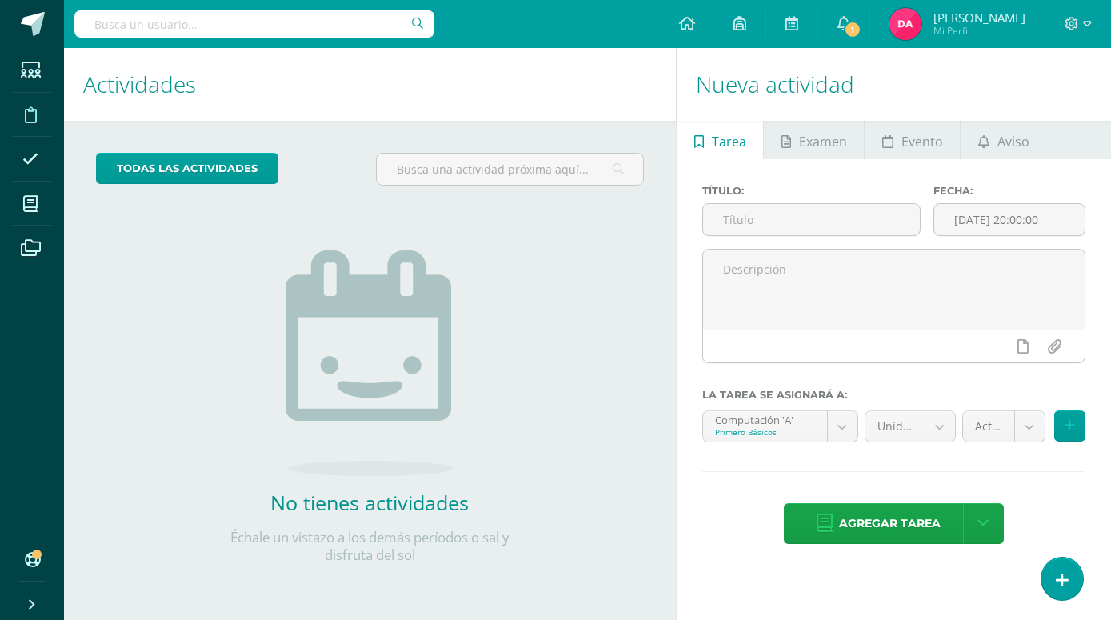
click at [22, 117] on span at bounding box center [31, 114] width 36 height 36
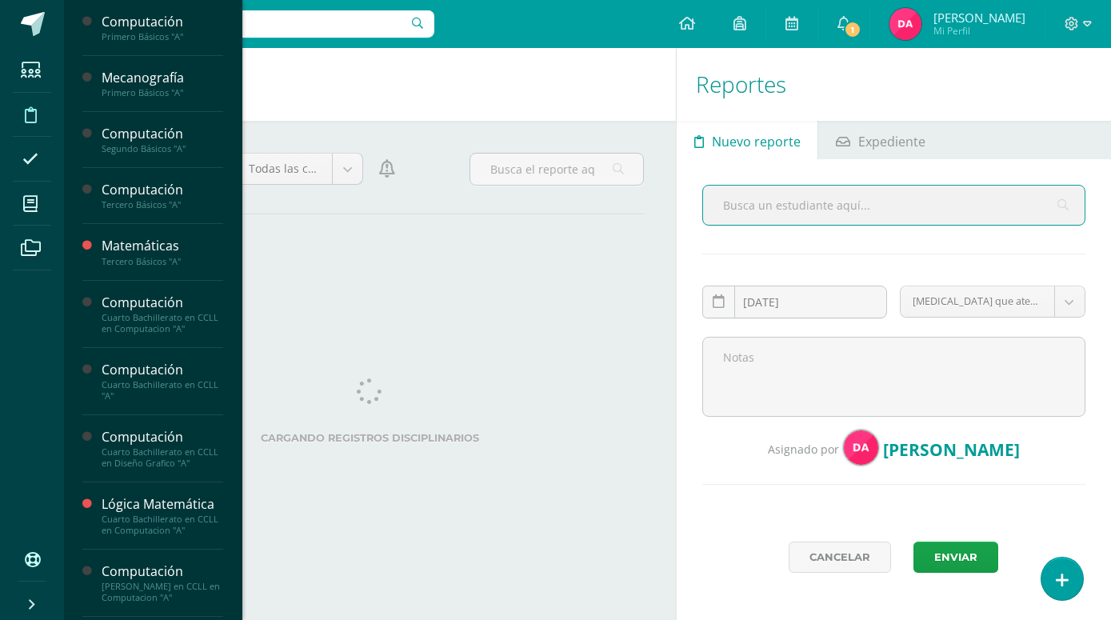
click at [33, 203] on icon at bounding box center [30, 204] width 14 height 16
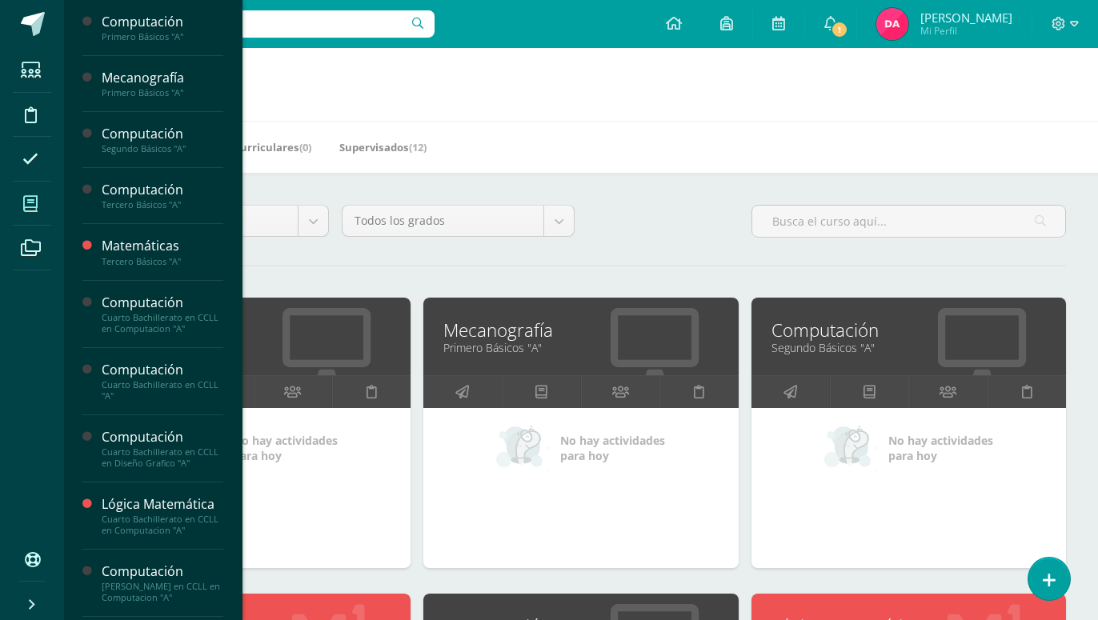
click at [583, 163] on div "Mis Cursos (12) Mis Extracurriculares (0) Supervisados (12)" at bounding box center [600, 147] width 1072 height 52
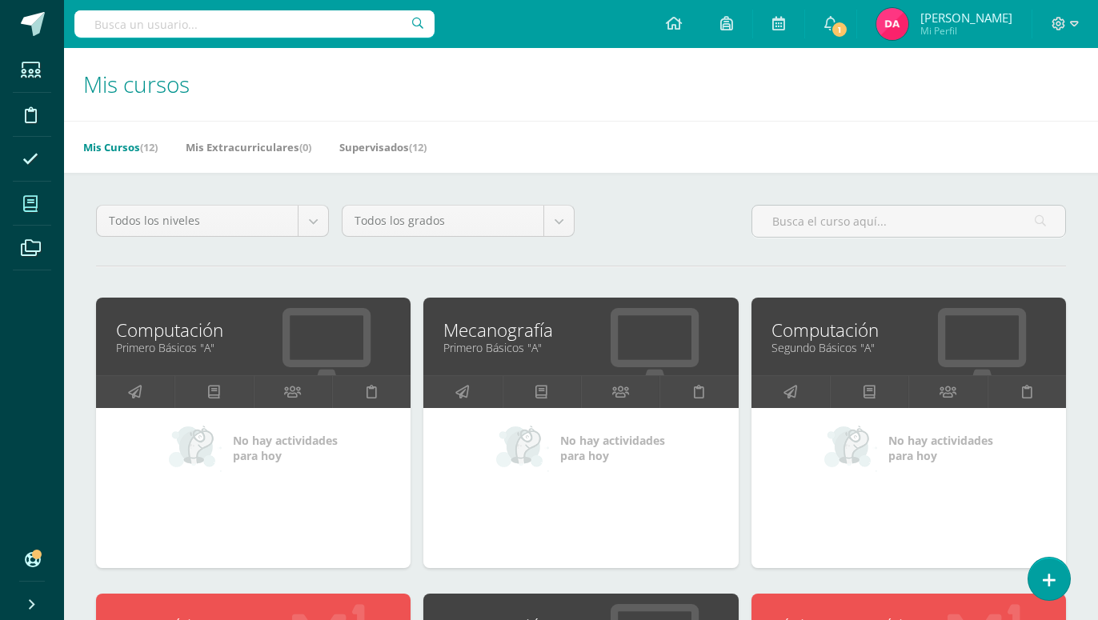
click at [24, 206] on icon at bounding box center [30, 204] width 14 height 16
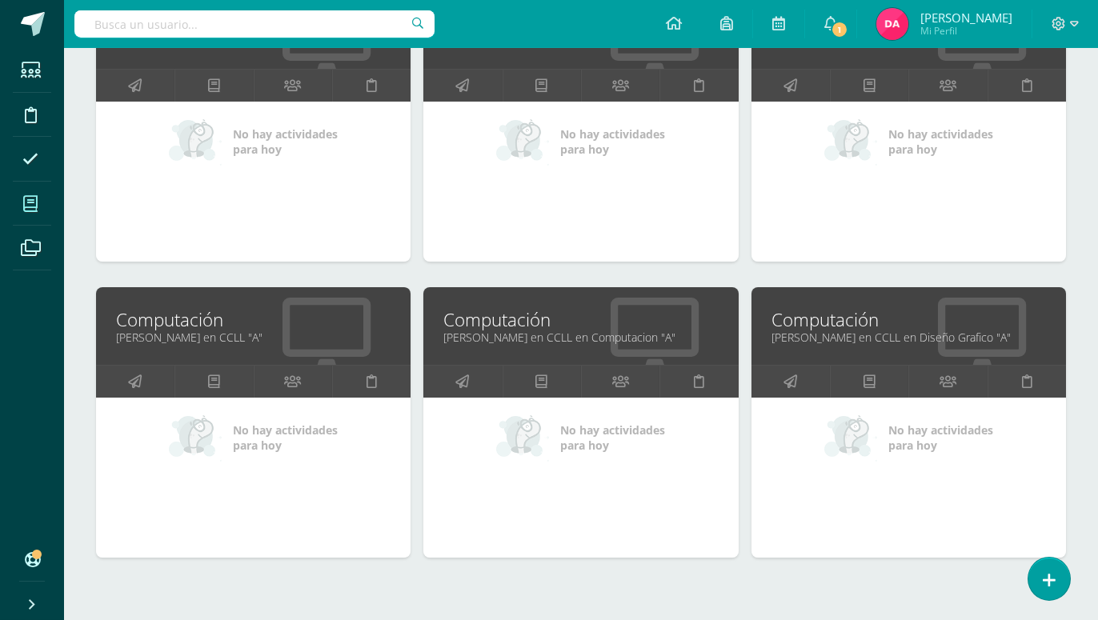
scroll to position [907, 0]
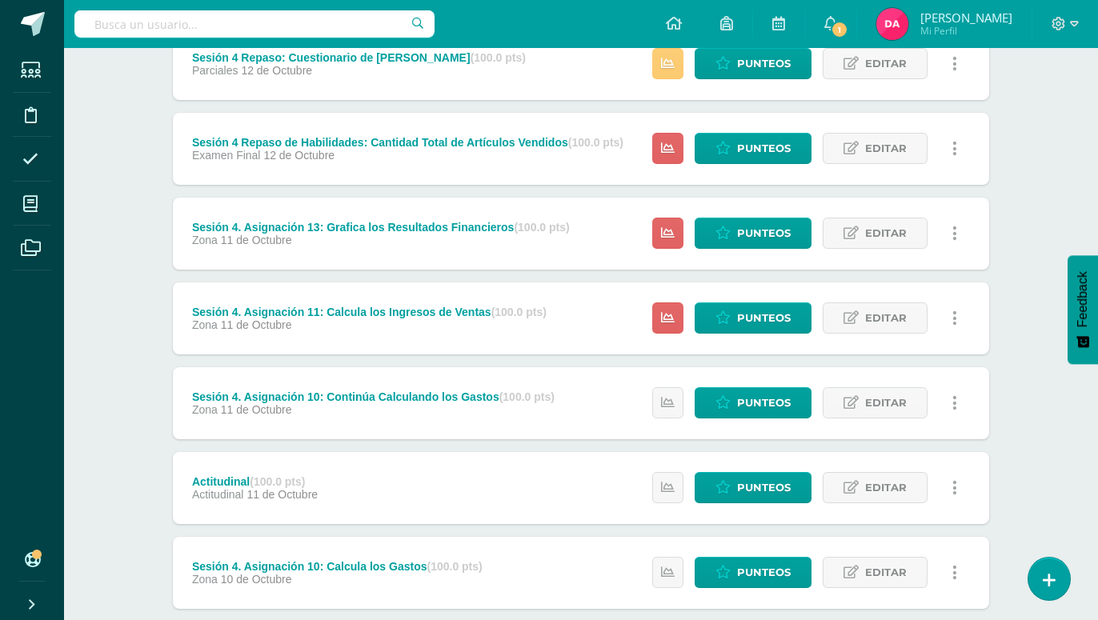
scroll to position [442, 0]
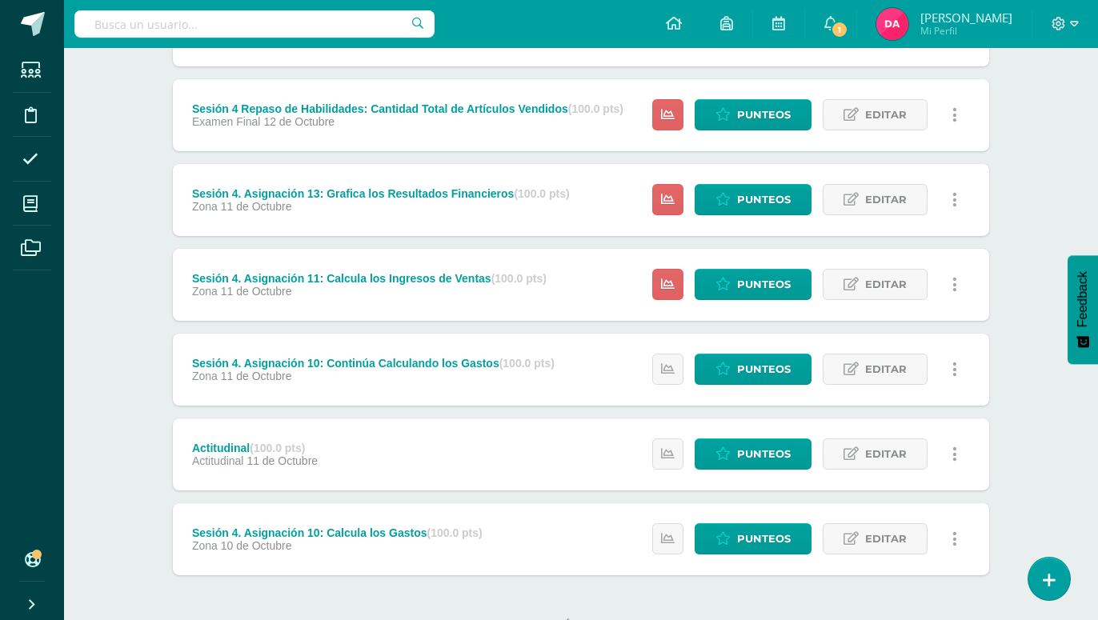
click at [389, 619] on label "No hay más resultados" at bounding box center [581, 625] width 816 height 12
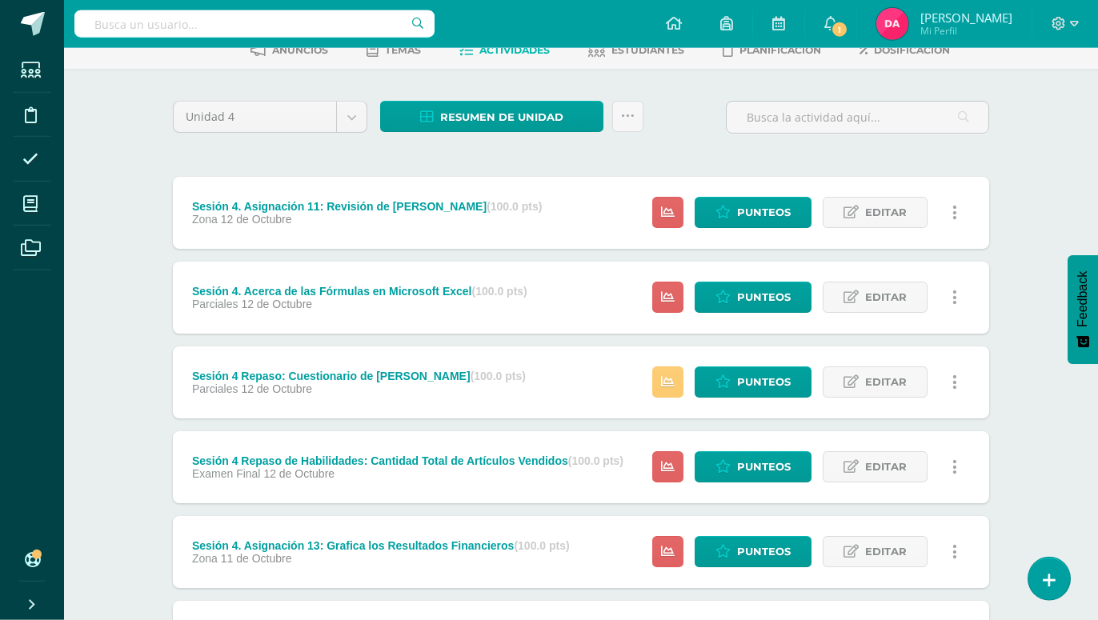
scroll to position [0, 0]
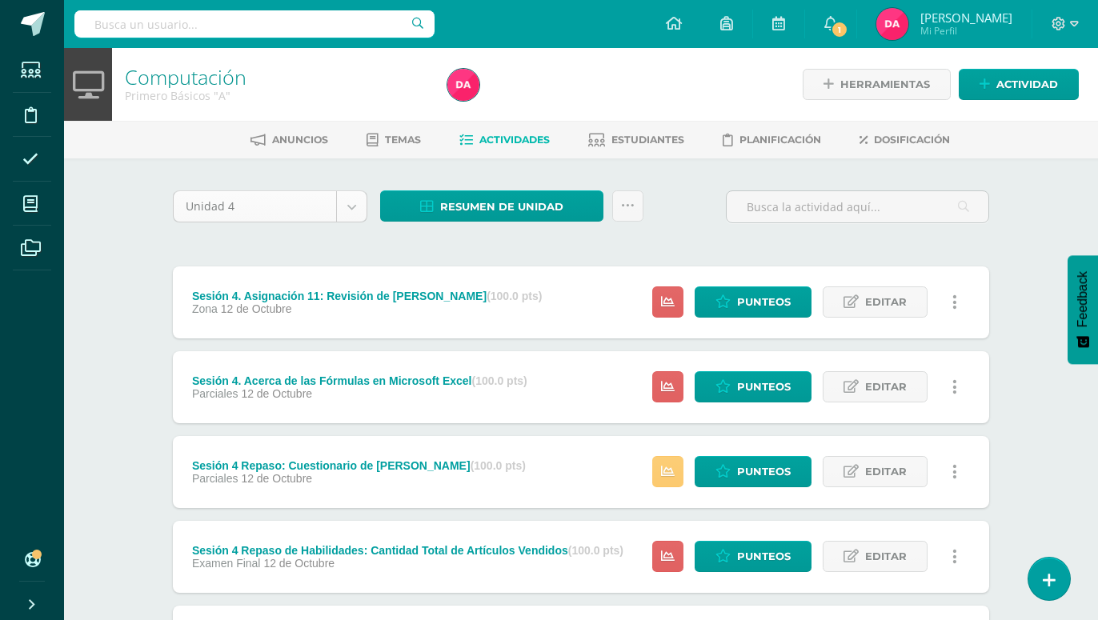
click at [361, 201] on body "Estudiantes Disciplina Asistencia Mis cursos Archivos Soporte Ayuda Reportar un…" at bounding box center [549, 561] width 1098 height 1123
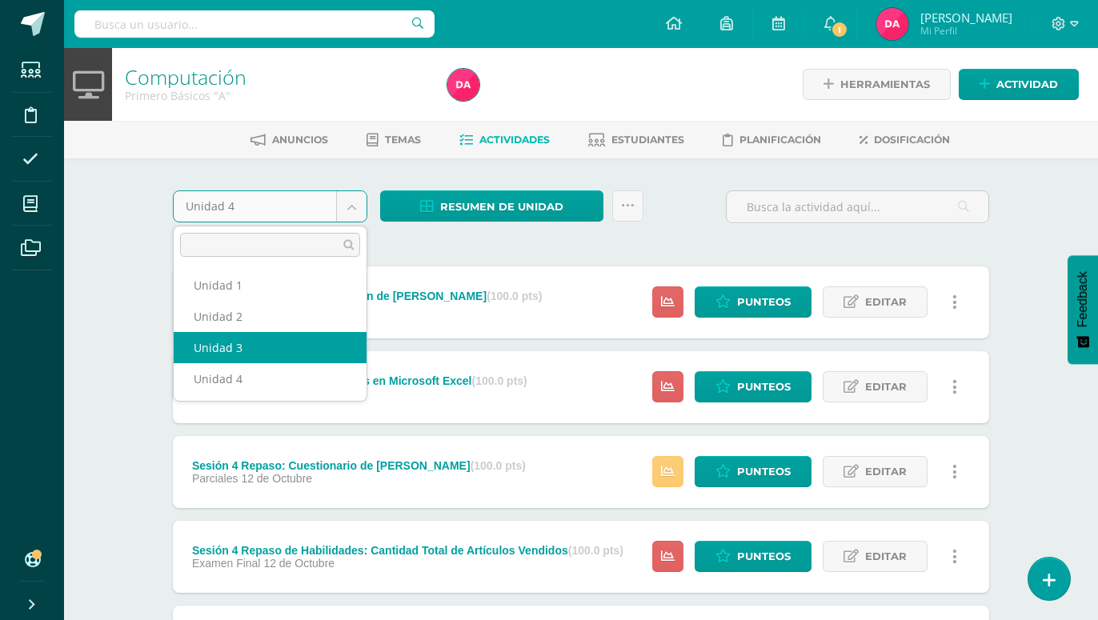
select select "Unidad 3"
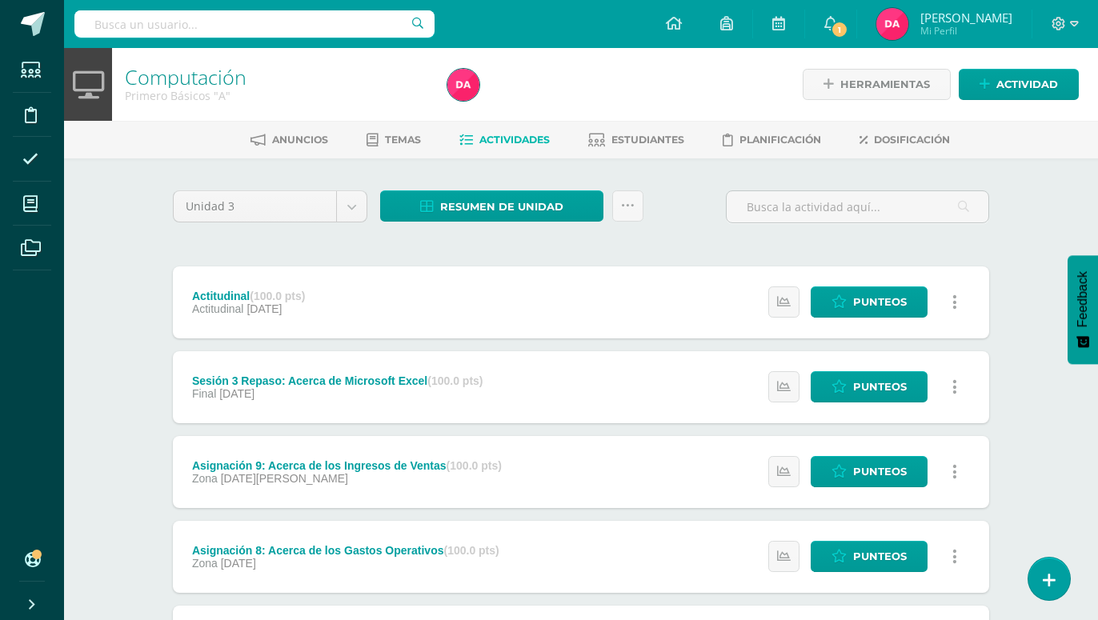
click at [160, 341] on div "Unidad 3 Unidad 1 Unidad 2 Unidad 3 Unidad 4 Resumen de unidad Descargar como H…" at bounding box center [581, 598] width 880 height 880
click at [360, 202] on body "Estudiantes Disciplina Asistencia Mis cursos Archivos Soporte Ayuda Reportar un…" at bounding box center [549, 519] width 1098 height 1039
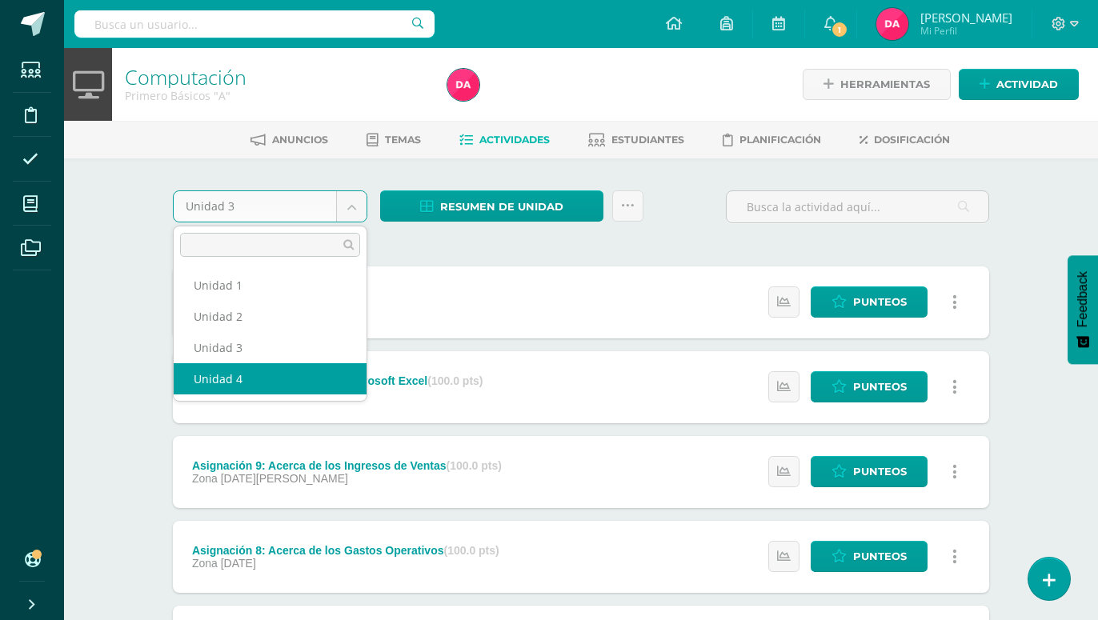
select select "Unidad 4"
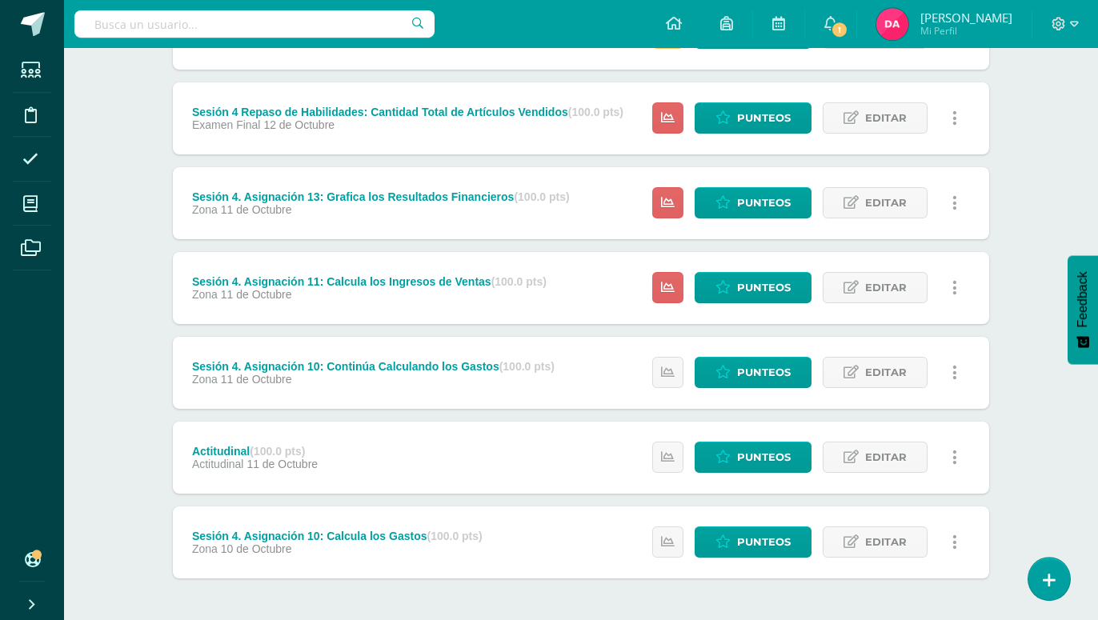
scroll to position [442, 0]
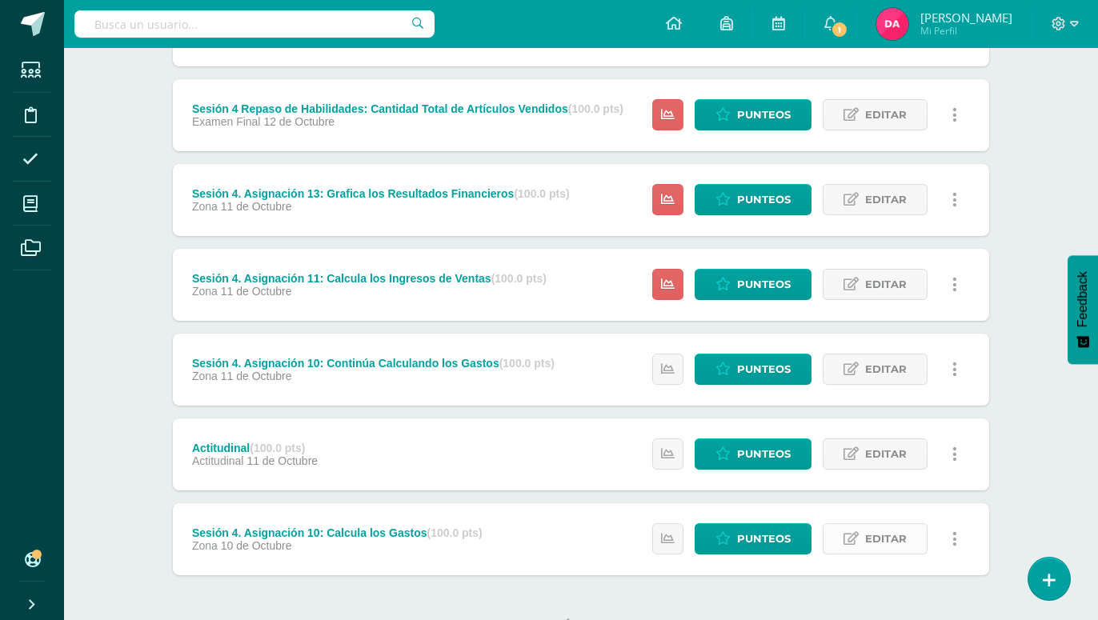
click at [901, 524] on span "Editar" at bounding box center [886, 539] width 42 height 30
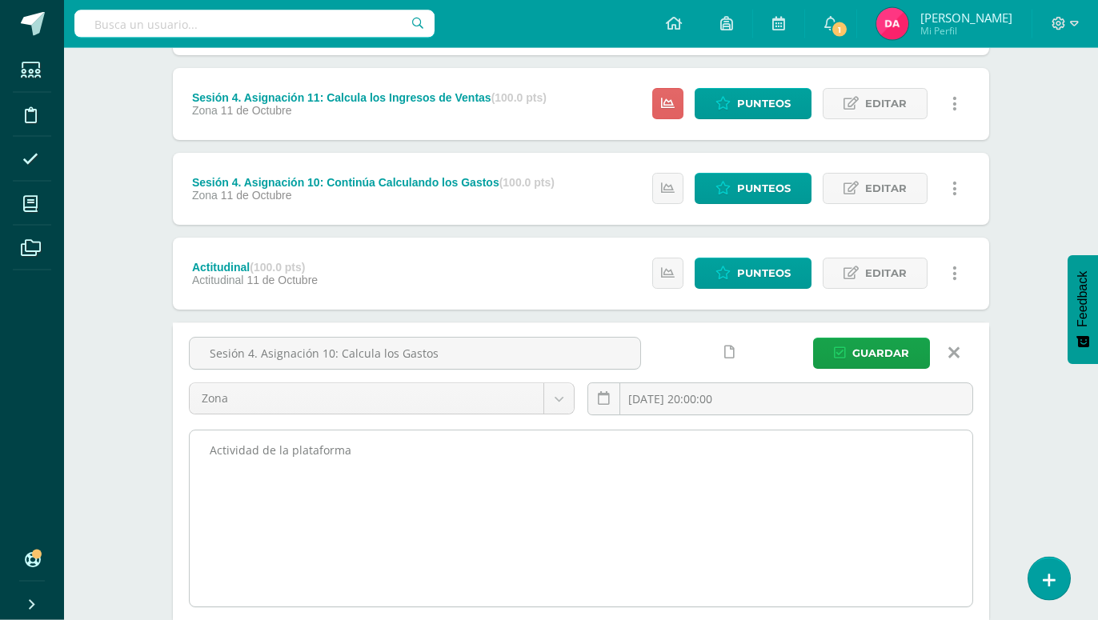
scroll to position [671, 0]
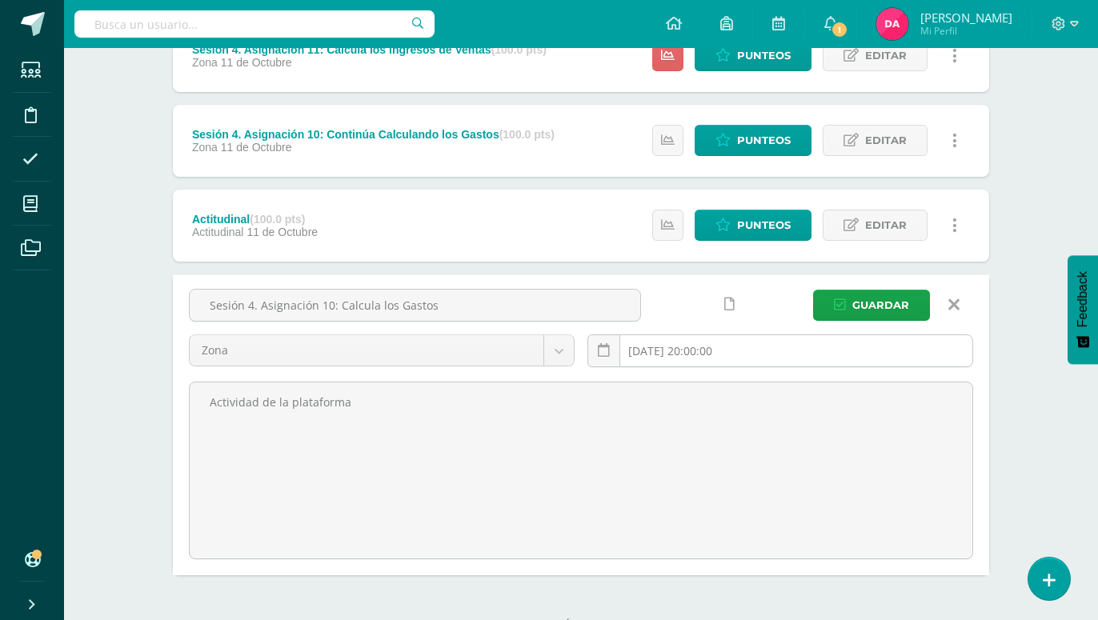
click at [729, 335] on input "[DATE] 20:00:00" at bounding box center [780, 350] width 384 height 31
drag, startPoint x: 683, startPoint y: 320, endPoint x: 710, endPoint y: 331, distance: 29.4
click at [683, 335] on input "2025-10-10 20:00:00" at bounding box center [780, 350] width 384 height 31
type input "2025-08-12 20:00"
click at [873, 290] on span "Guardar" at bounding box center [880, 305] width 57 height 30
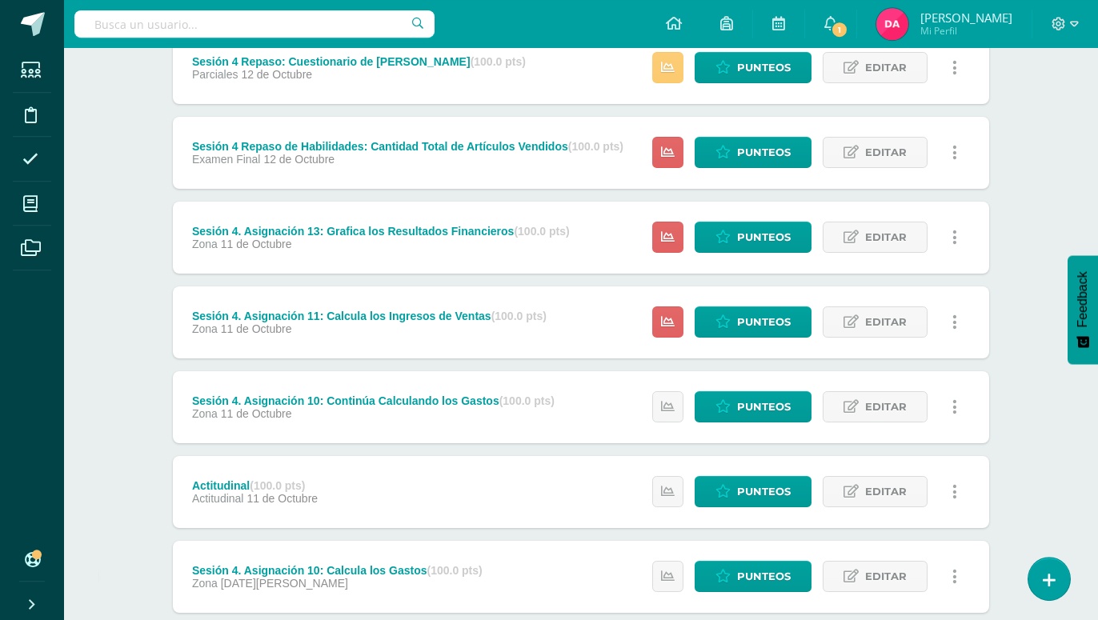
scroll to position [442, 0]
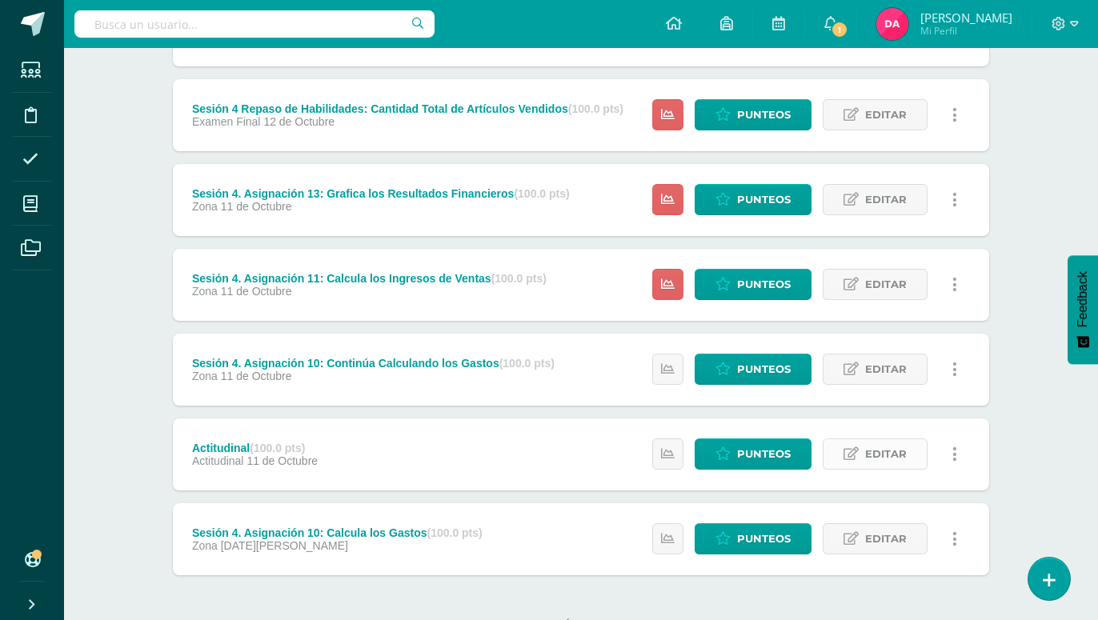
click at [875, 439] on span "Editar" at bounding box center [886, 454] width 42 height 30
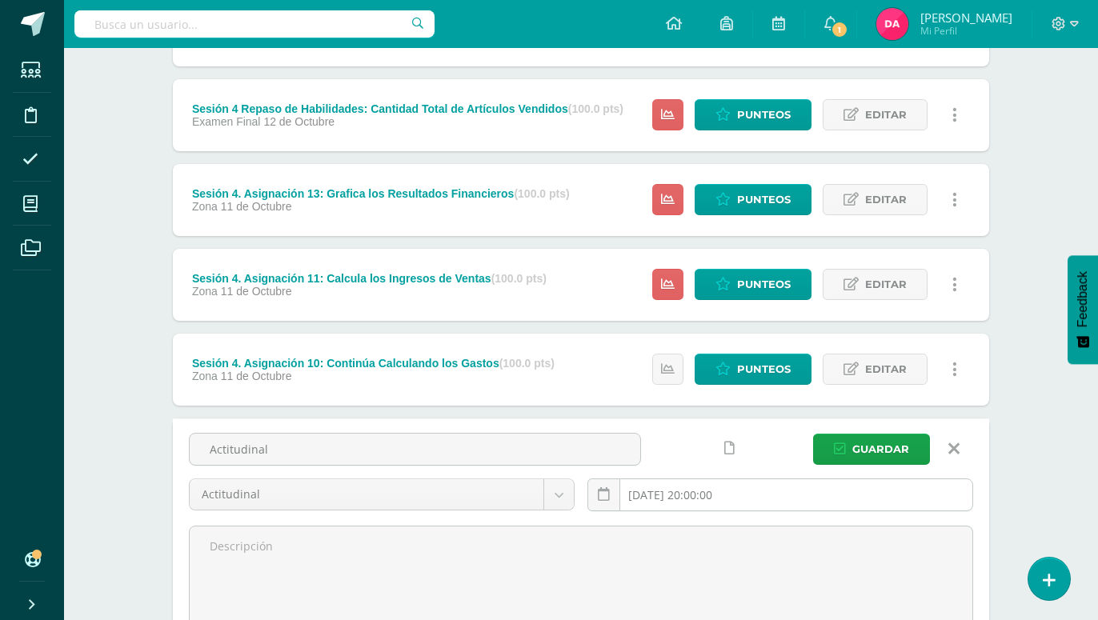
click at [683, 479] on input "[DATE] 20:00:00" at bounding box center [780, 494] width 384 height 31
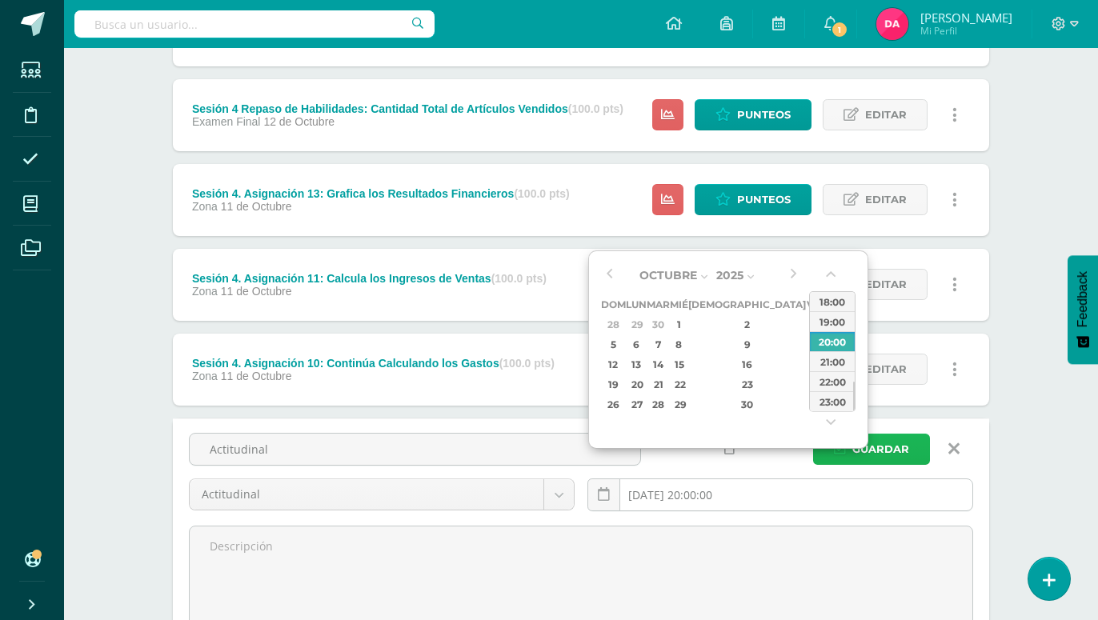
type input "2025-08-19 20:00"
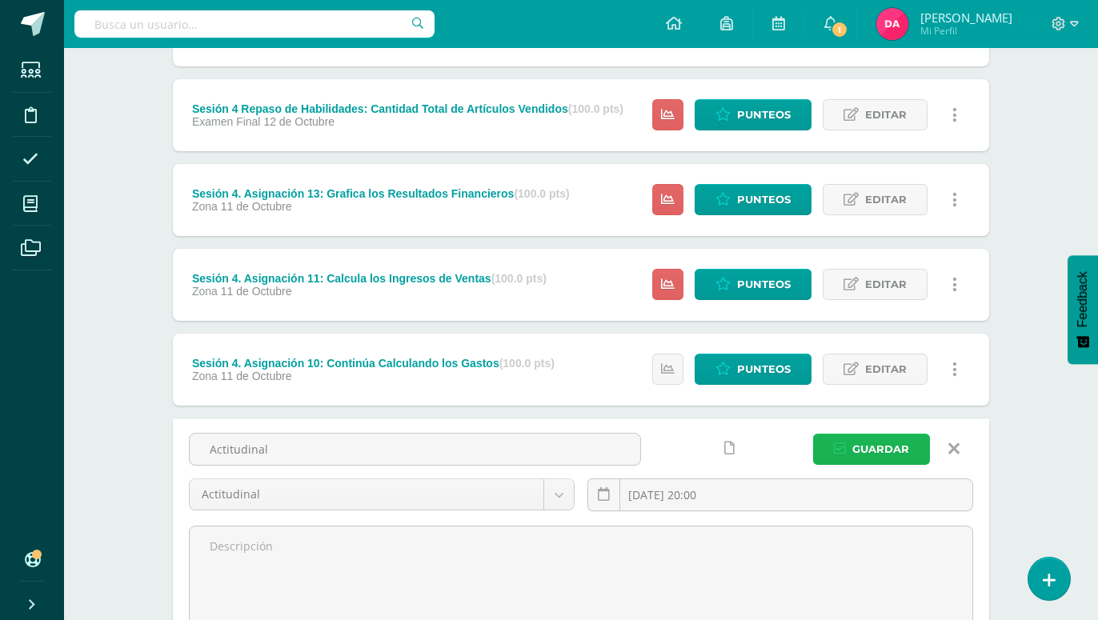
click at [866, 434] on span "Guardar" at bounding box center [880, 449] width 57 height 30
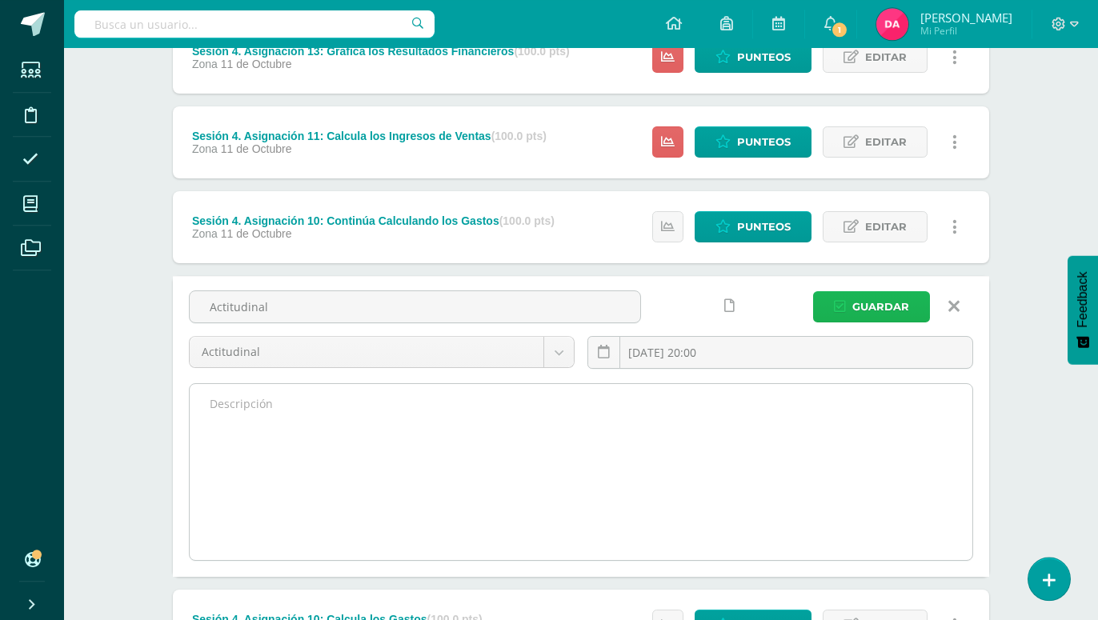
scroll to position [426, 0]
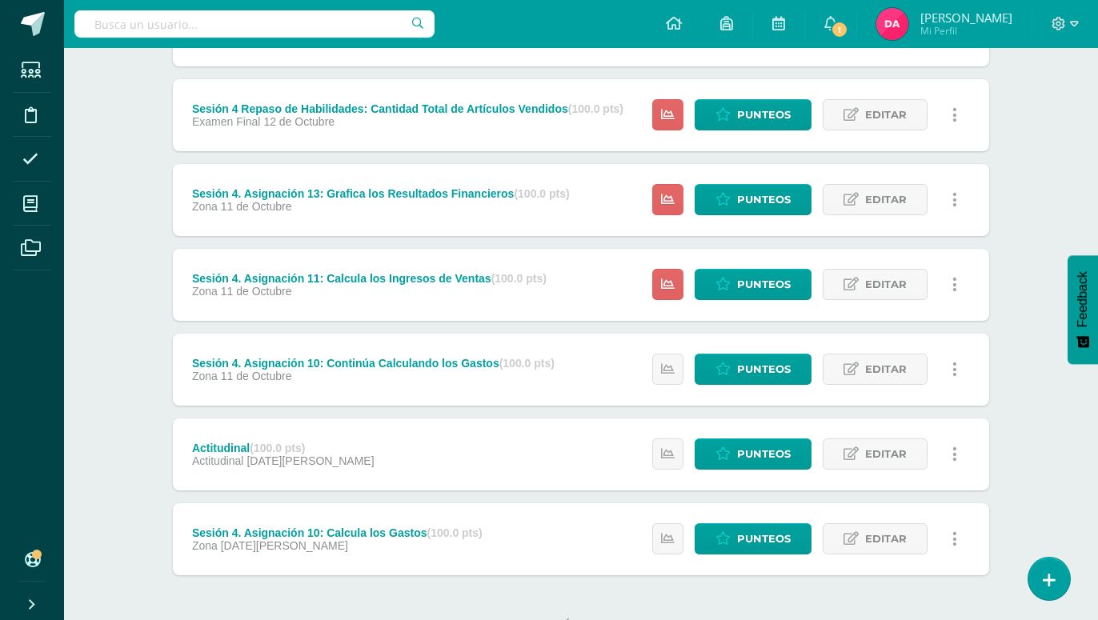
scroll to position [360, 0]
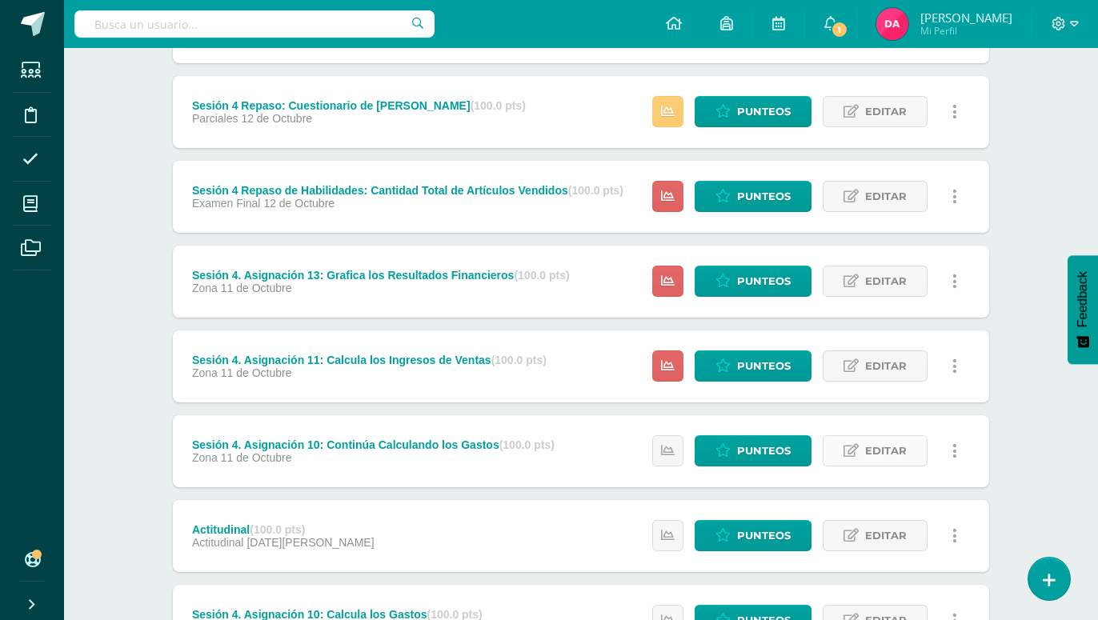
click at [887, 436] on span "Editar" at bounding box center [886, 451] width 42 height 30
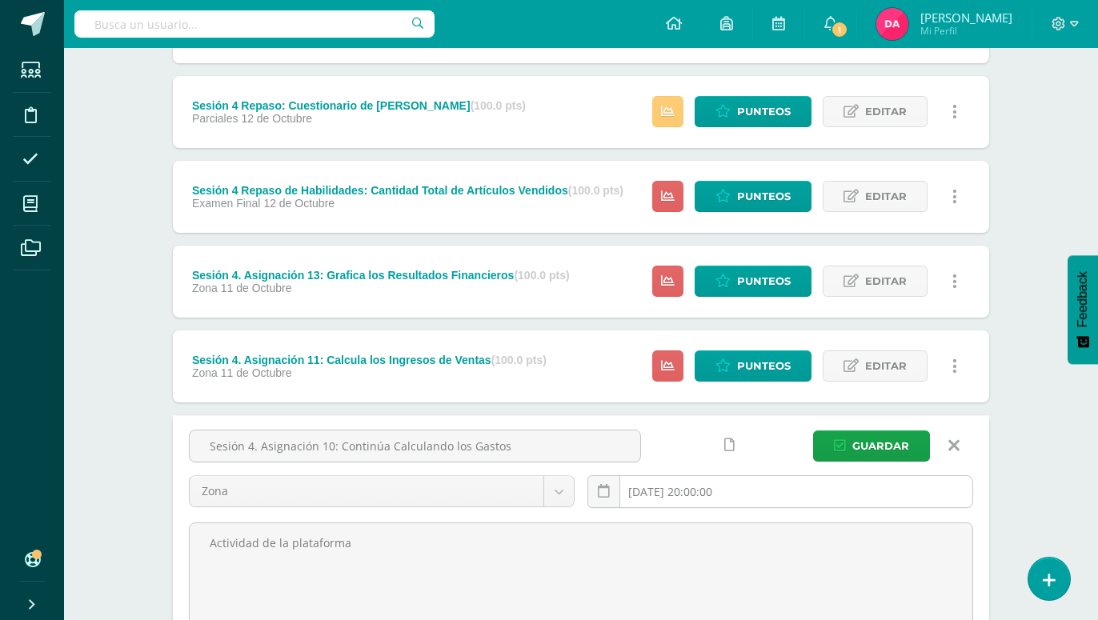
click at [687, 476] on input "[DATE] 20:00:00" at bounding box center [780, 491] width 384 height 31
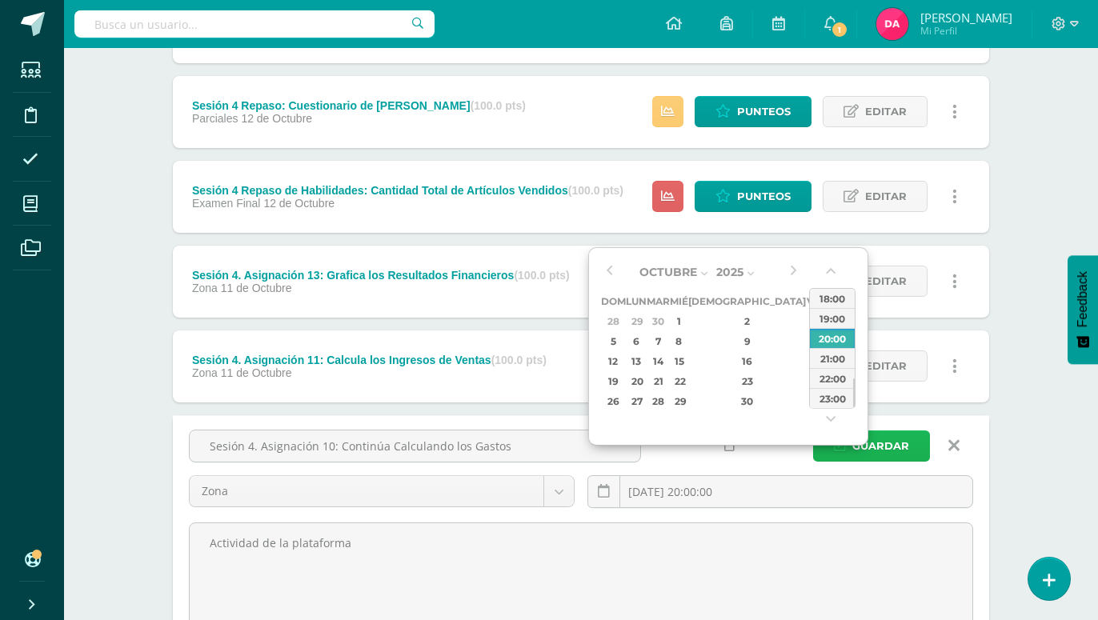
type input "2025-08-26 20:00"
click at [884, 431] on span "Guardar" at bounding box center [880, 446] width 57 height 30
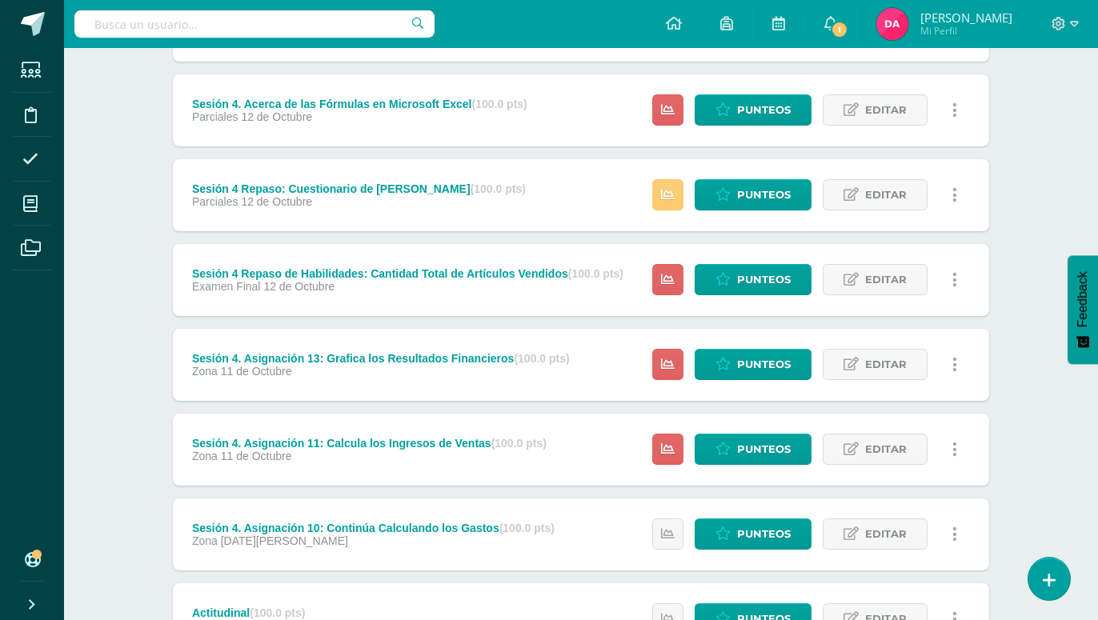
scroll to position [245, 0]
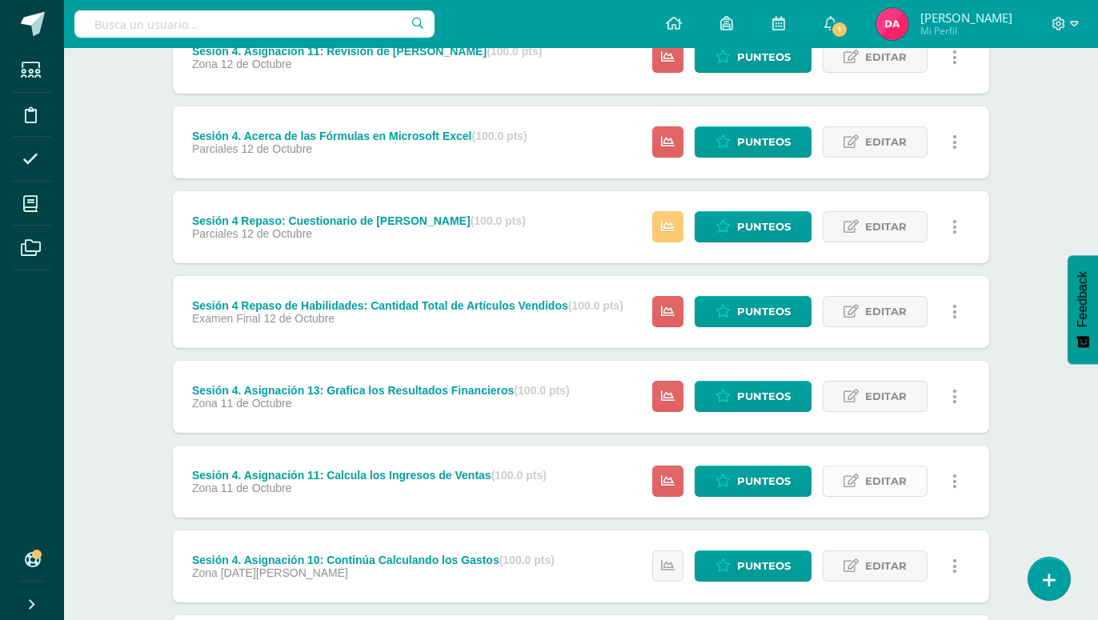
click at [877, 467] on span "Editar" at bounding box center [886, 482] width 42 height 30
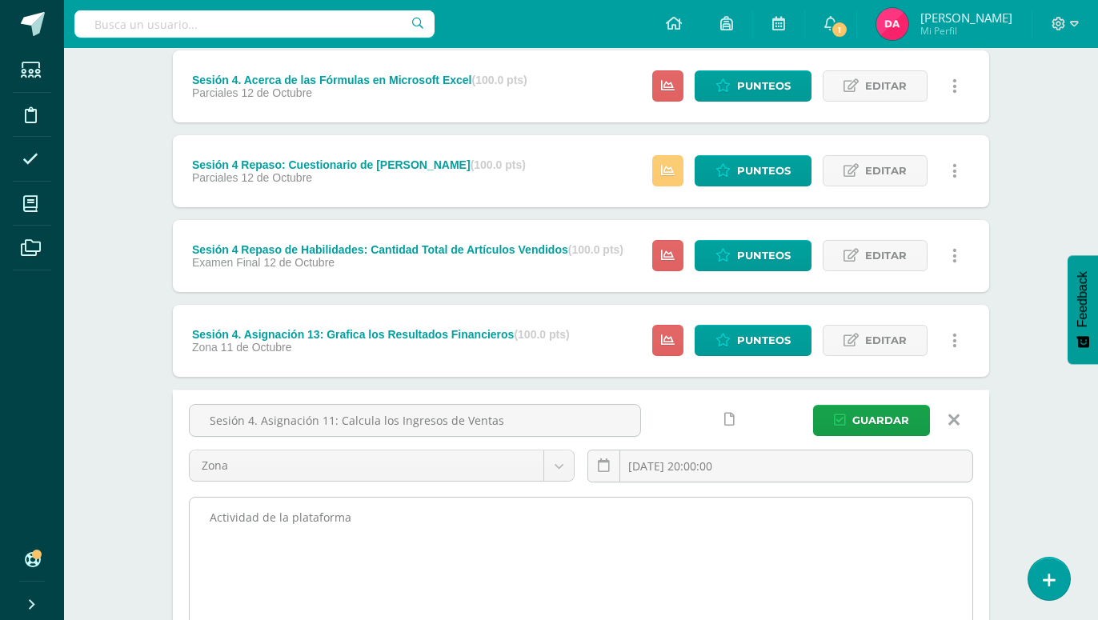
scroll to position [326, 0]
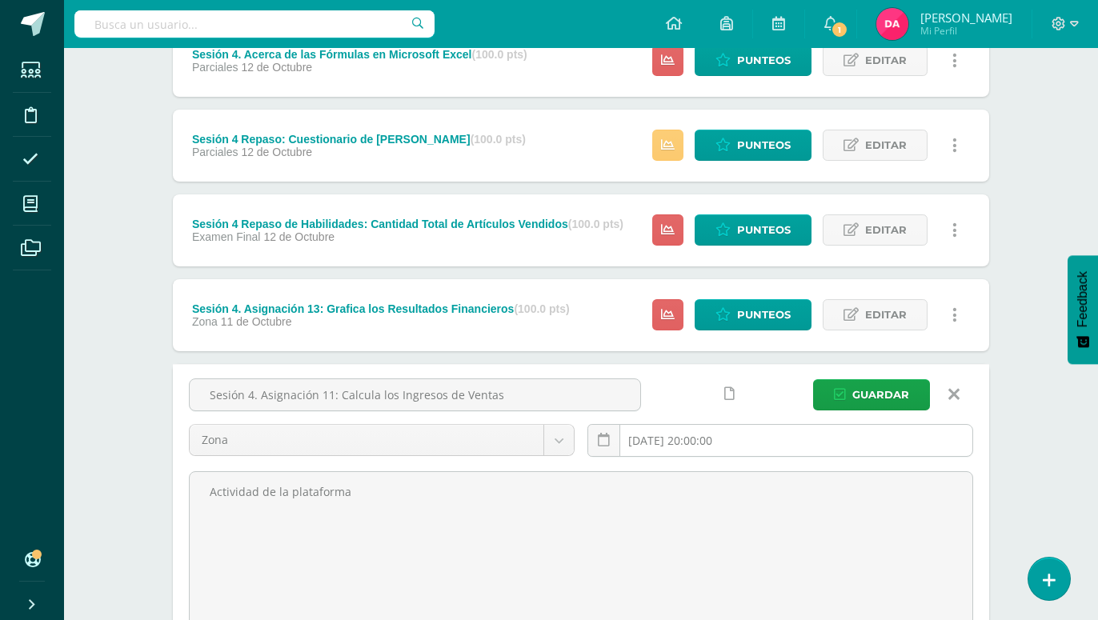
click at [695, 425] on input "[DATE] 20:00:00" at bounding box center [780, 440] width 384 height 31
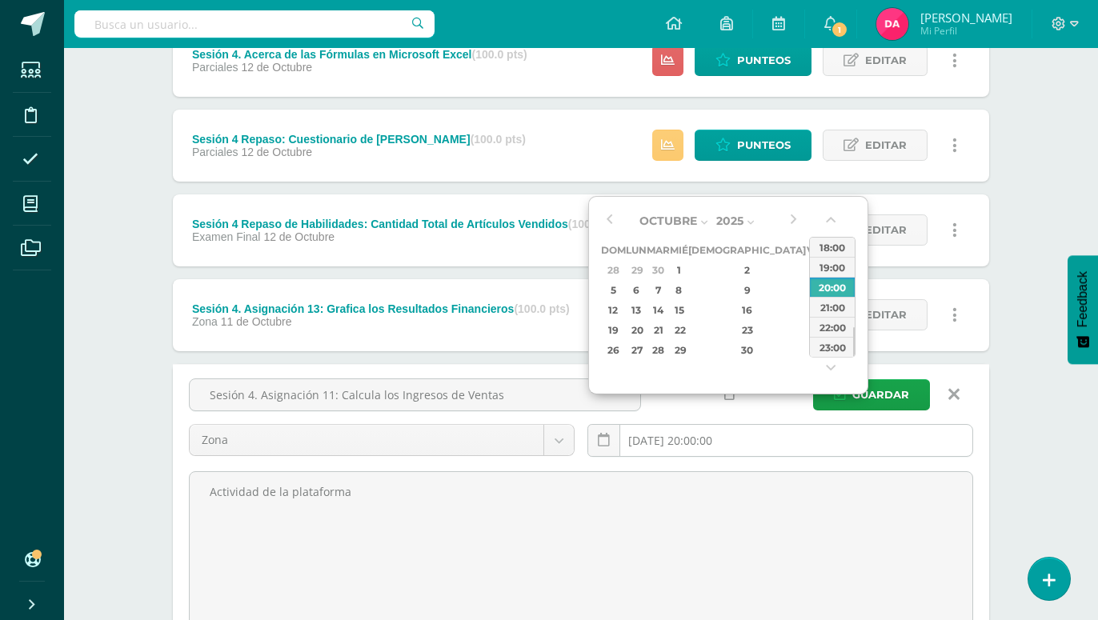
click at [685, 425] on input "[DATE] 20:00:00" at bounding box center [780, 440] width 384 height 31
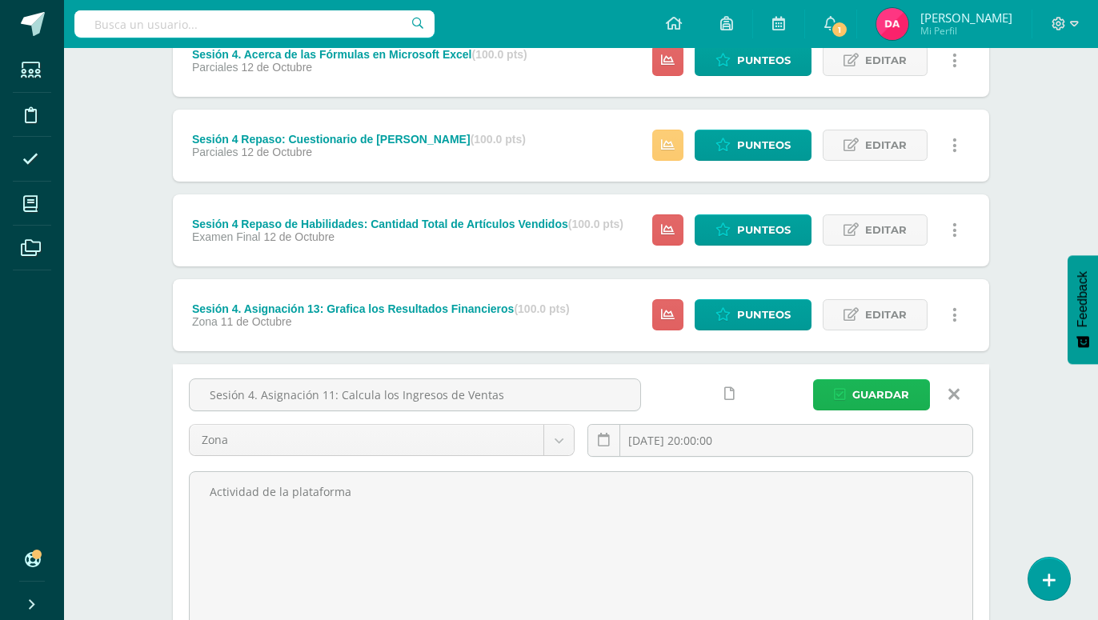
type input "2025-09-02 20:00"
click at [863, 380] on span "Guardar" at bounding box center [880, 395] width 57 height 30
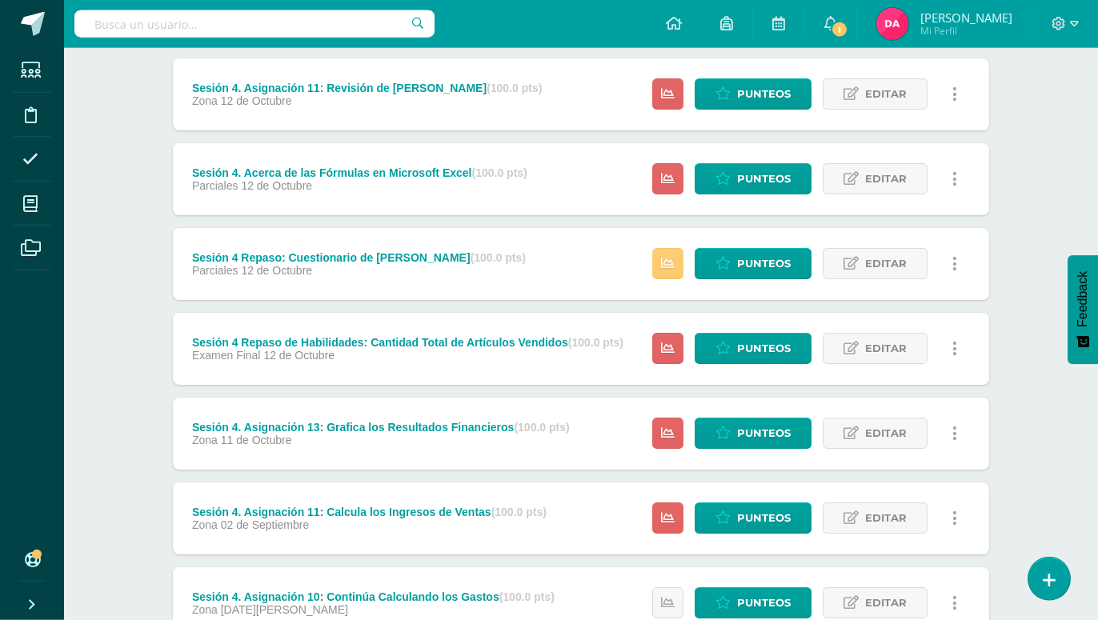
scroll to position [163, 0]
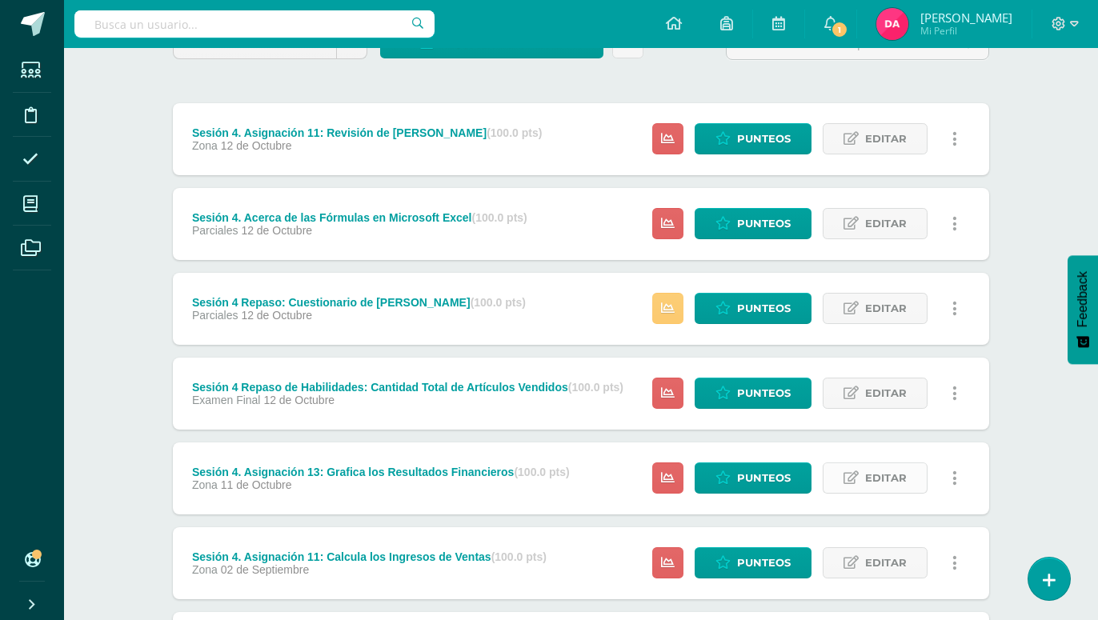
click at [875, 463] on span "Editar" at bounding box center [886, 478] width 42 height 30
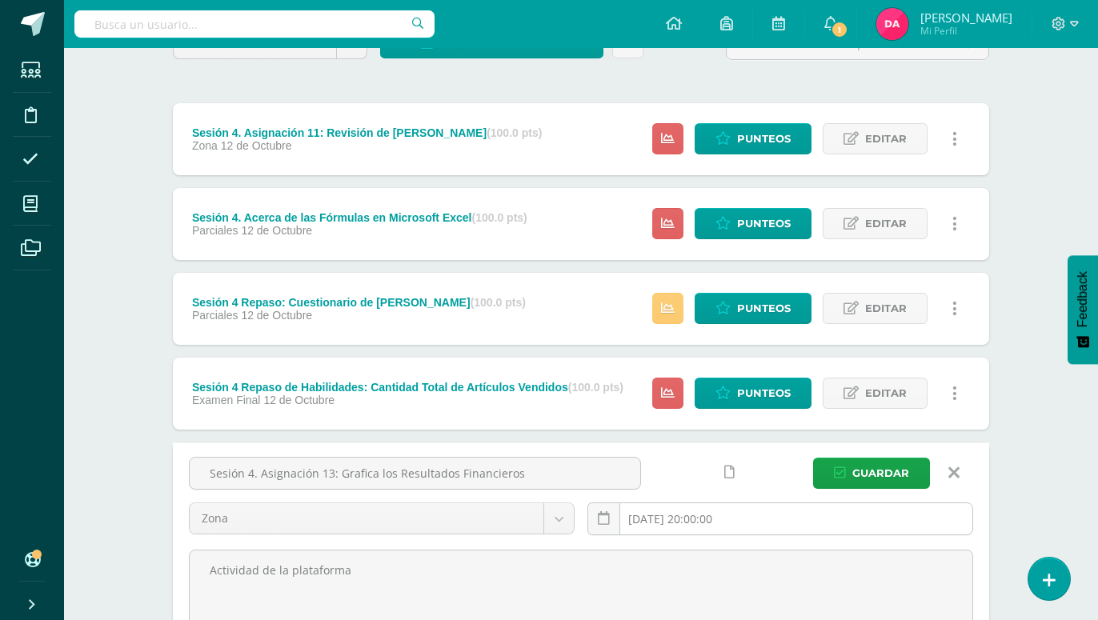
click at [684, 503] on input "2025-10-11 20:00:00" at bounding box center [780, 518] width 384 height 31
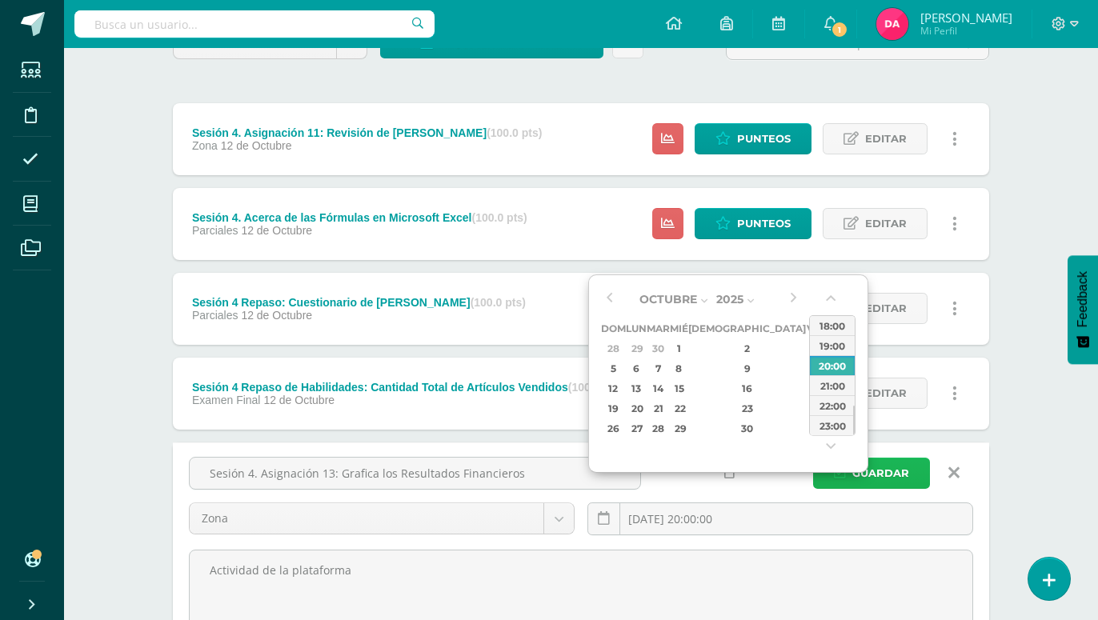
type input "2025-09-09 20:00"
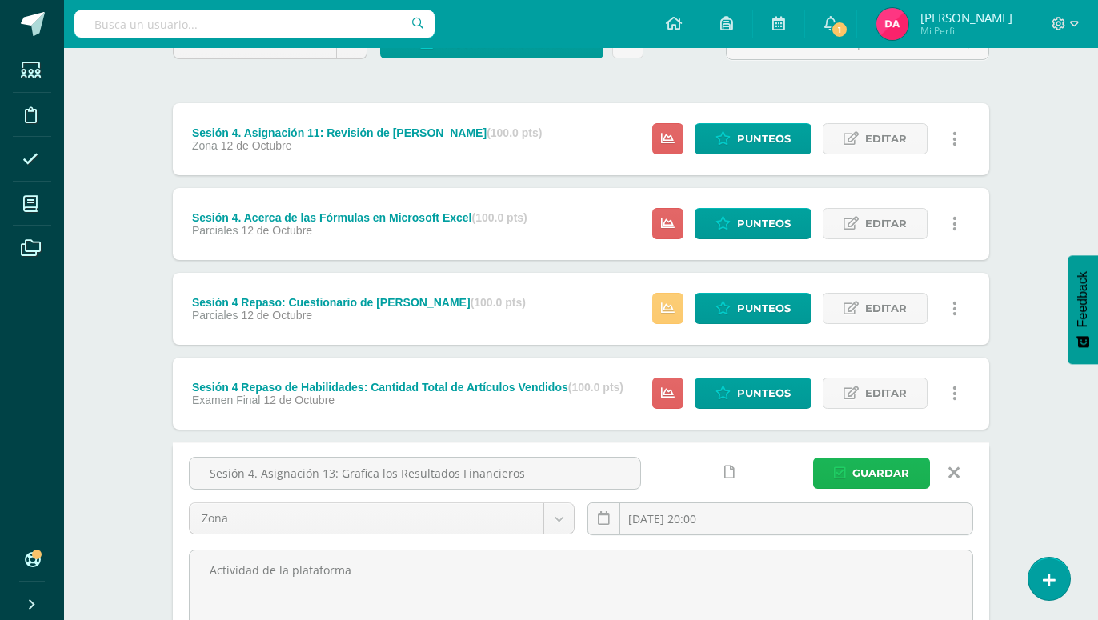
click at [894, 458] on span "Guardar" at bounding box center [880, 473] width 57 height 30
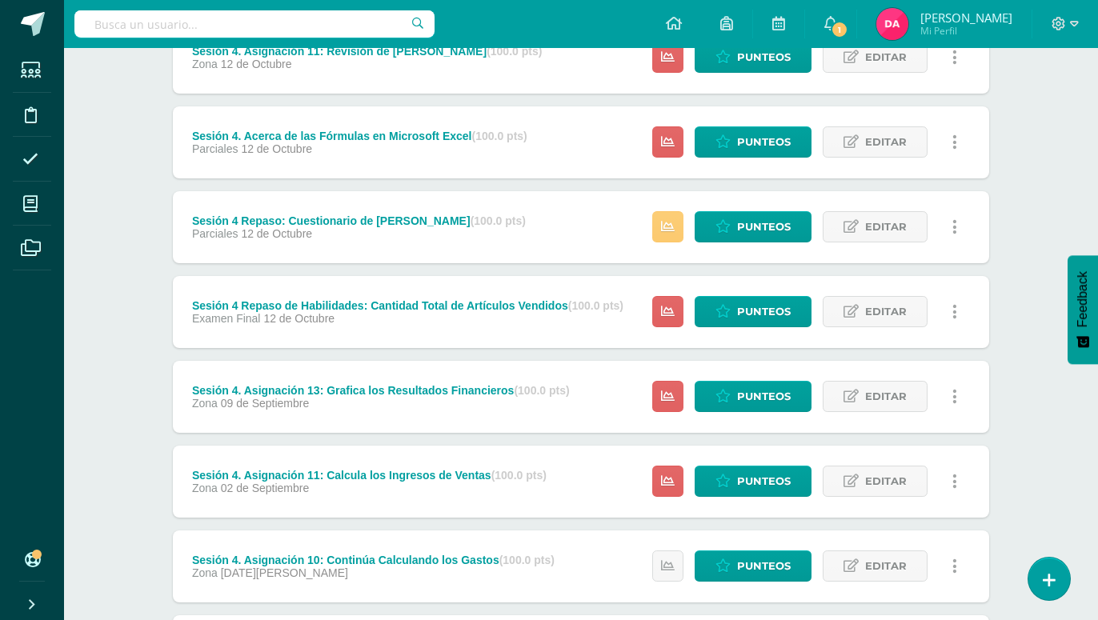
scroll to position [163, 0]
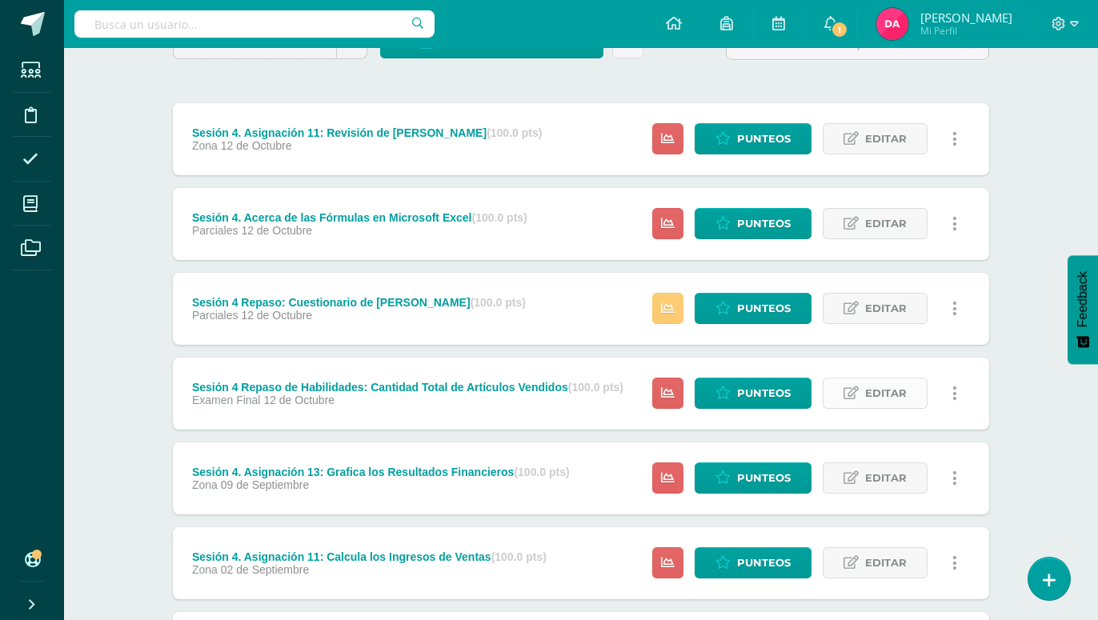
click at [887, 378] on span "Editar" at bounding box center [886, 393] width 42 height 30
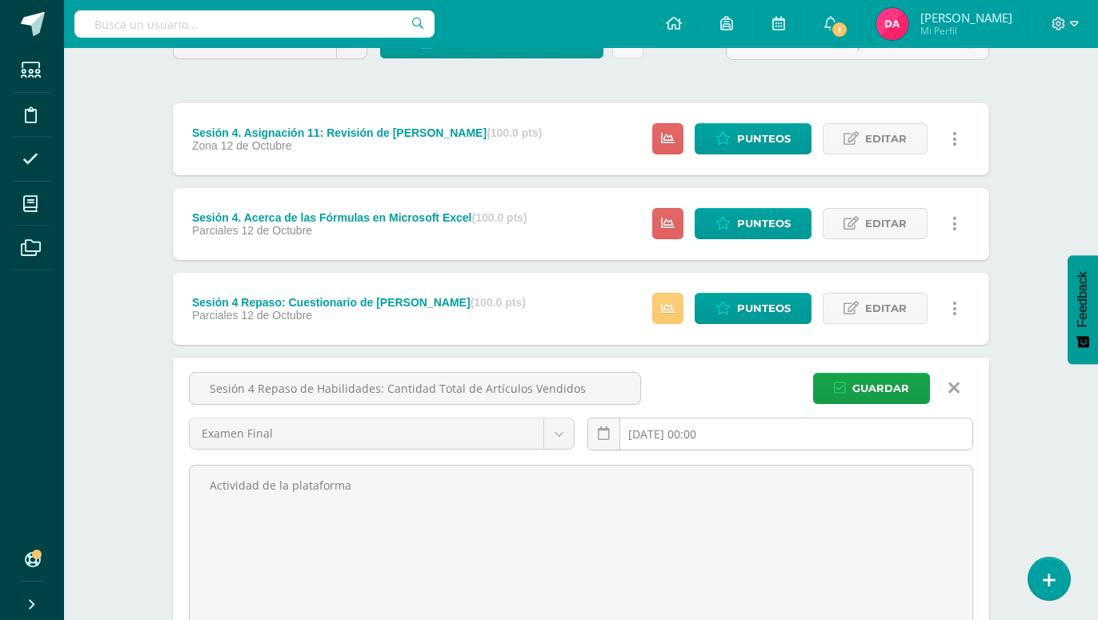
click at [683, 418] on input "[DATE] 00:00" at bounding box center [780, 433] width 384 height 31
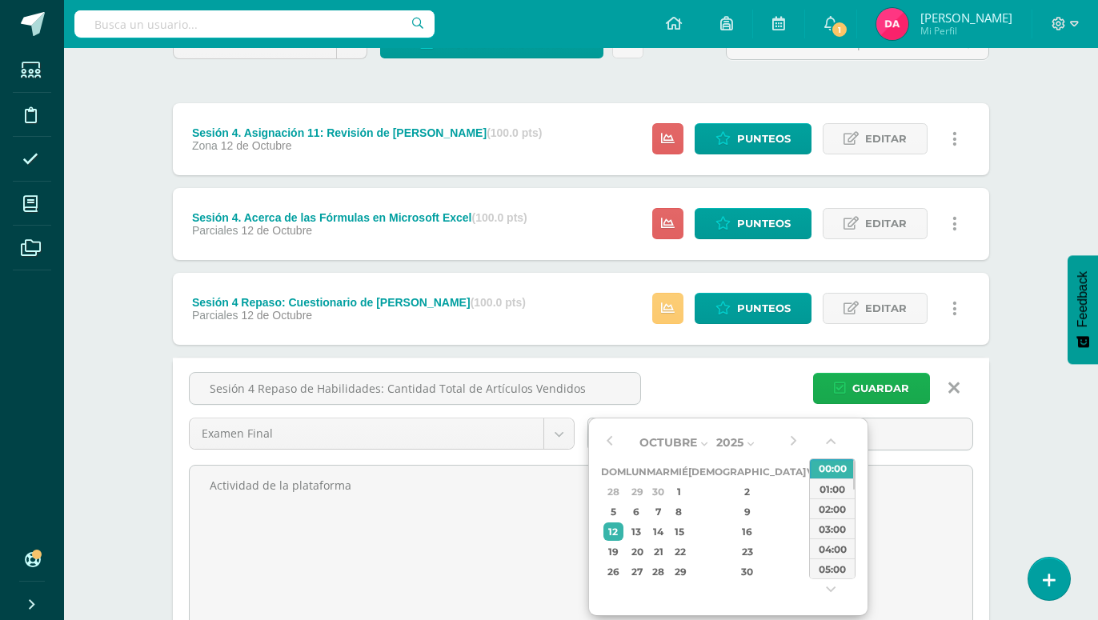
type input "[DATE] 00:00"
click at [885, 374] on span "Guardar" at bounding box center [880, 389] width 57 height 30
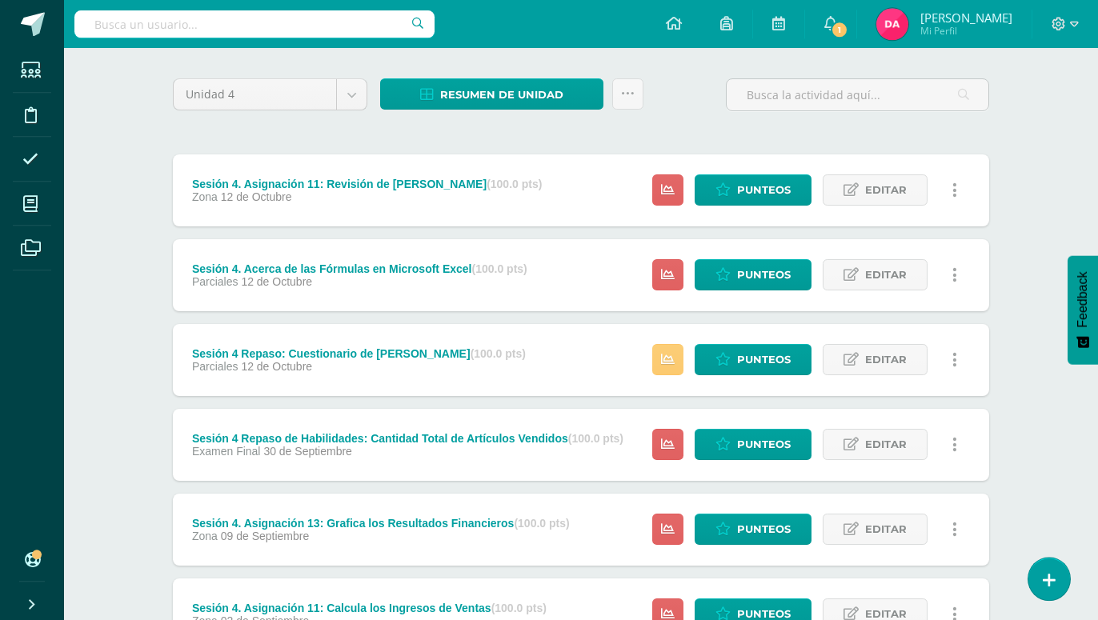
scroll to position [82, 0]
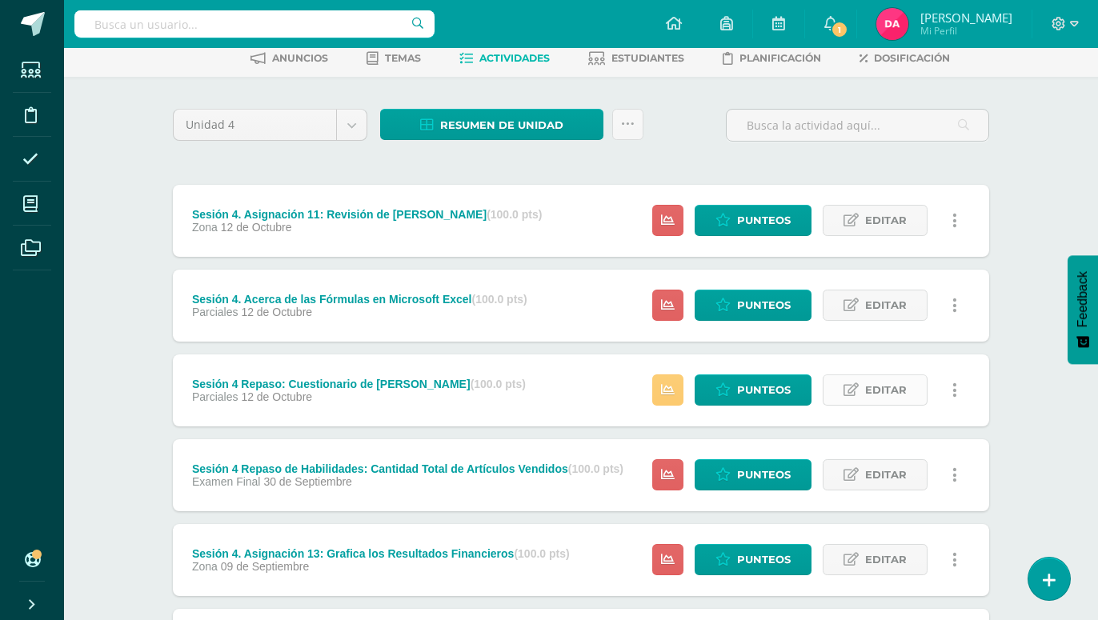
click at [863, 374] on link "Editar" at bounding box center [875, 389] width 105 height 31
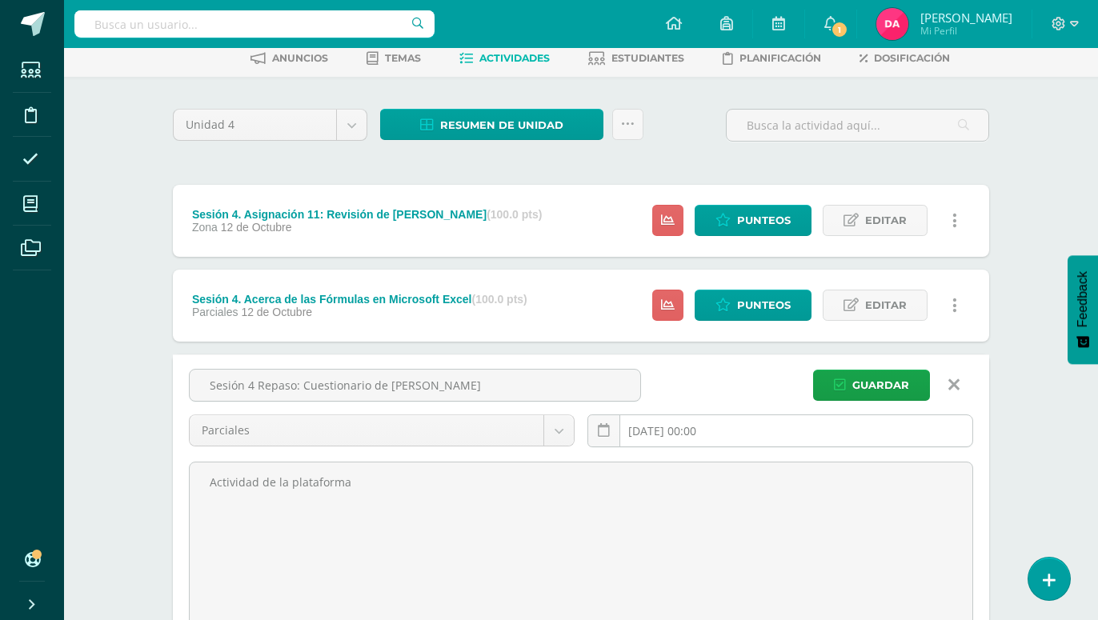
click at [686, 415] on input "[DATE] 00:00" at bounding box center [780, 430] width 384 height 31
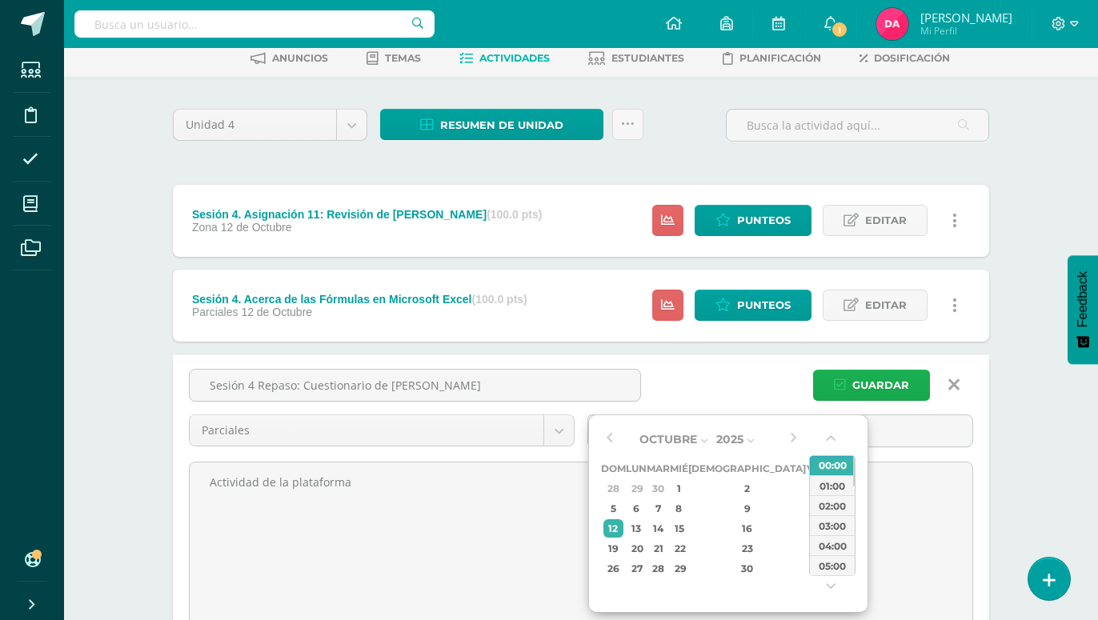
type input "[DATE] 00:00"
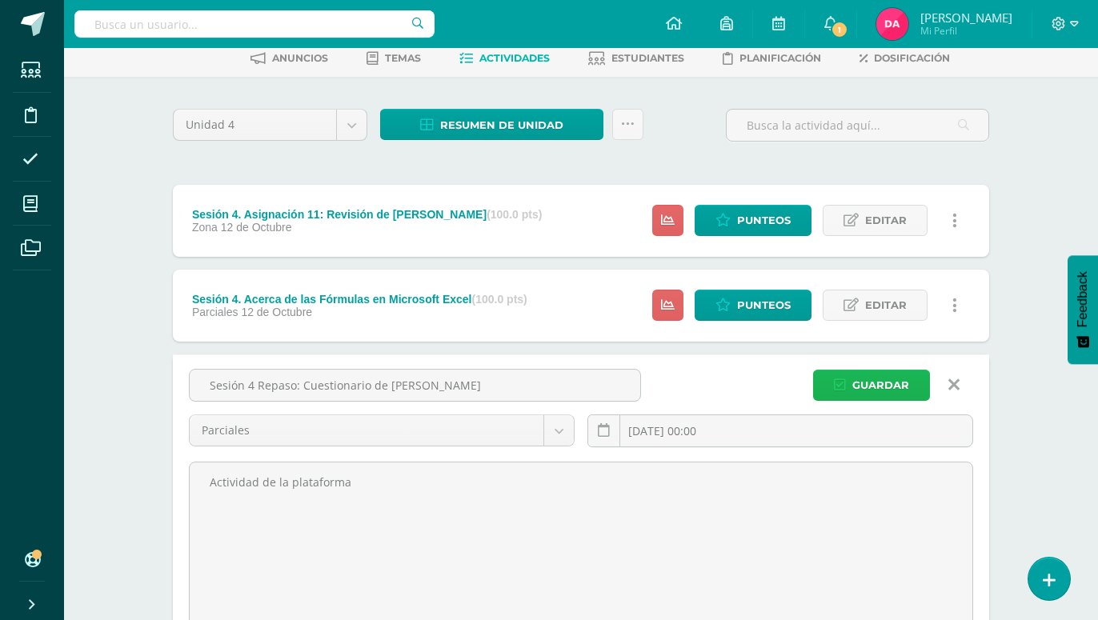
click at [856, 370] on span "Guardar" at bounding box center [880, 385] width 57 height 30
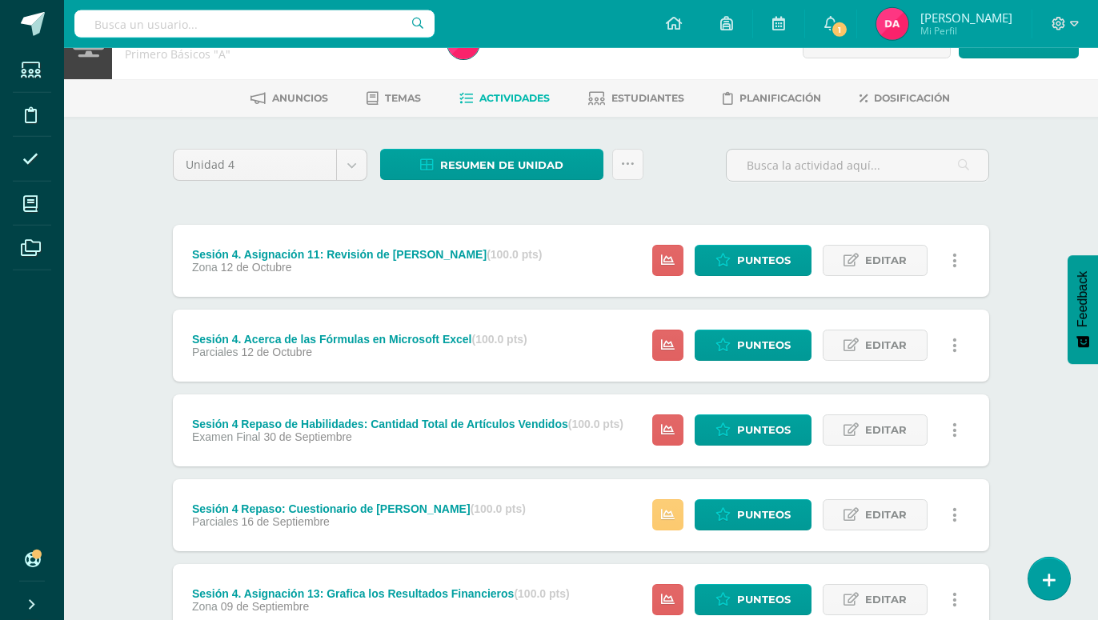
scroll to position [34, 0]
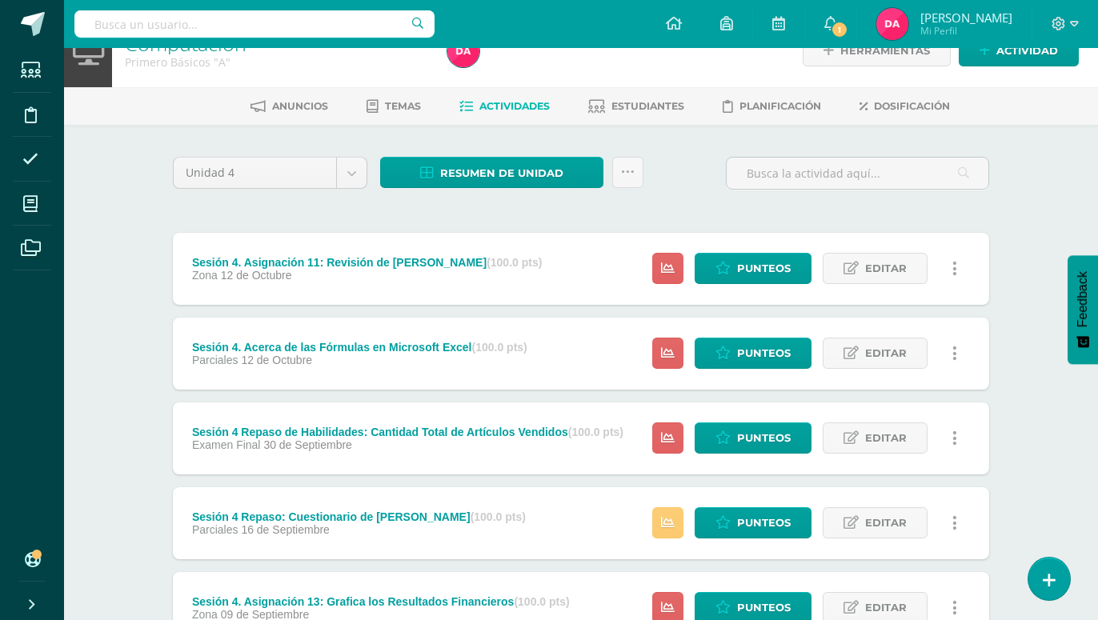
click at [123, 390] on div "Computación Primero Básicos "A" Herramientas Detalle de asistencias Actividad A…" at bounding box center [581, 551] width 1034 height 1075
click at [875, 423] on span "Editar" at bounding box center [886, 438] width 42 height 30
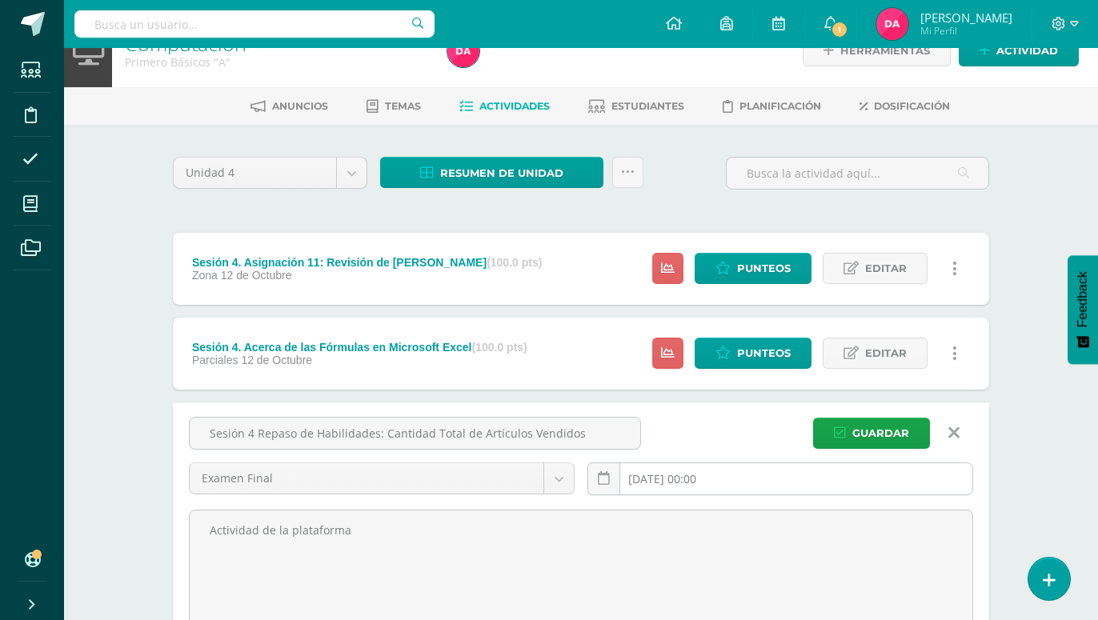
click at [683, 463] on input "[DATE] 00:00" at bounding box center [780, 478] width 384 height 31
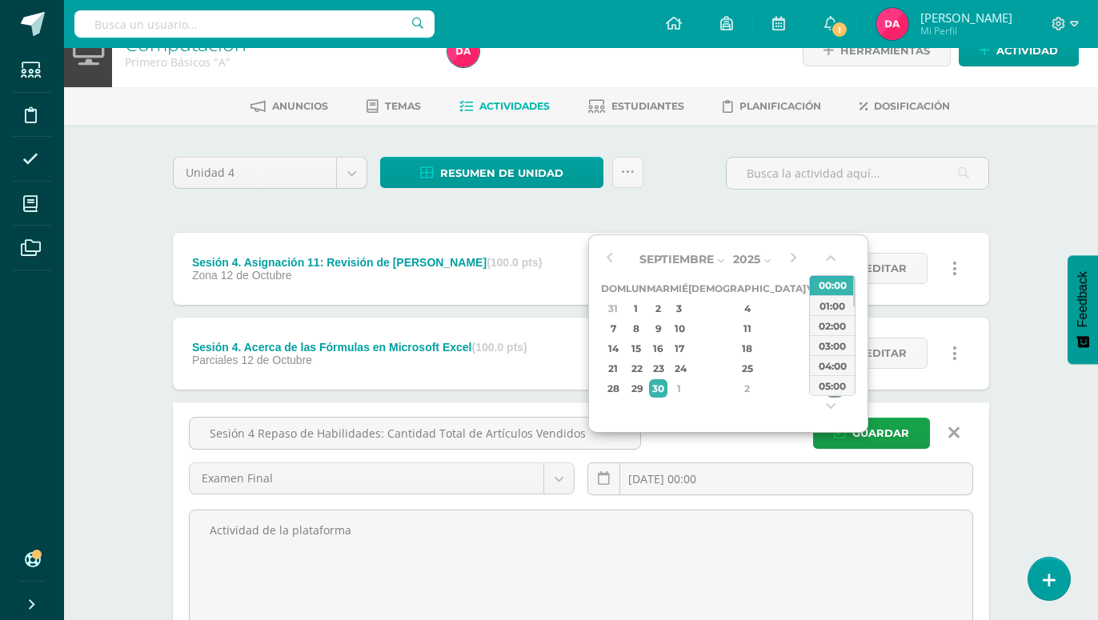
click at [827, 390] on div "4" at bounding box center [835, 388] width 17 height 18
click at [667, 328] on div "7" at bounding box center [658, 328] width 18 height 18
type input "[DATE] 00:00"
click at [888, 418] on span "Guardar" at bounding box center [880, 433] width 57 height 30
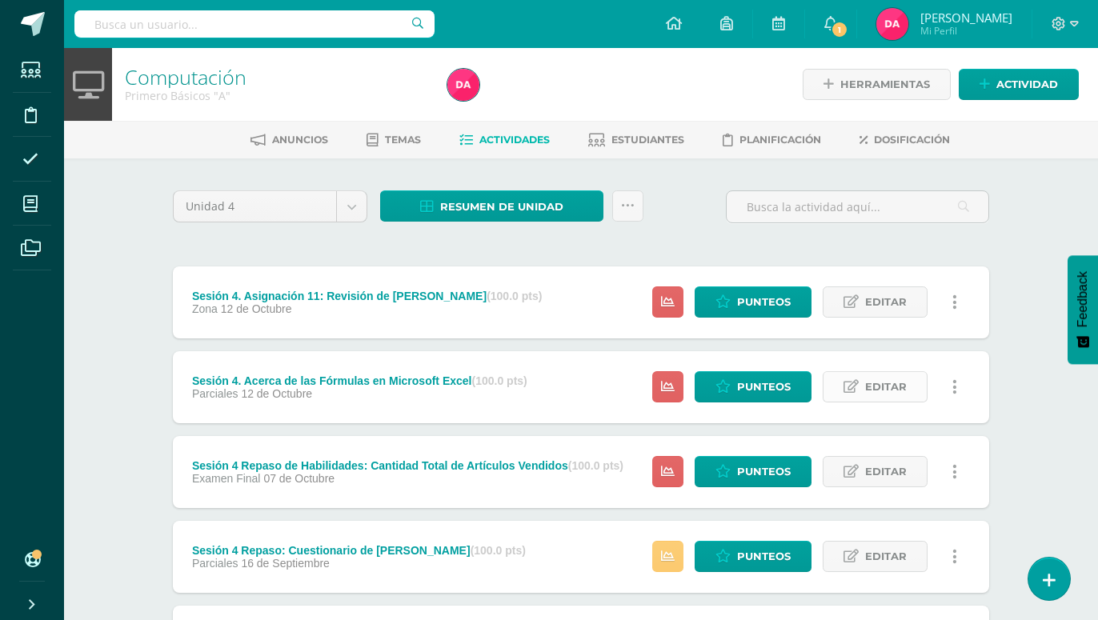
click at [872, 372] on span "Editar" at bounding box center [886, 387] width 42 height 30
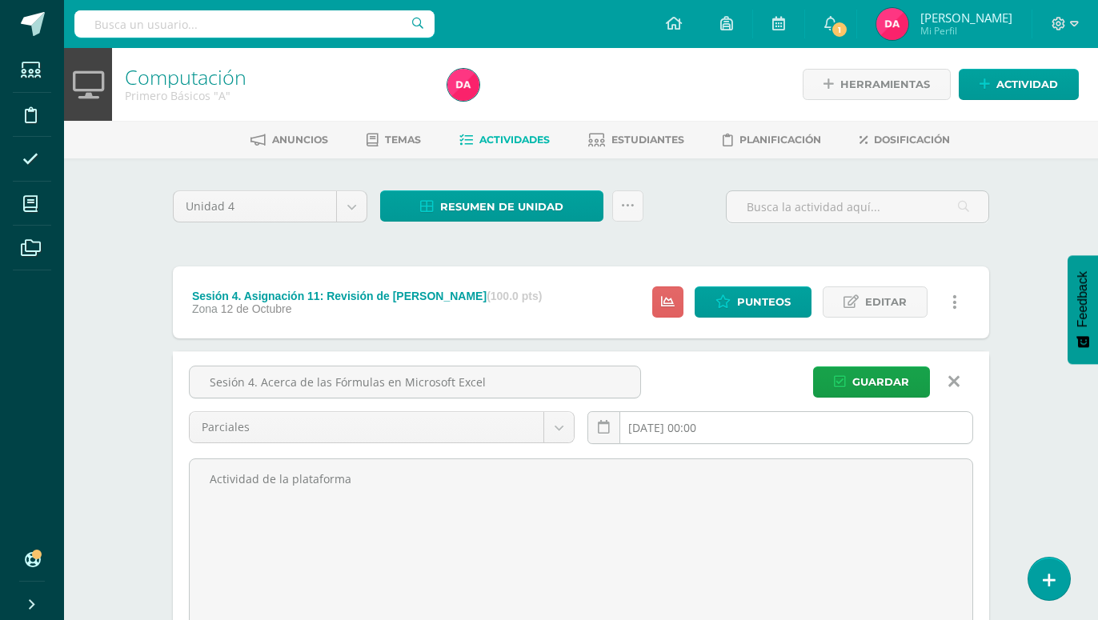
click at [680, 412] on input "2025-10-12 00:00" at bounding box center [780, 427] width 384 height 31
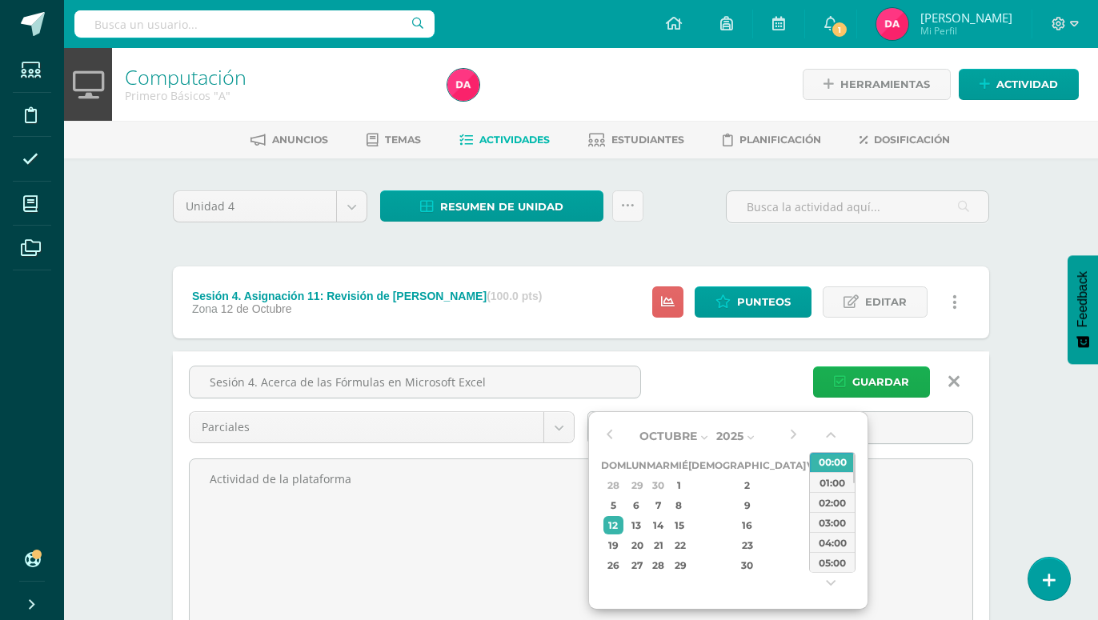
type input "[DATE] 00:00"
click at [888, 367] on span "Guardar" at bounding box center [880, 382] width 57 height 30
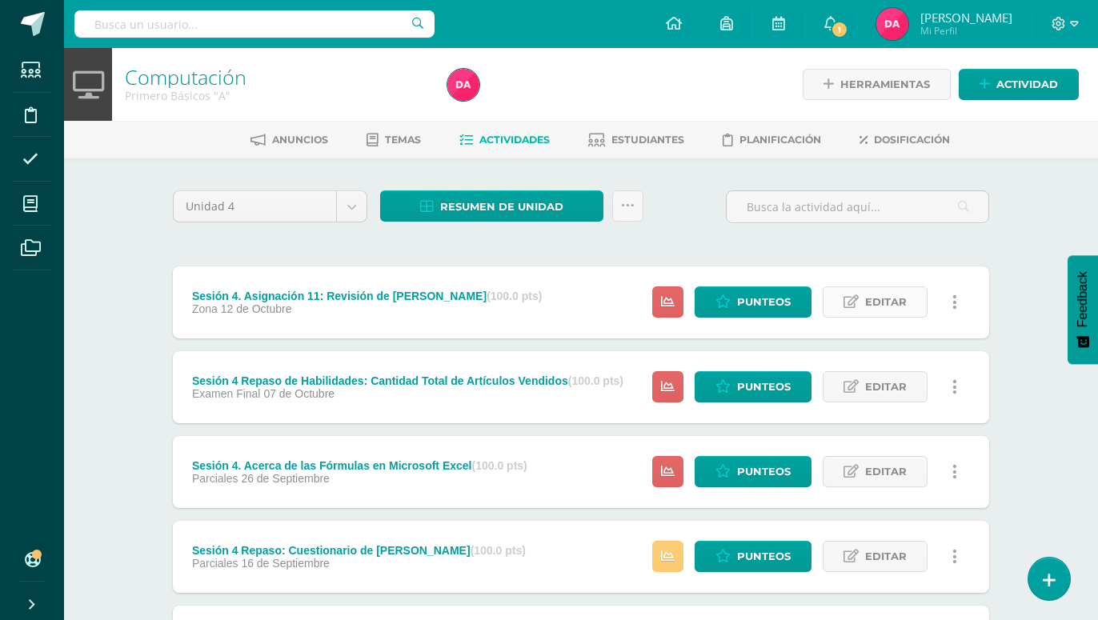
click at [868, 287] on span "Editar" at bounding box center [886, 302] width 42 height 30
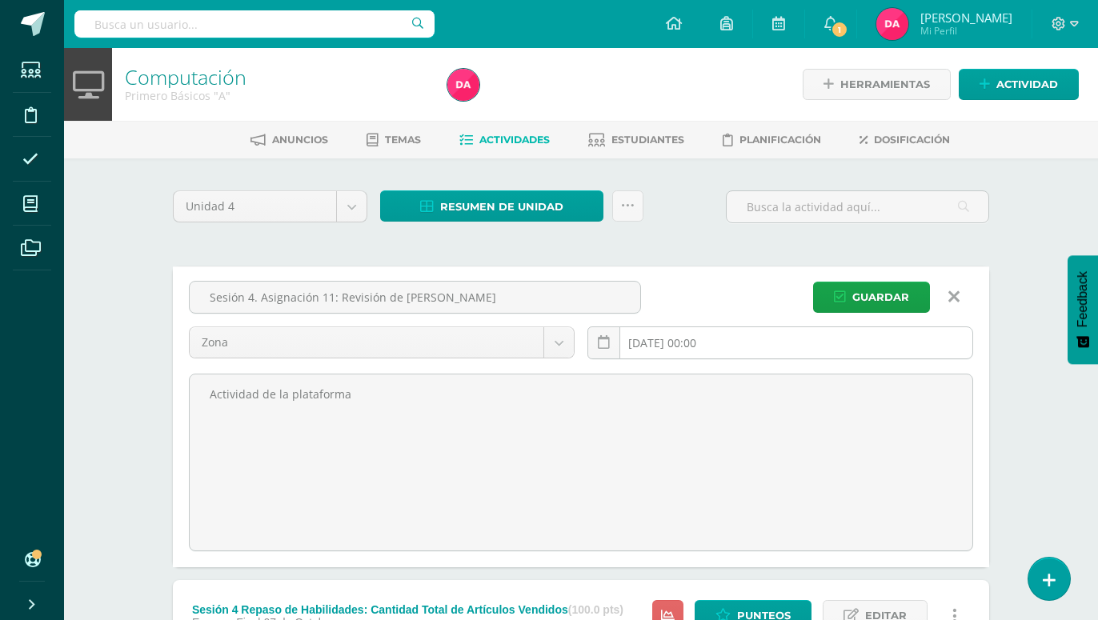
click at [682, 327] on input "2025-10-12 00:00" at bounding box center [780, 342] width 384 height 31
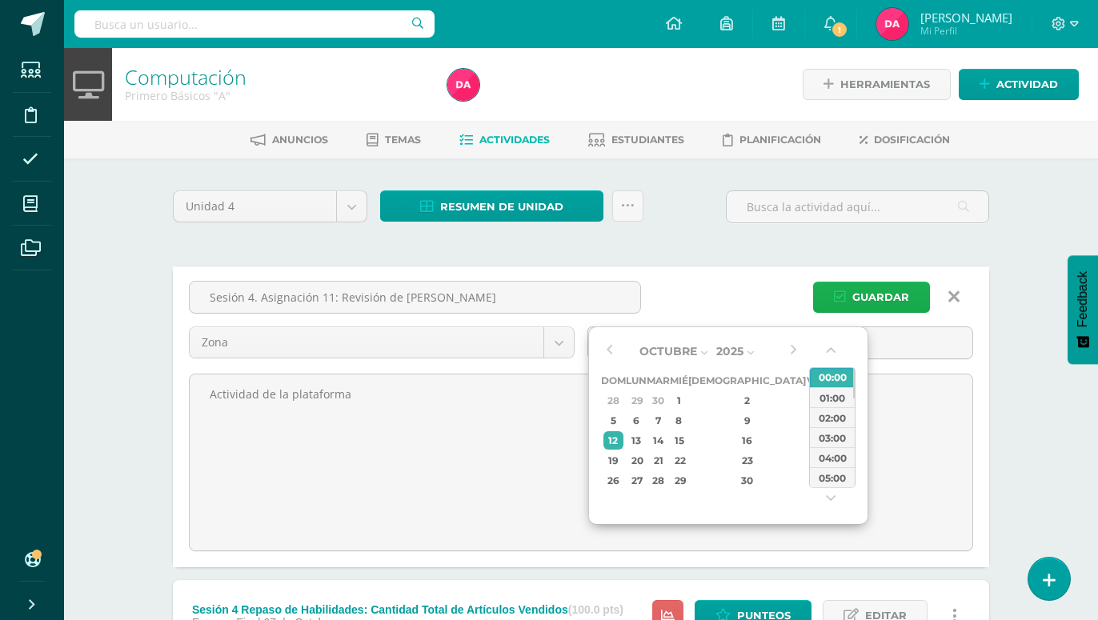
type input "2025-09-30 00:00"
click at [855, 282] on span "Guardar" at bounding box center [880, 297] width 57 height 30
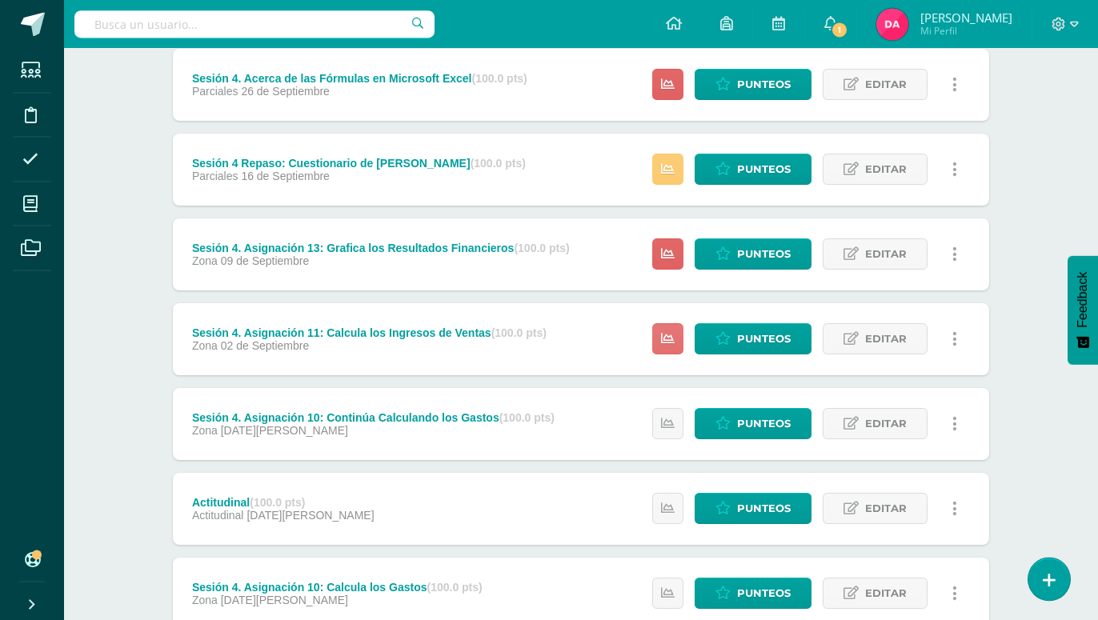
scroll to position [360, 0]
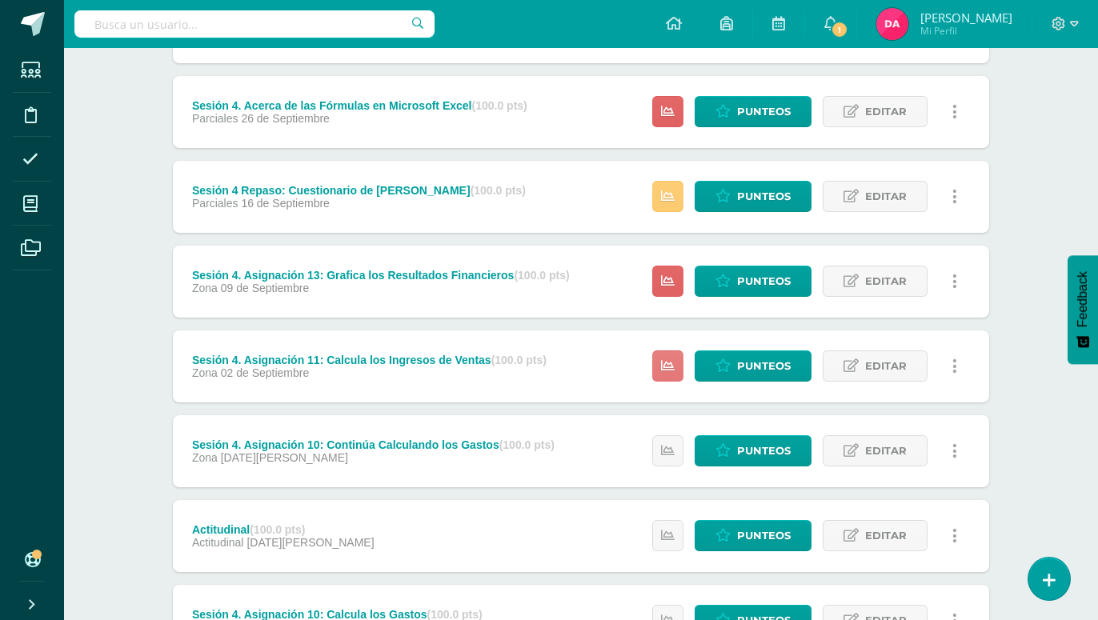
click at [670, 359] on icon at bounding box center [668, 366] width 14 height 14
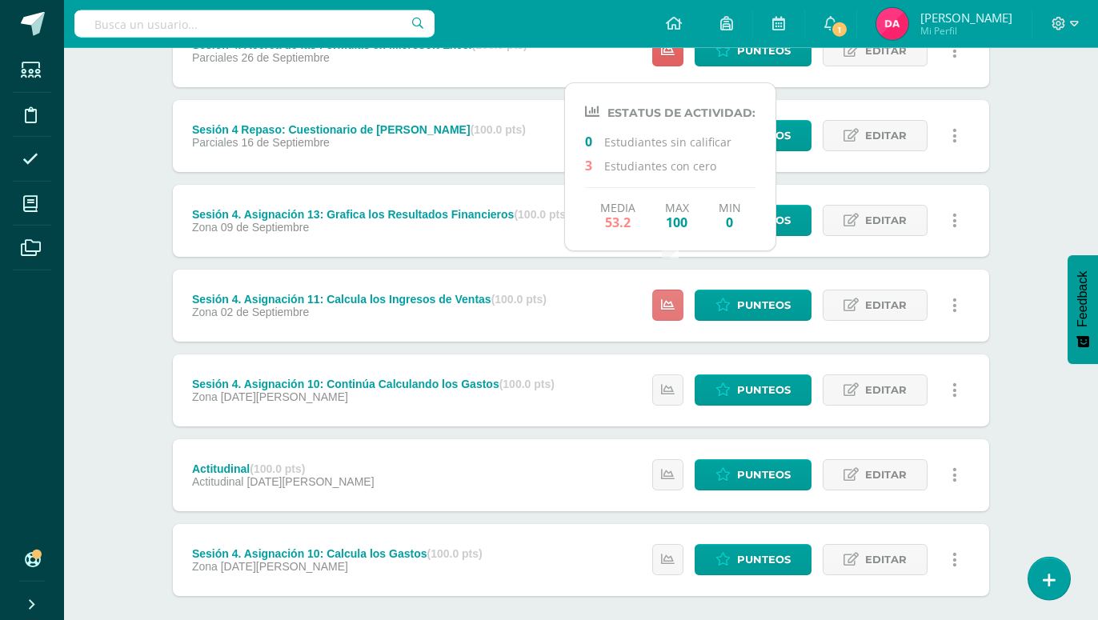
scroll to position [442, 0]
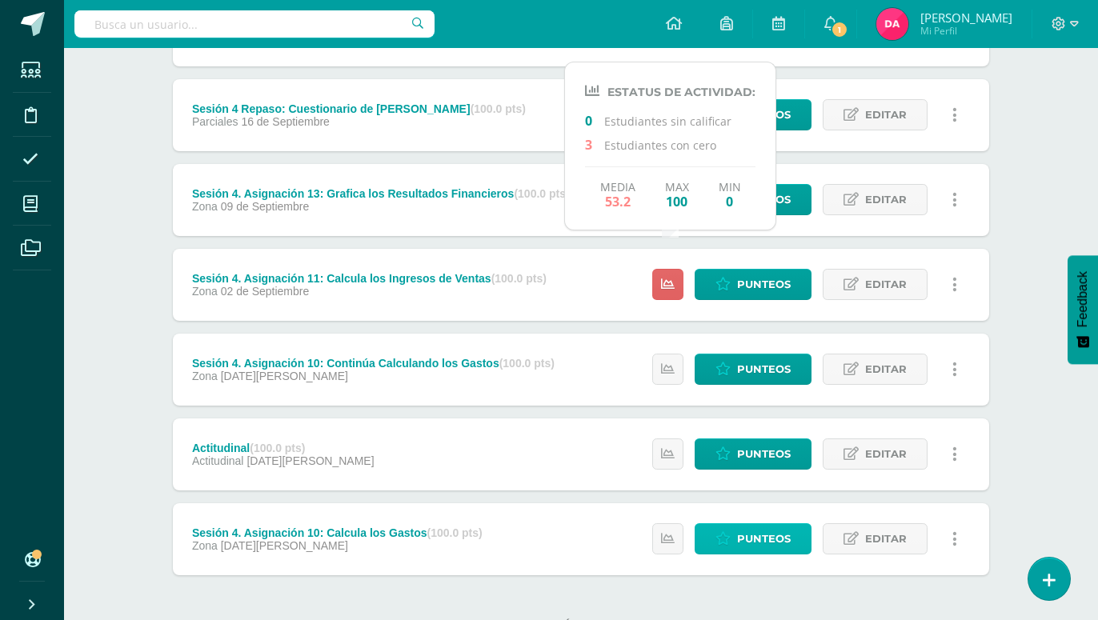
click at [775, 524] on span "Punteos" at bounding box center [764, 539] width 54 height 30
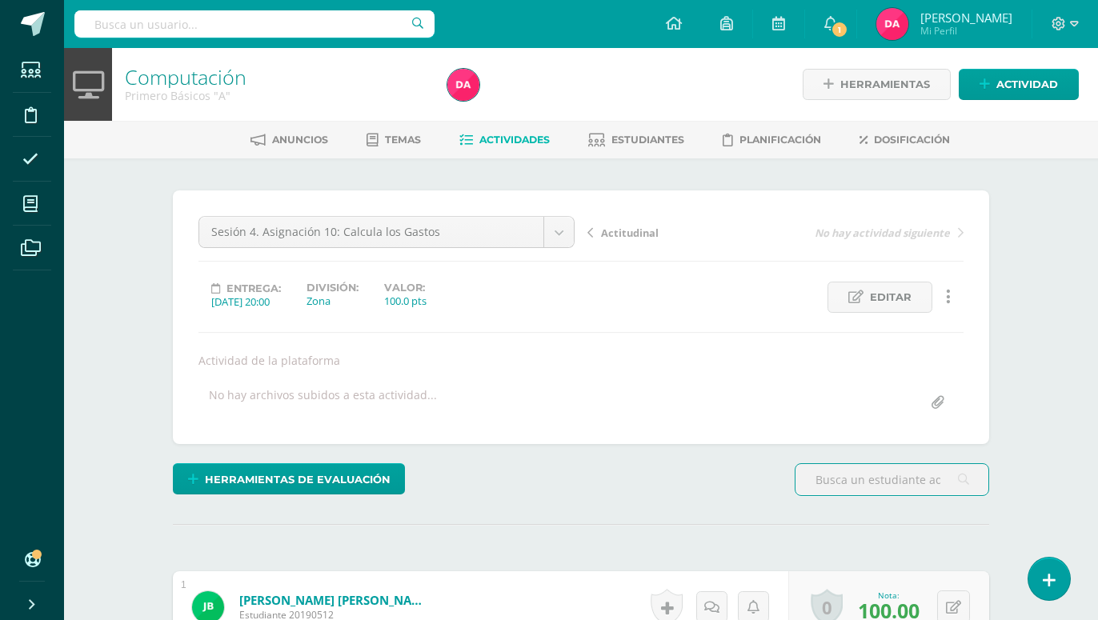
click at [521, 136] on span "Actividades" at bounding box center [514, 140] width 70 height 12
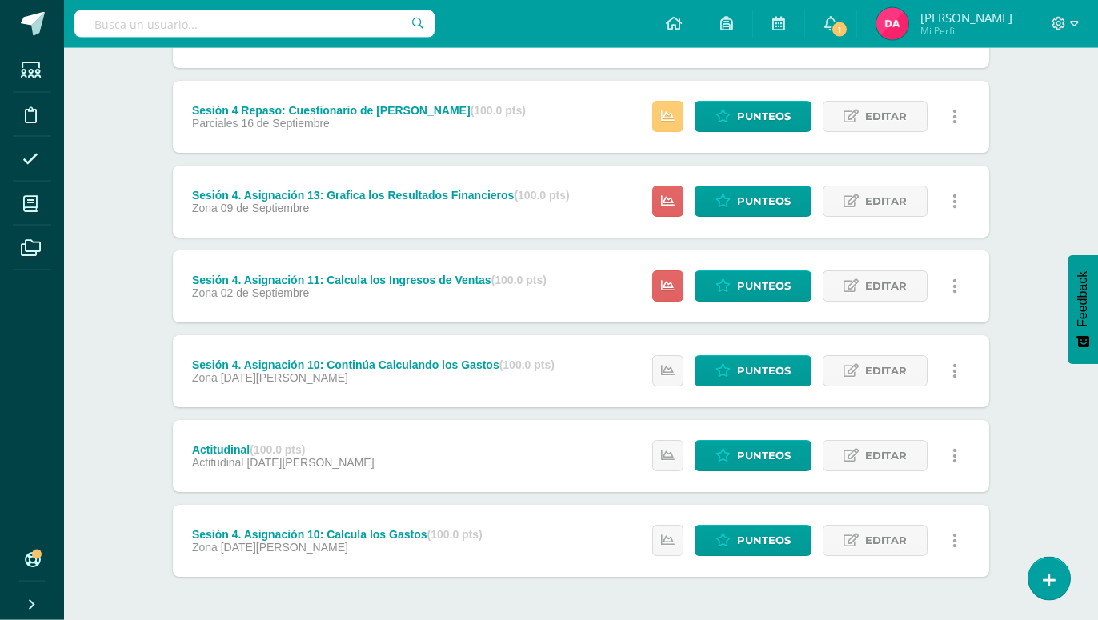
scroll to position [442, 0]
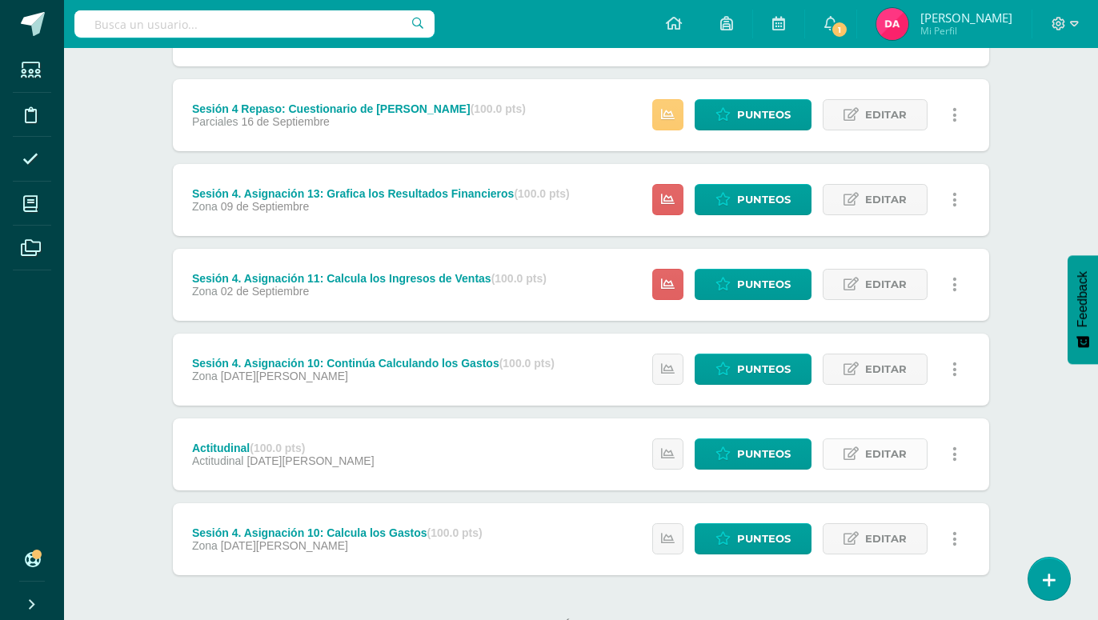
click at [875, 439] on span "Editar" at bounding box center [886, 454] width 42 height 30
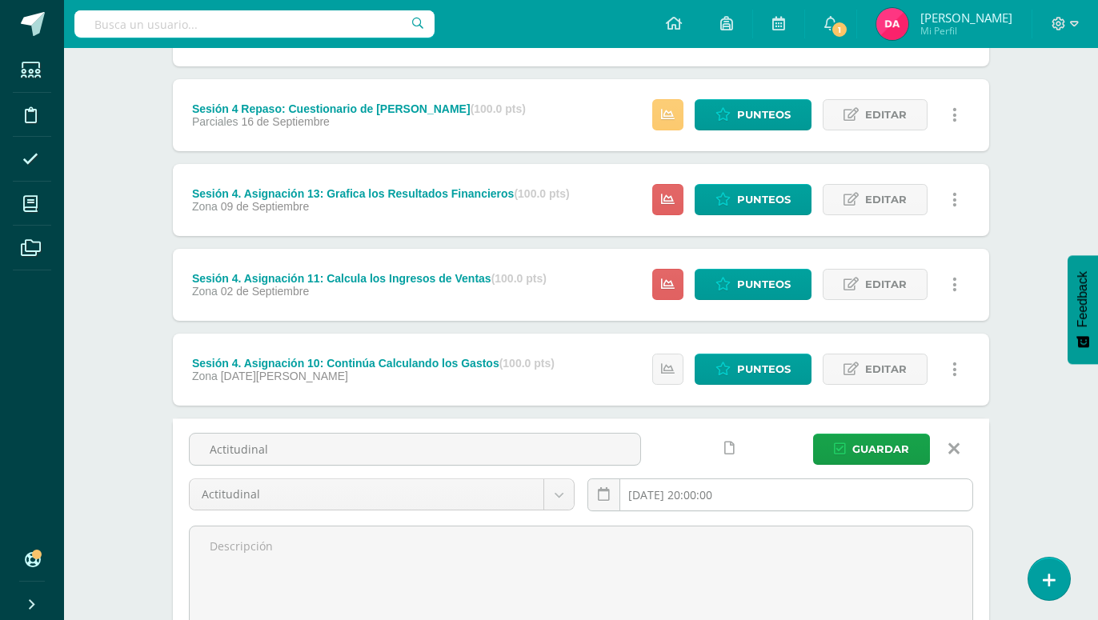
click at [683, 479] on input "2025-08-19 20:00:00" at bounding box center [780, 494] width 384 height 31
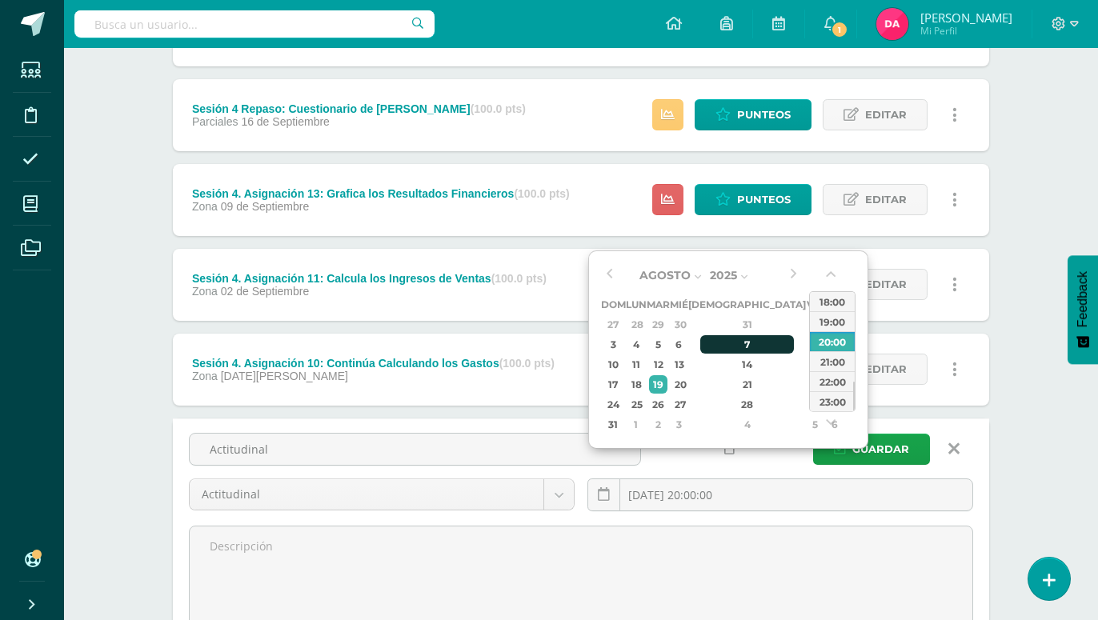
click at [731, 344] on div "7" at bounding box center [747, 344] width 94 height 18
click at [827, 421] on div "6" at bounding box center [835, 424] width 17 height 18
click at [827, 406] on div "4" at bounding box center [835, 404] width 17 height 18
click at [667, 346] on div "7" at bounding box center [658, 344] width 18 height 18
type input "2025-10-07 20:00"
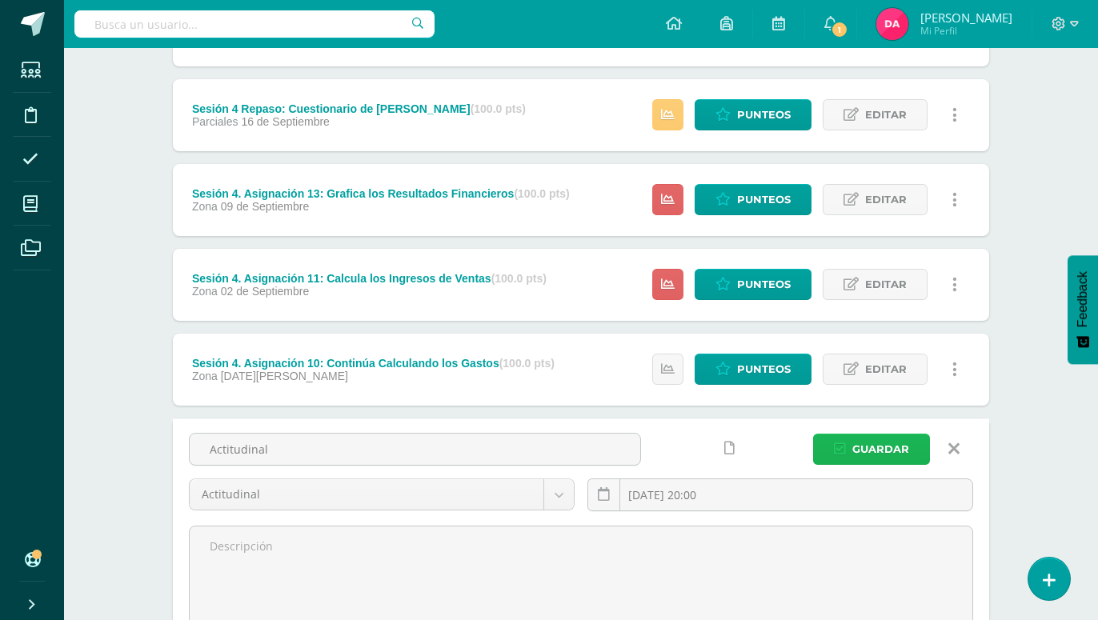
click at [890, 434] on span "Guardar" at bounding box center [880, 449] width 57 height 30
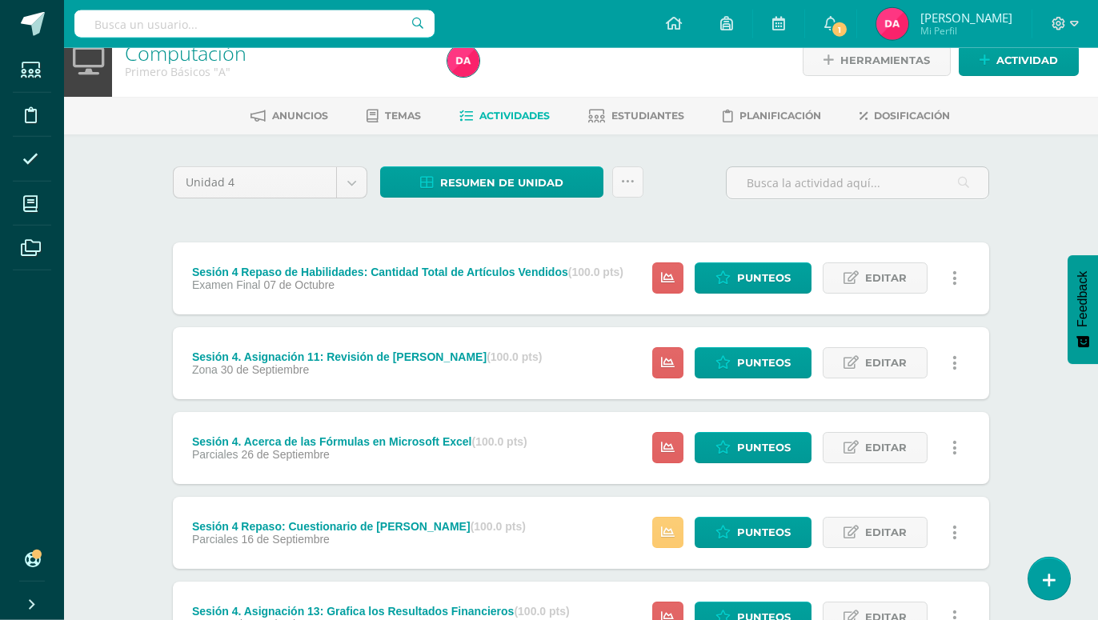
scroll to position [0, 0]
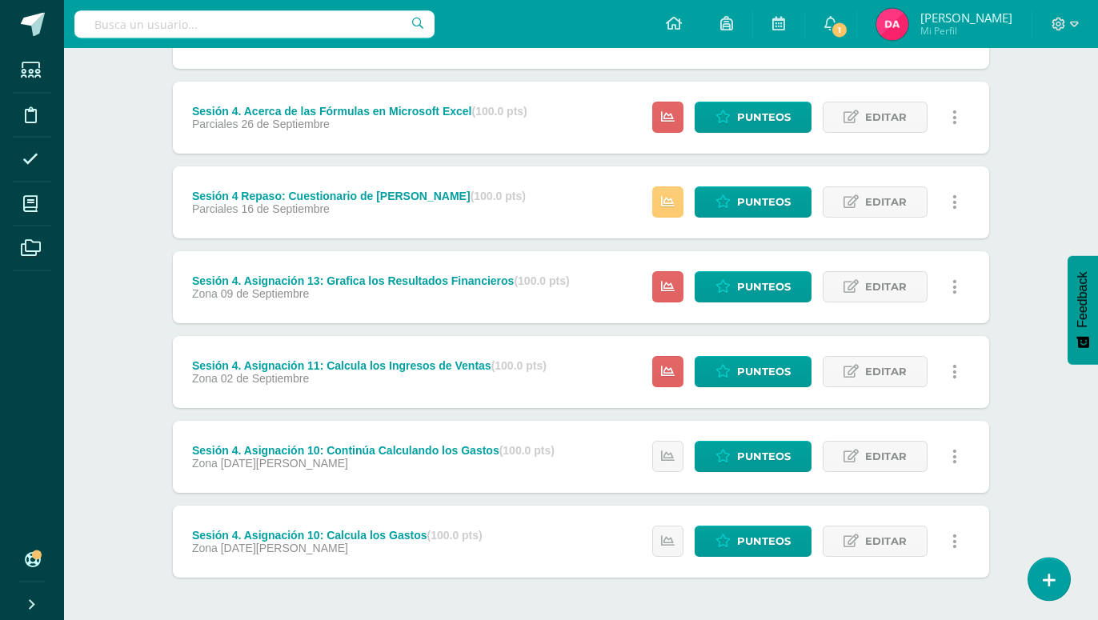
scroll to position [442, 0]
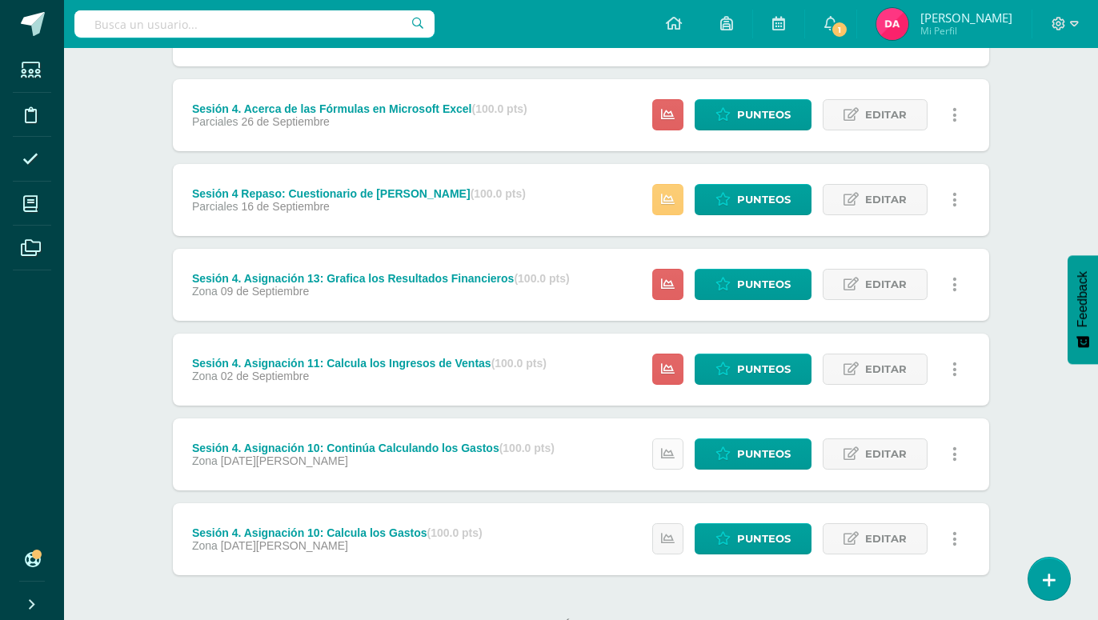
click at [665, 447] on icon at bounding box center [668, 454] width 14 height 14
click at [771, 439] on span "Punteos" at bounding box center [764, 454] width 54 height 30
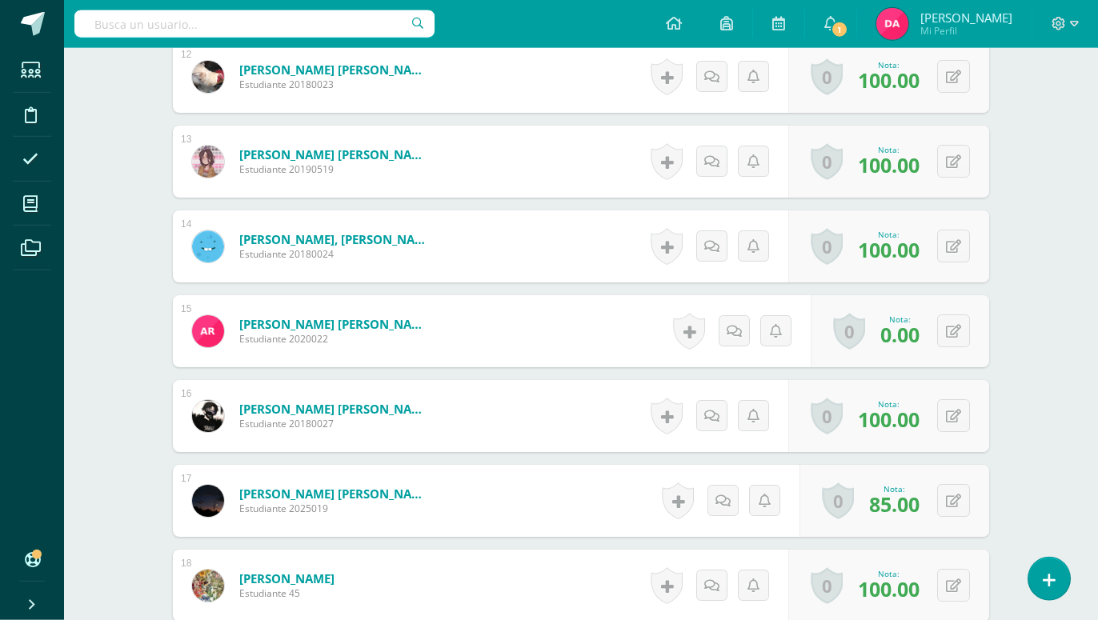
scroll to position [1461, 0]
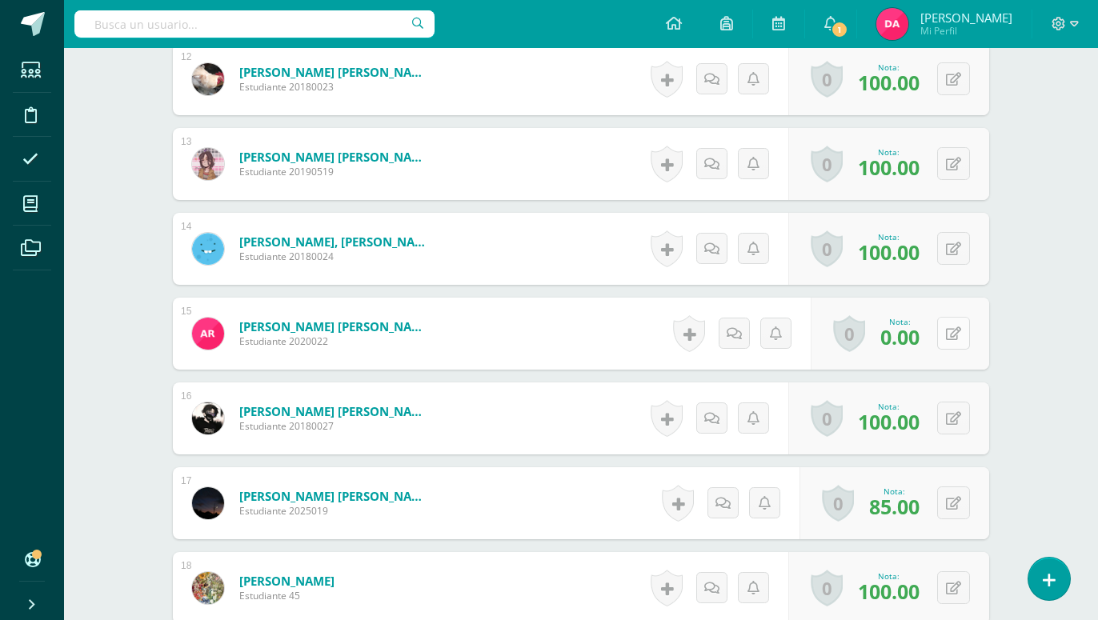
click at [953, 327] on icon at bounding box center [953, 334] width 15 height 14
type input "40"
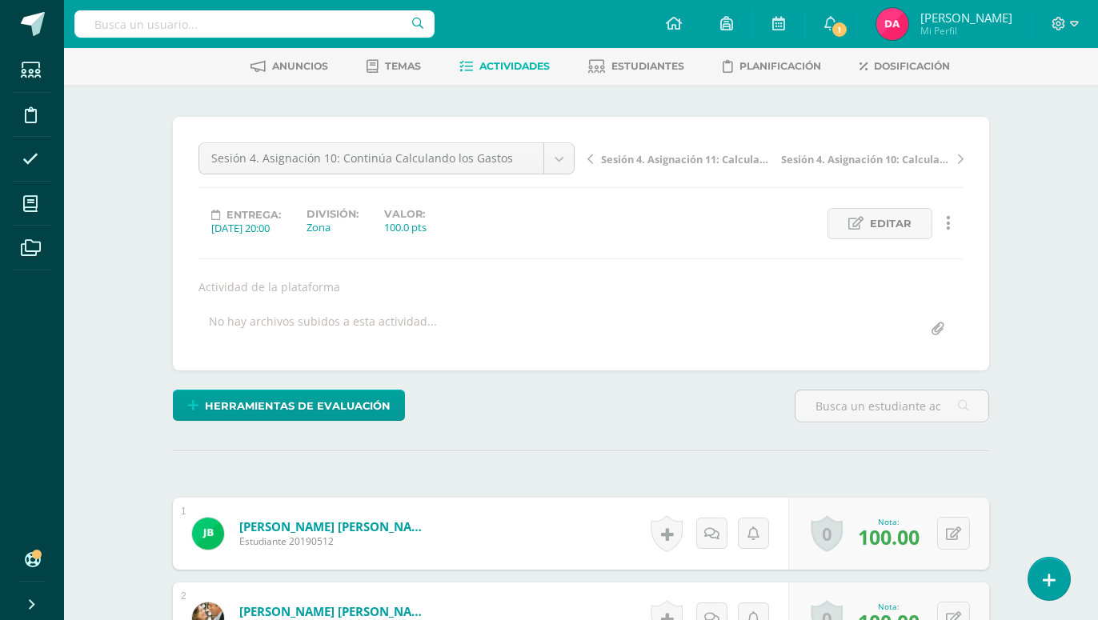
scroll to position [0, 0]
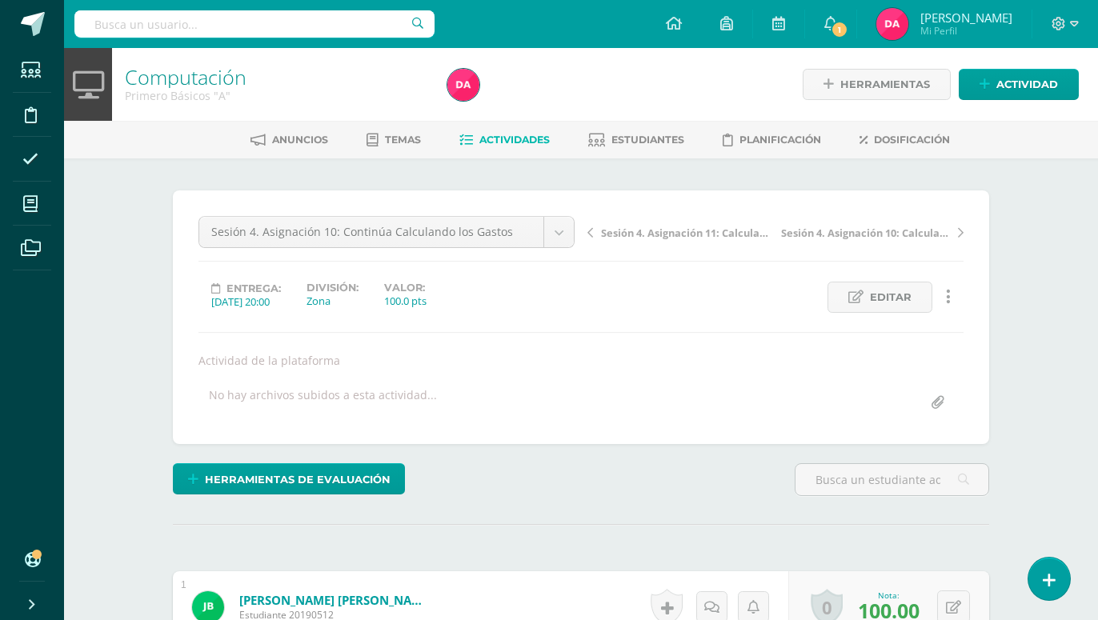
click at [507, 144] on span "Actividades" at bounding box center [514, 140] width 70 height 12
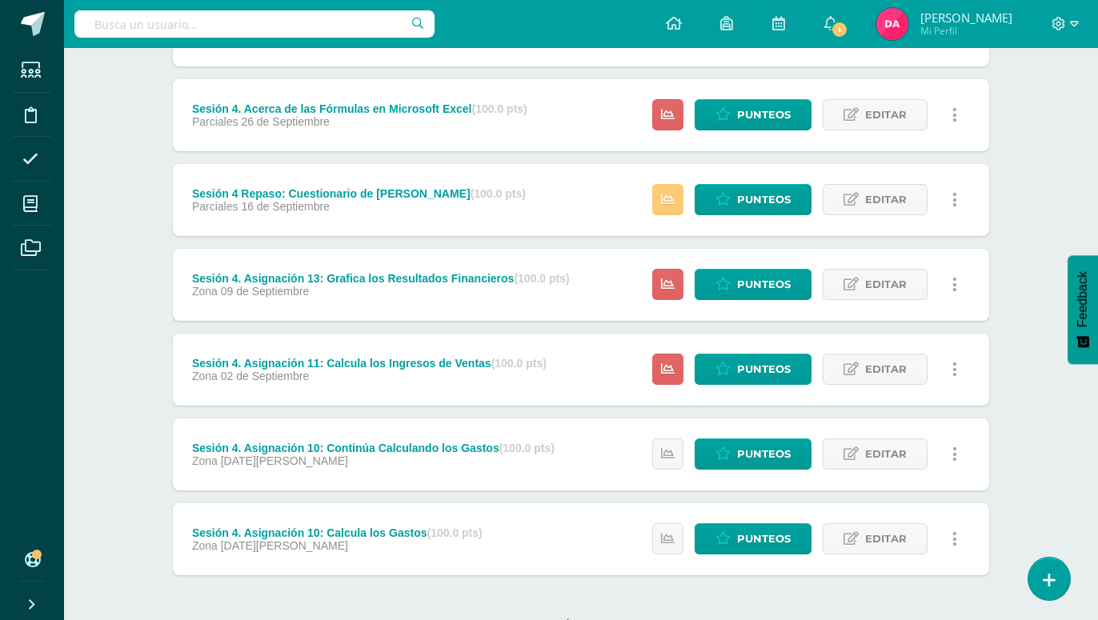
scroll to position [360, 0]
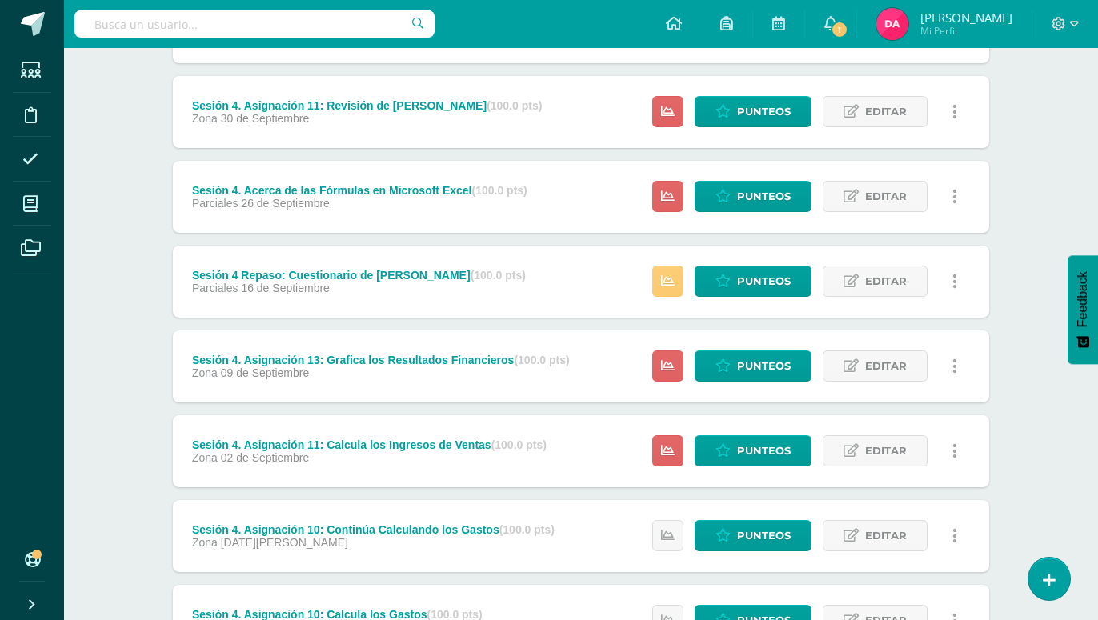
click at [686, 419] on div "Estatus de Actividad: 0 Estudiantes sin calificar 3 Estudiantes con cero Media …" at bounding box center [808, 451] width 361 height 72
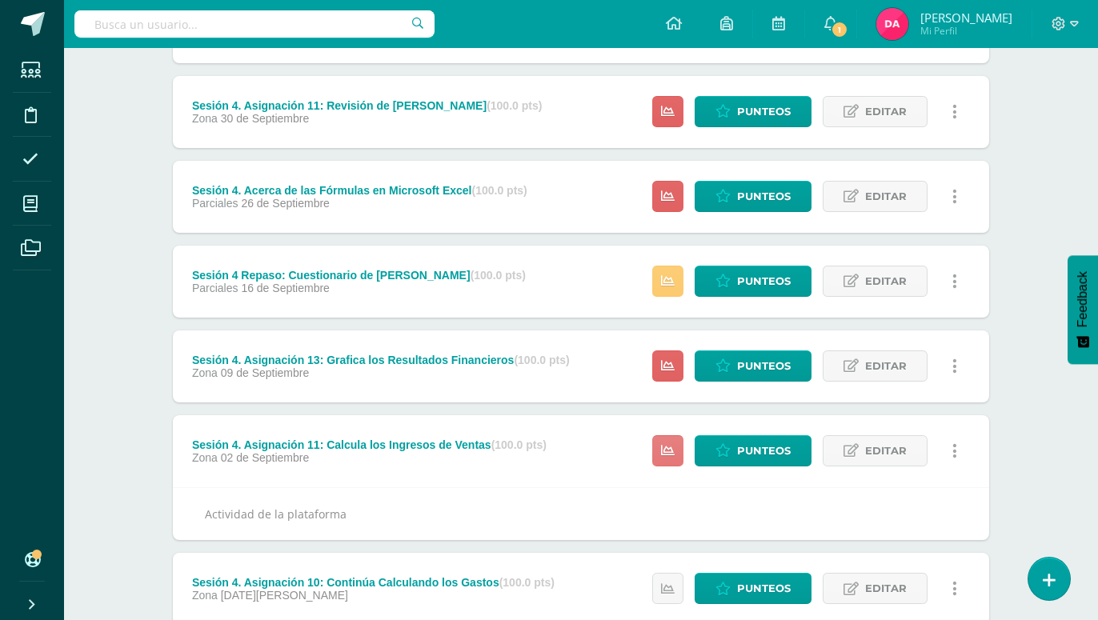
click at [678, 435] on link at bounding box center [667, 450] width 31 height 31
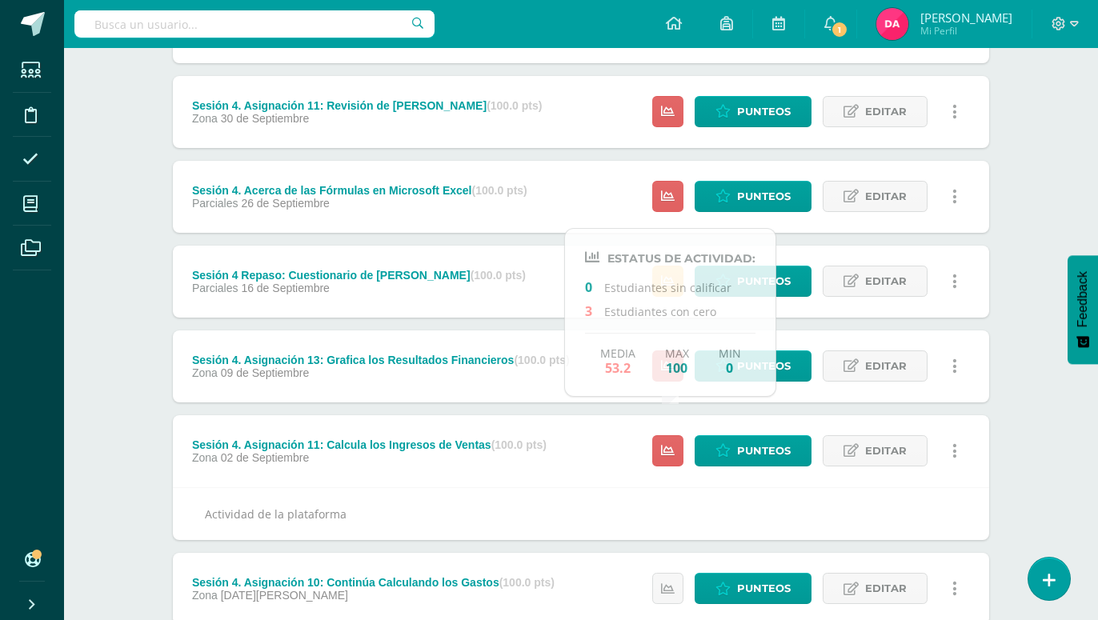
click at [627, 440] on div "Sesión 4. Asignación 11: Calcula los Ingresos de Ventas (100.0 pts) Zona 02 de …" at bounding box center [581, 451] width 816 height 72
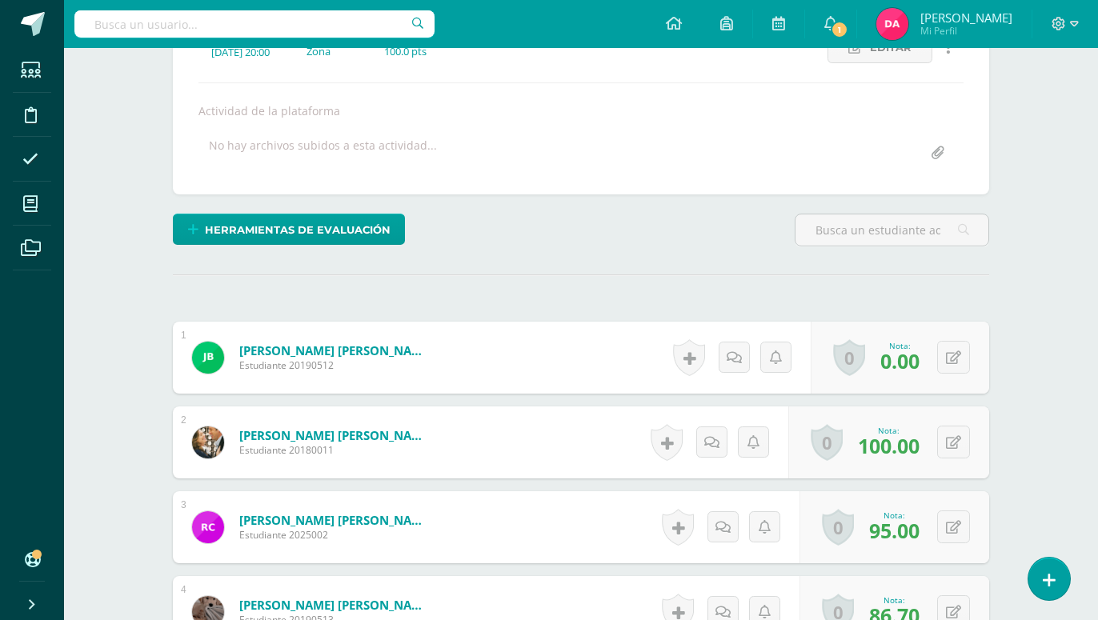
scroll to position [250, 0]
click at [948, 350] on icon at bounding box center [953, 357] width 15 height 14
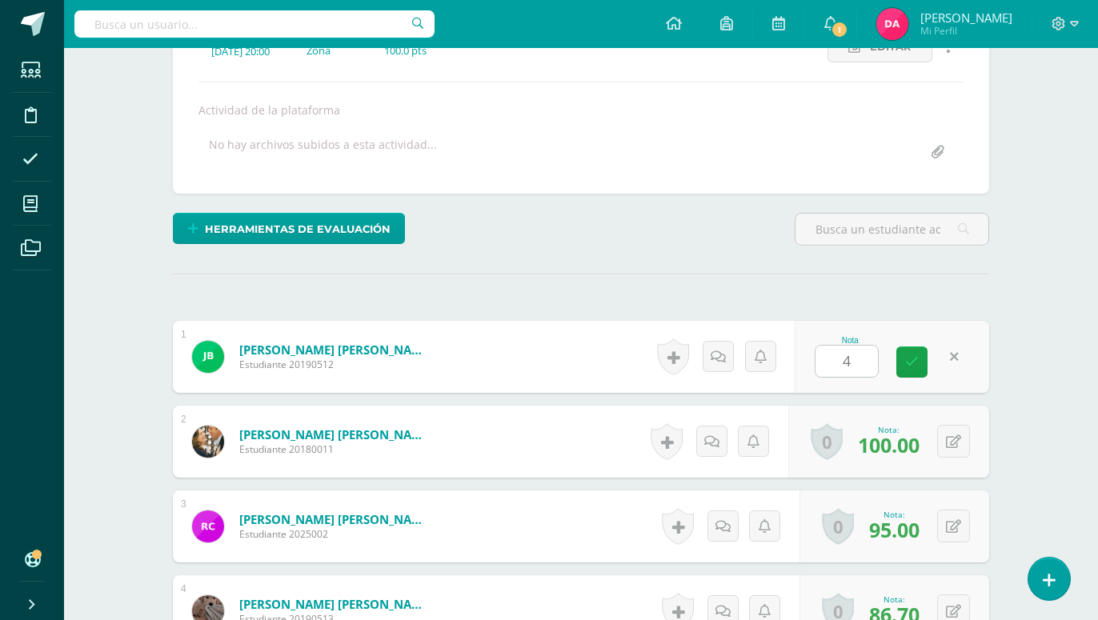
type input "40"
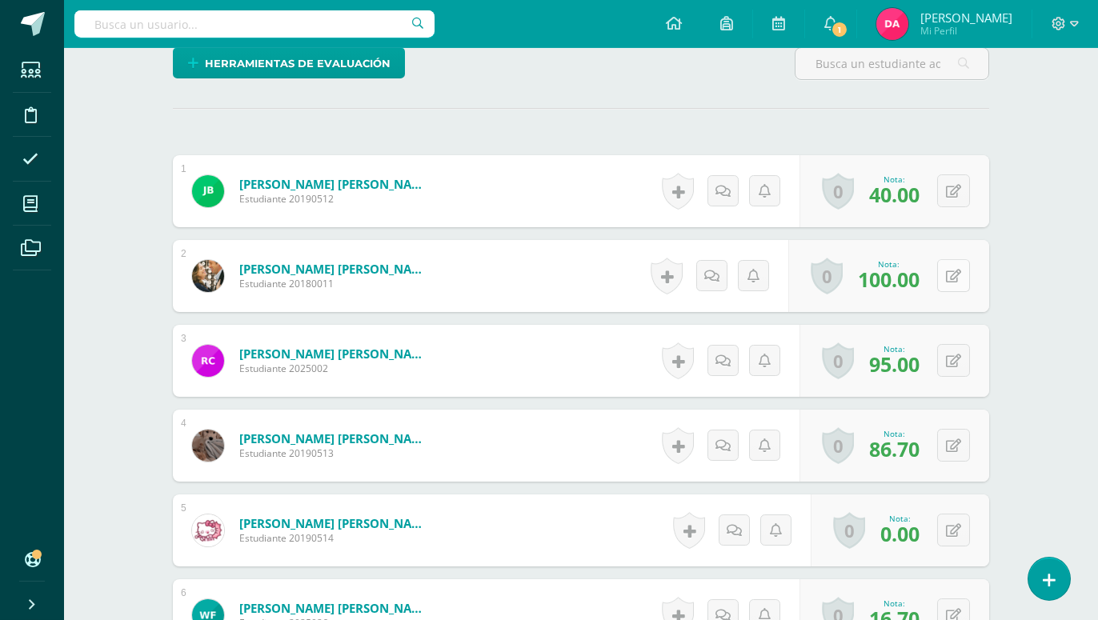
scroll to position [415, 0]
click at [955, 525] on icon at bounding box center [953, 532] width 15 height 14
type input "40"
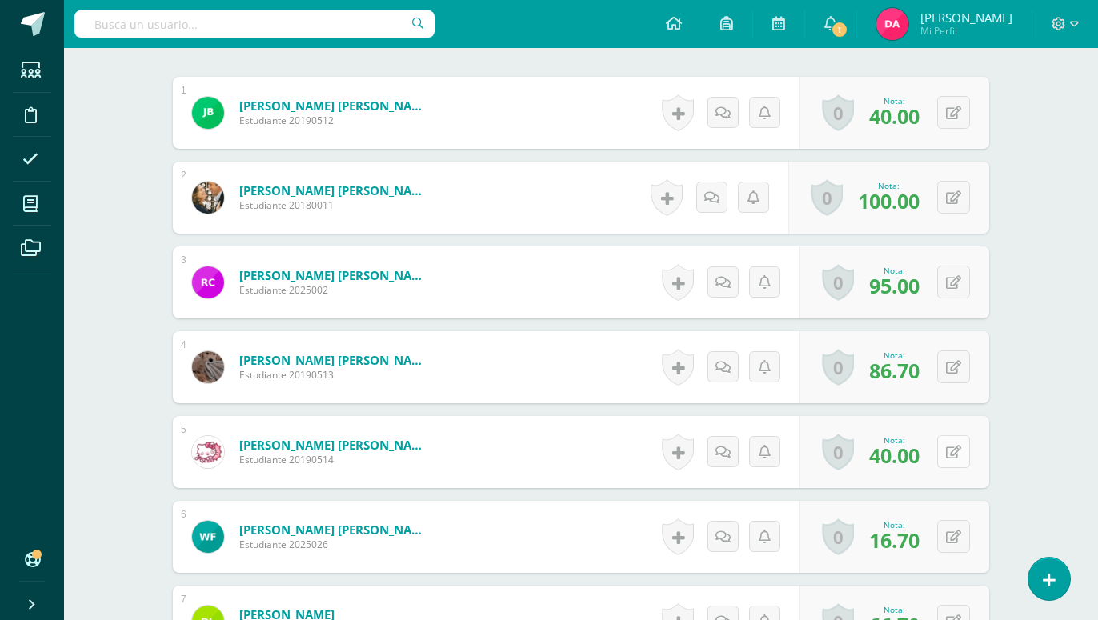
scroll to position [579, 0]
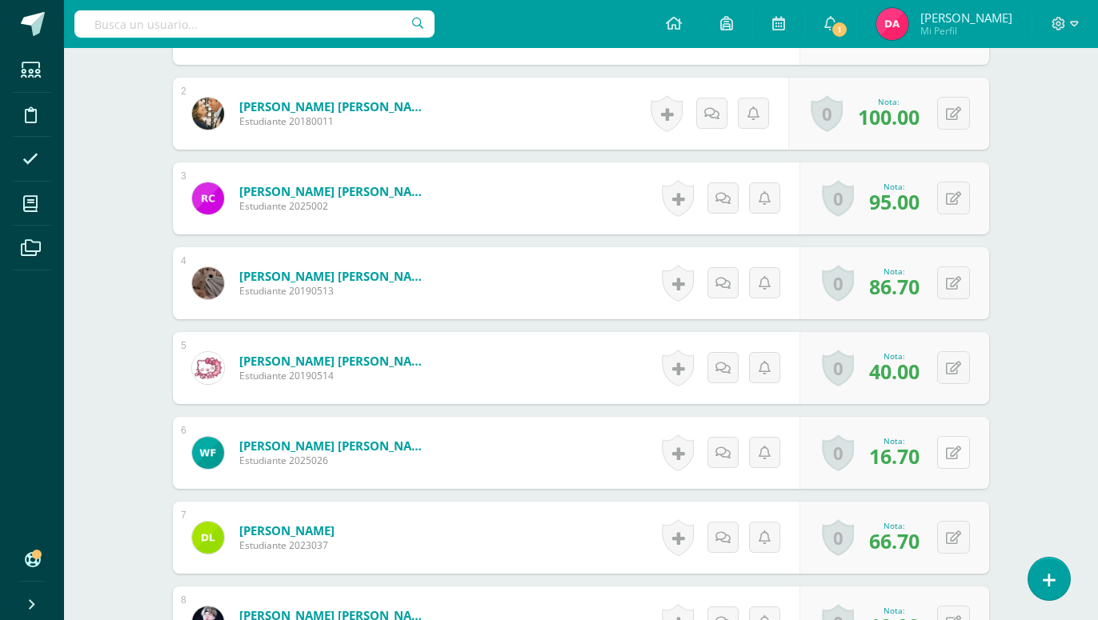
click at [955, 446] on icon at bounding box center [953, 453] width 15 height 14
type input "40"
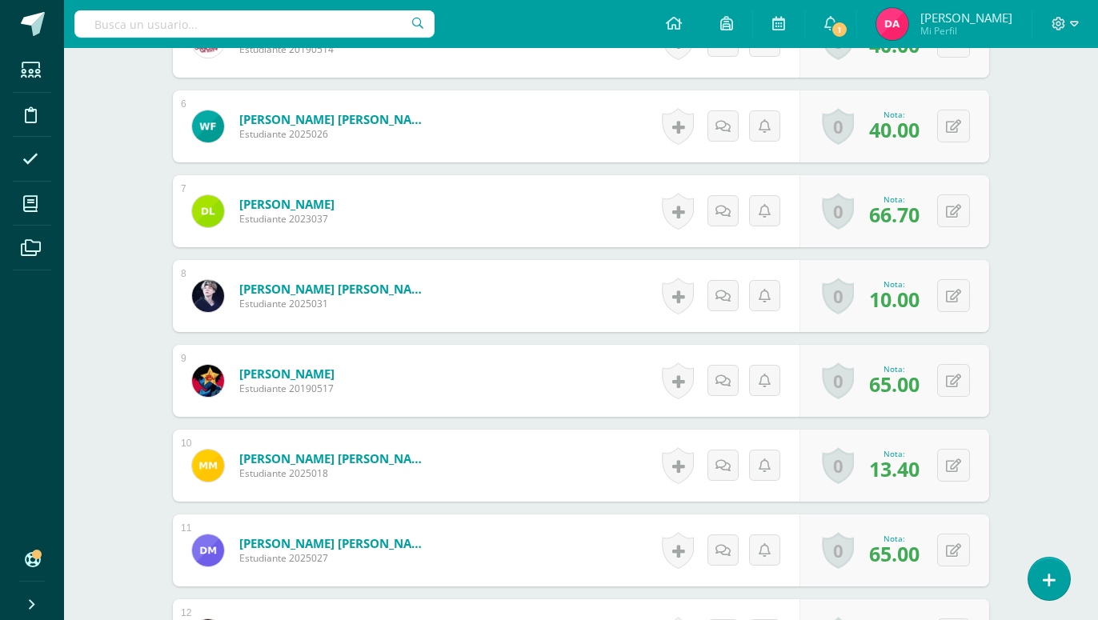
scroll to position [823, 0]
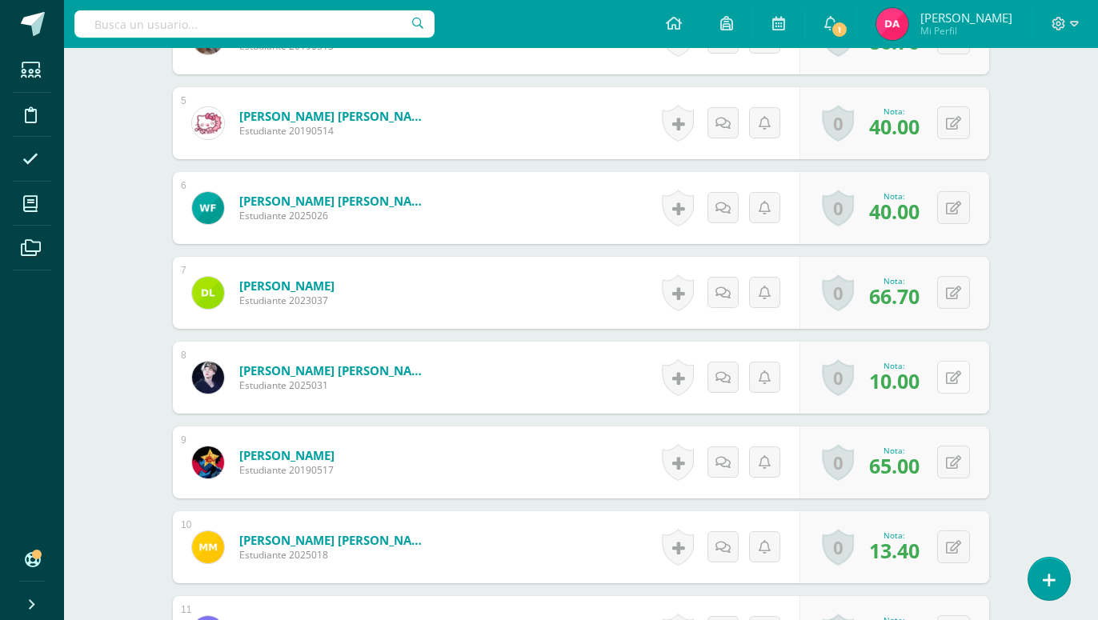
click at [957, 371] on icon at bounding box center [953, 378] width 15 height 14
type input "40"
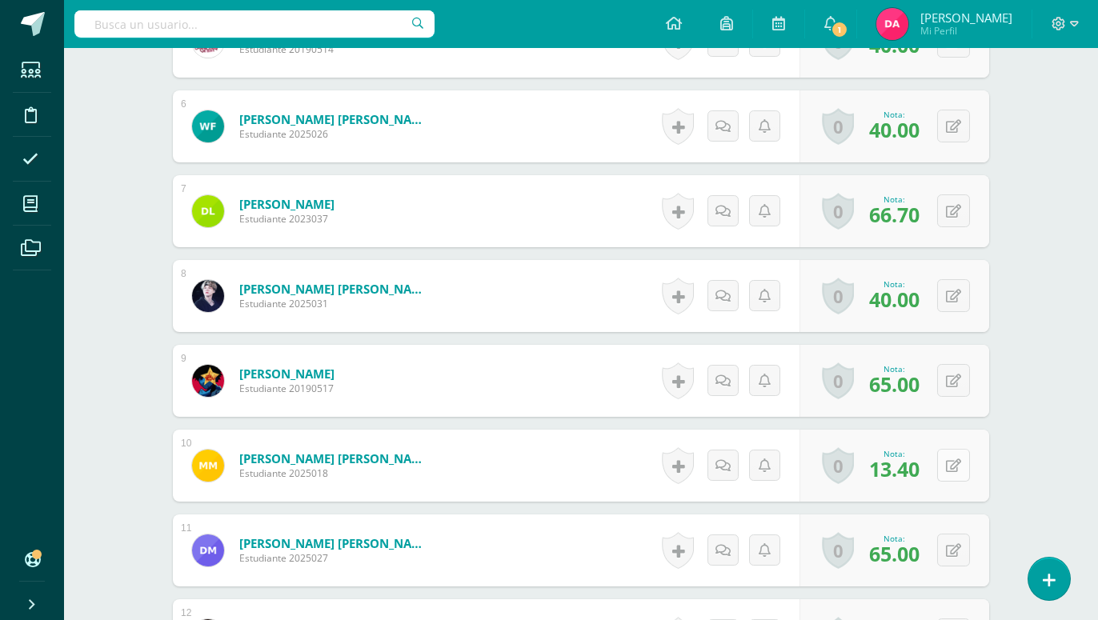
click at [958, 459] on icon at bounding box center [953, 466] width 15 height 14
type input "40"
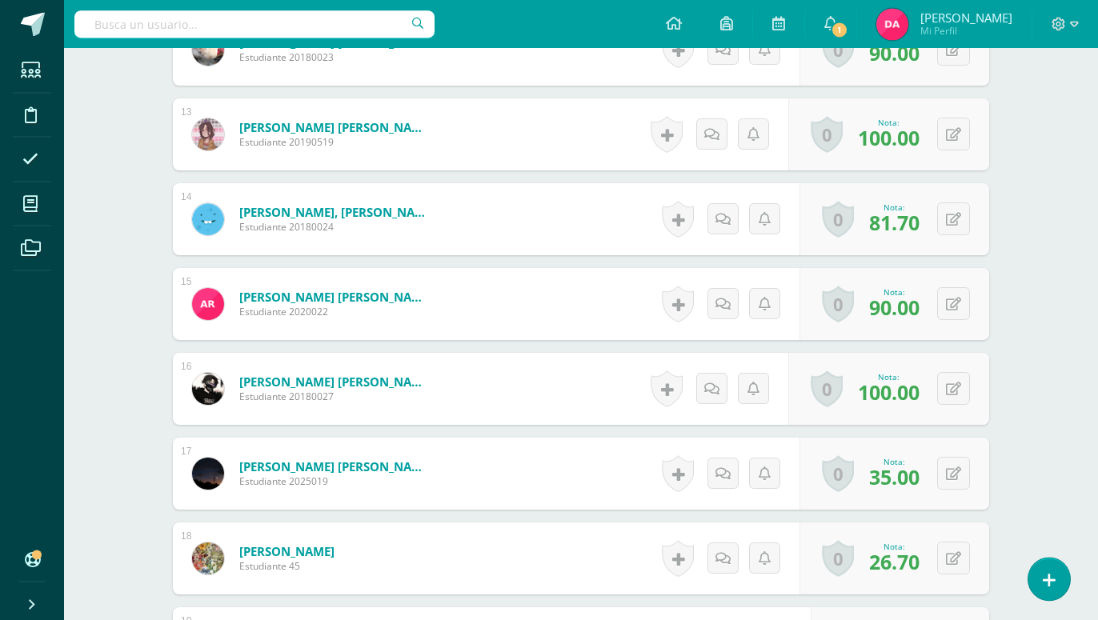
scroll to position [1558, 0]
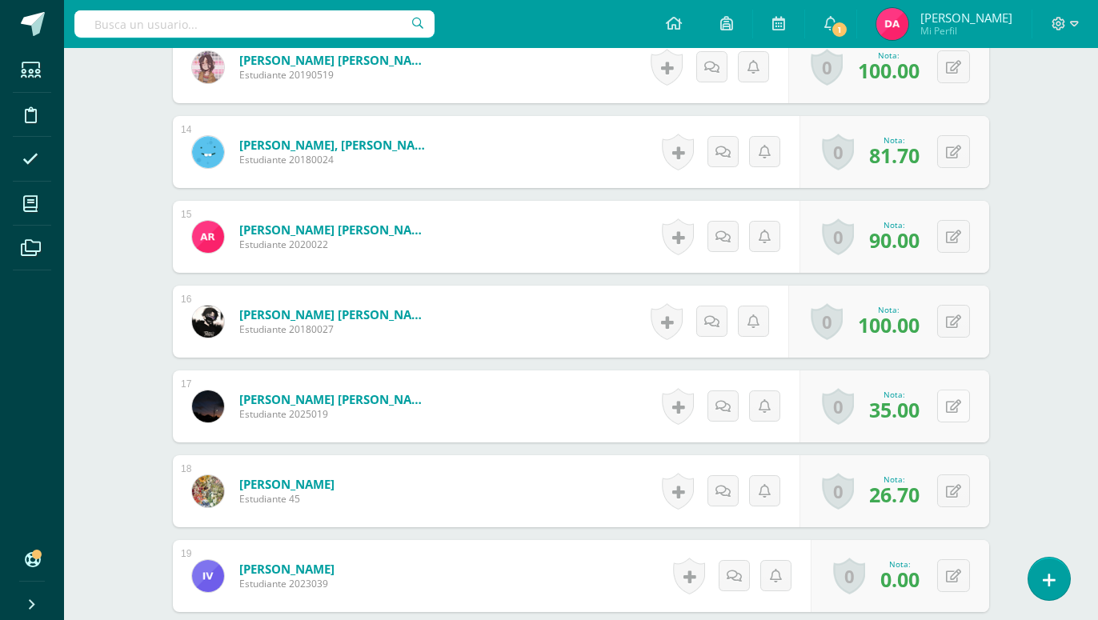
click at [947, 400] on icon at bounding box center [953, 407] width 15 height 14
type input "40"
click at [954, 485] on icon at bounding box center [953, 492] width 15 height 14
type input "40"
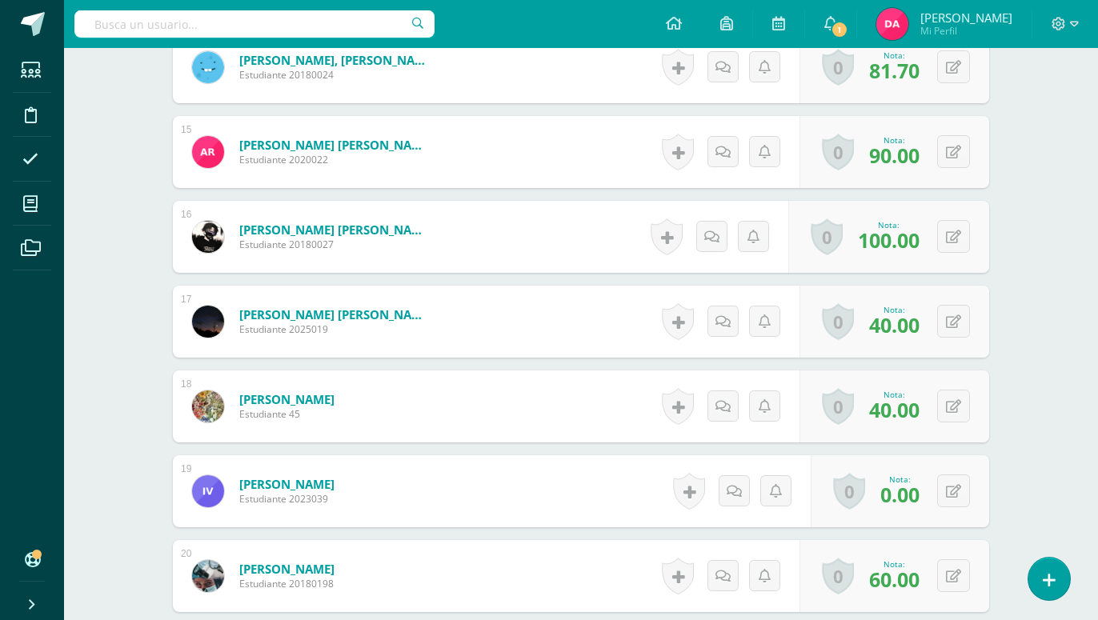
scroll to position [1721, 0]
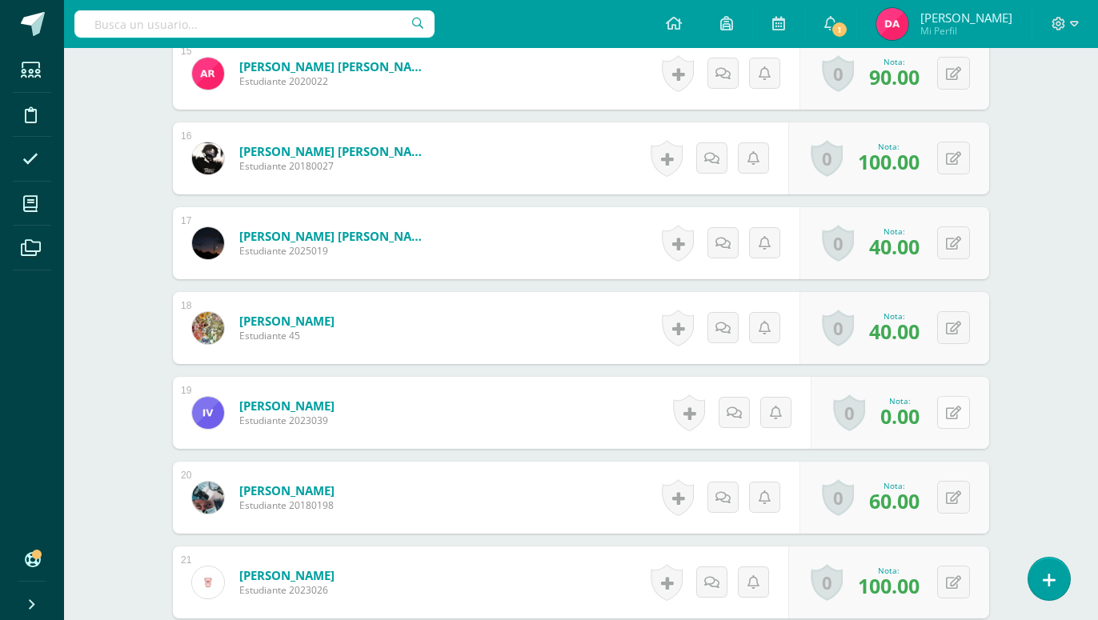
click at [954, 406] on icon at bounding box center [953, 413] width 15 height 14
type input "40"
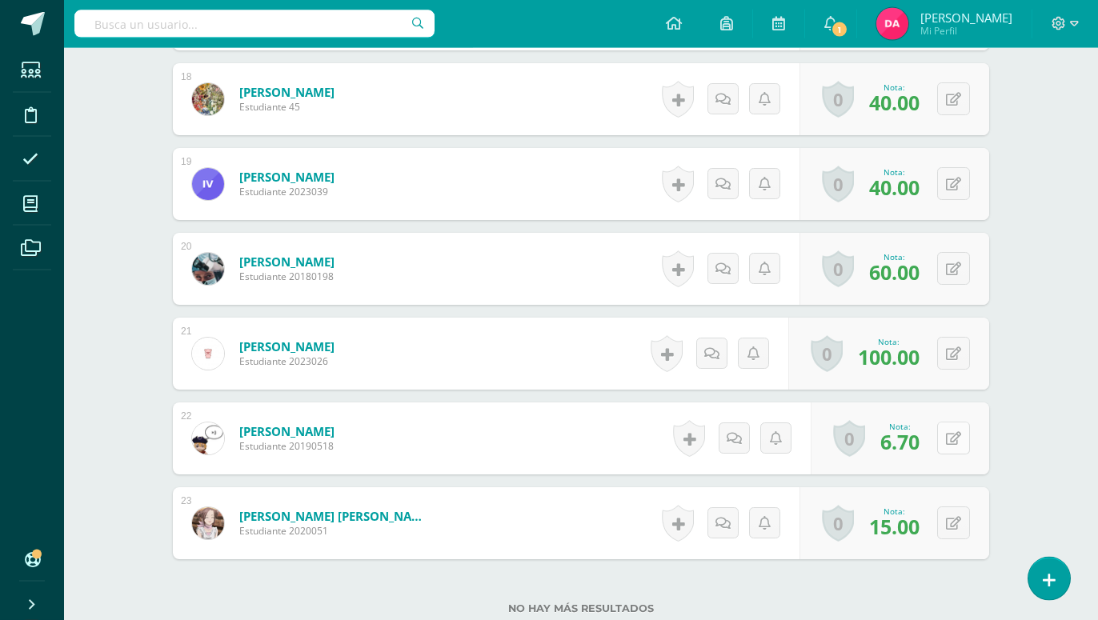
scroll to position [1951, 0]
click at [954, 431] on icon at bounding box center [953, 438] width 15 height 14
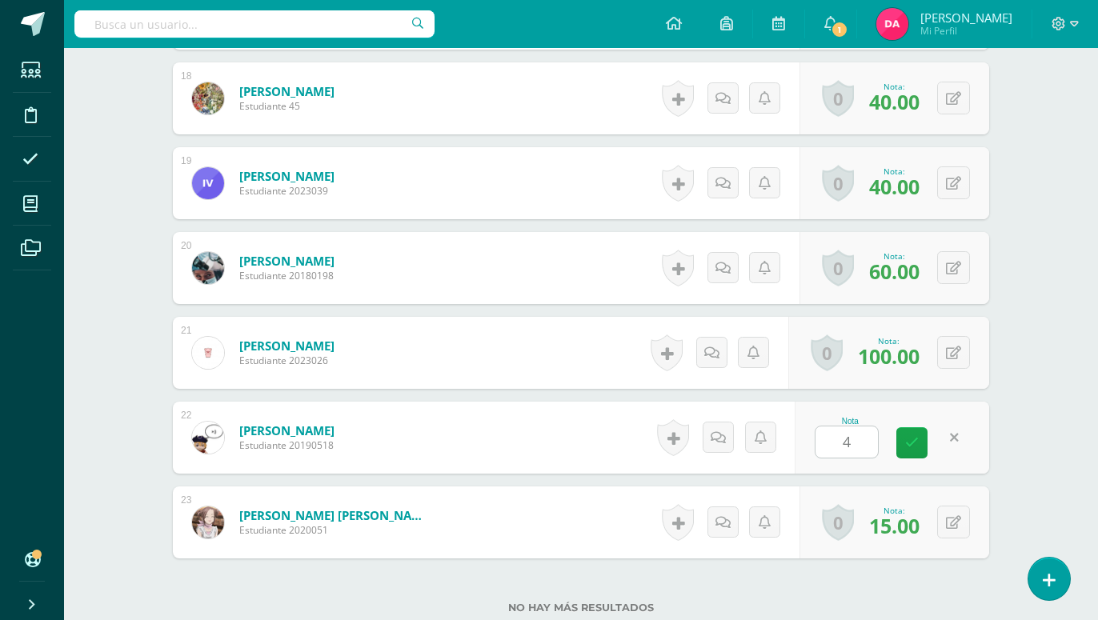
type input "40"
click at [952, 516] on icon at bounding box center [953, 523] width 15 height 14
type input "40"
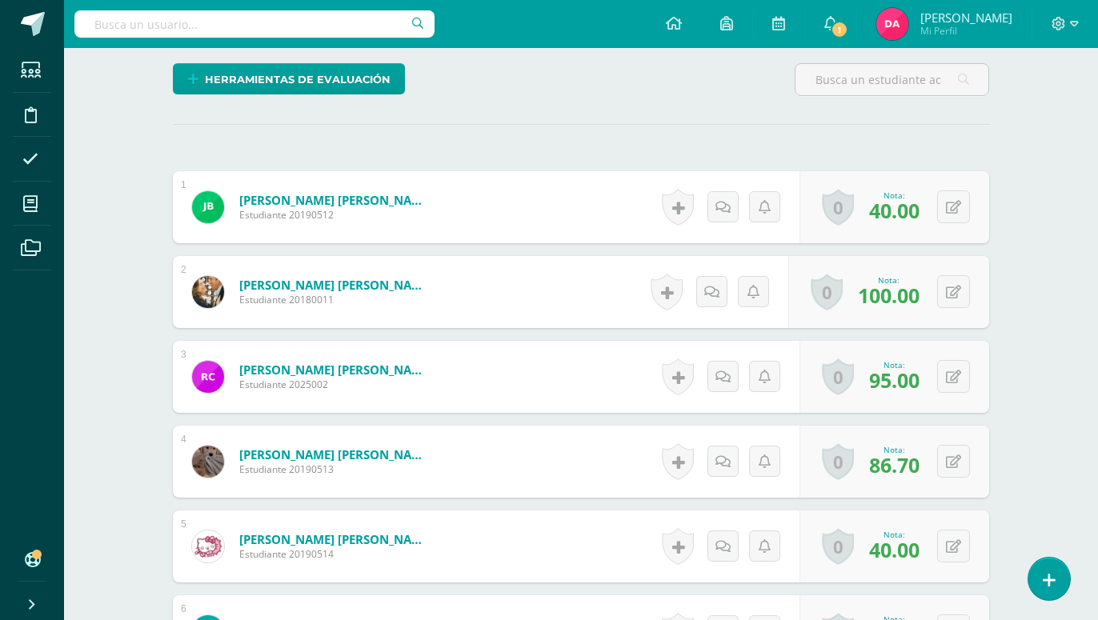
scroll to position [0, 0]
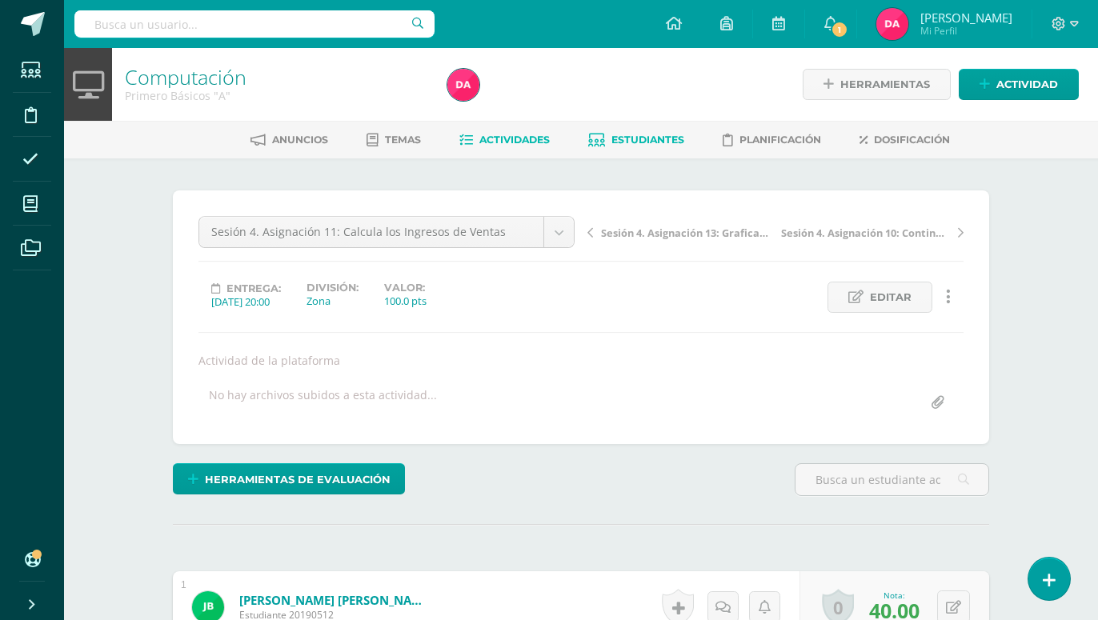
click at [629, 144] on span "Estudiantes" at bounding box center [647, 140] width 73 height 12
